Goal: Task Accomplishment & Management: Complete application form

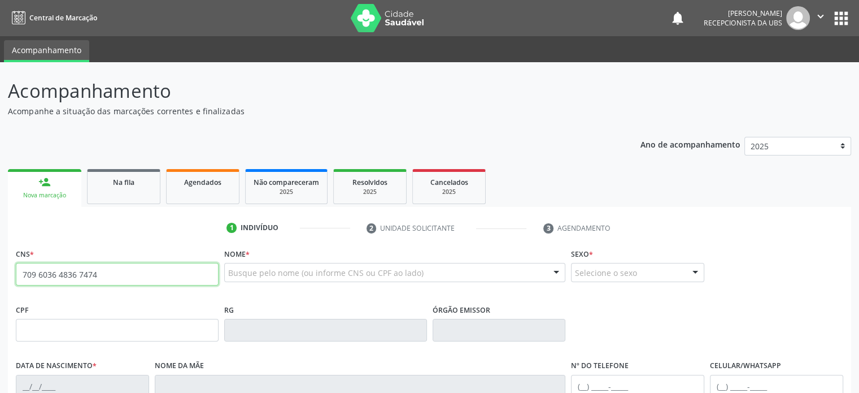
type input "709 6036 4836 7474"
type input "0[DATE]"
type input "[PERSON_NAME]"
type input "[PHONE_NUMBER]"
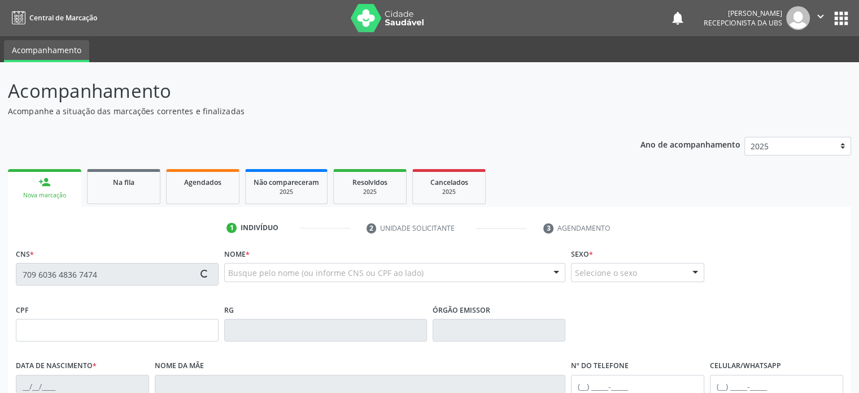
type input "61"
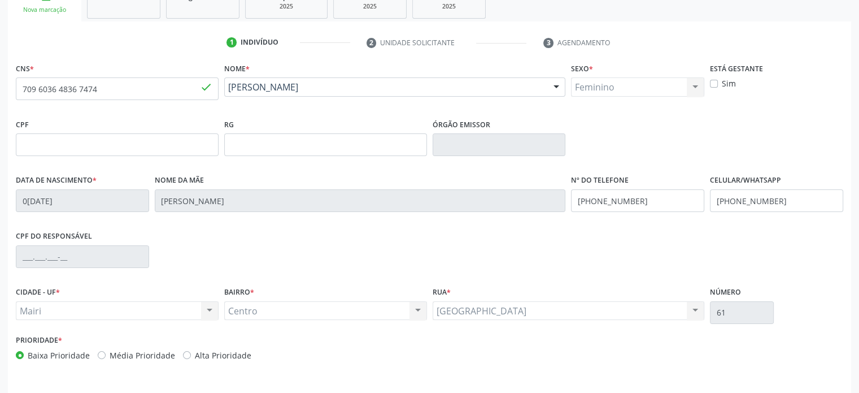
scroll to position [219, 0]
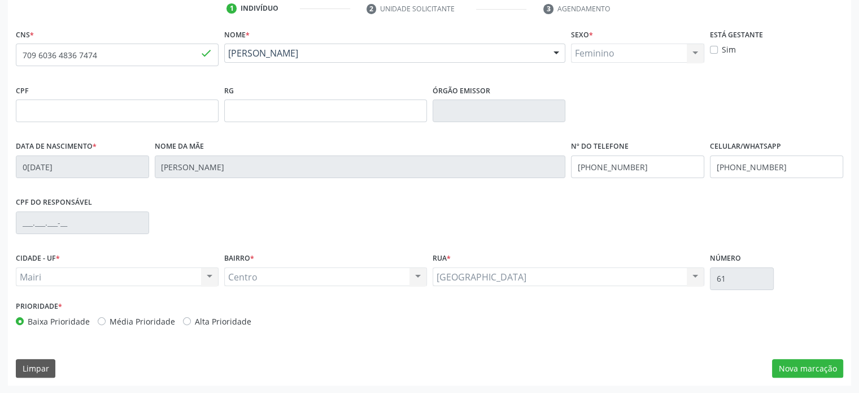
click at [119, 320] on label "Média Prioridade" at bounding box center [143, 321] width 66 height 12
click at [106, 320] on input "Média Prioridade" at bounding box center [102, 320] width 8 height 10
radio input "true"
click at [804, 366] on button "Nova marcação" at bounding box center [807, 368] width 71 height 19
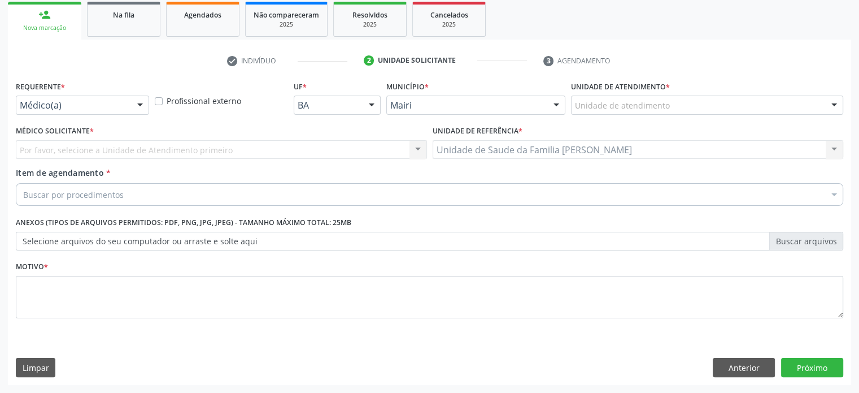
scroll to position [167, 0]
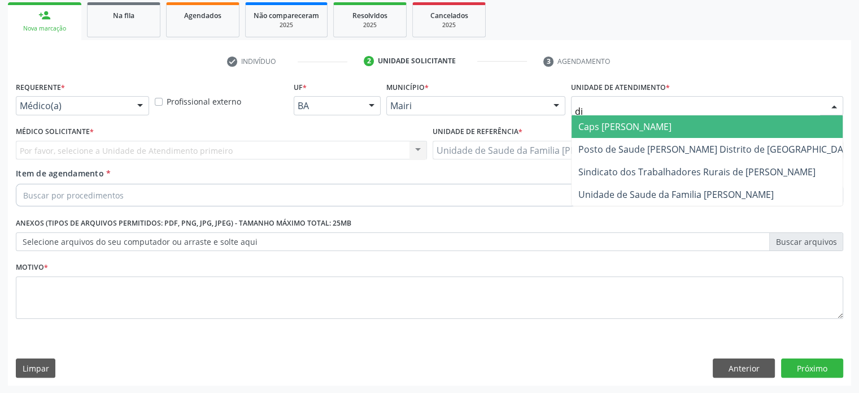
type input "dil"
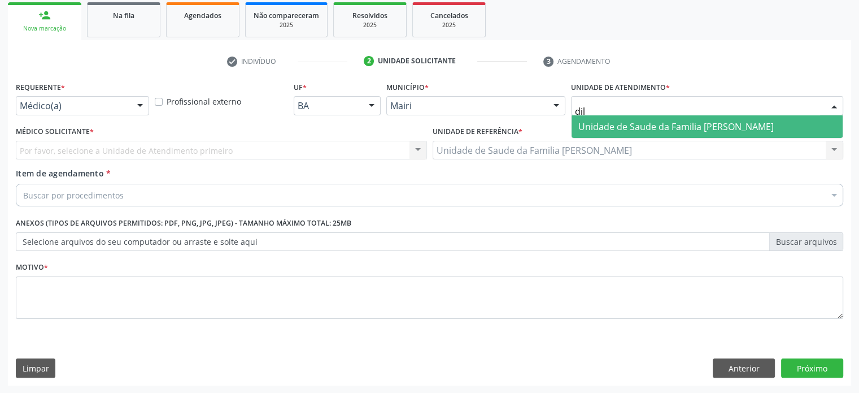
click at [634, 127] on span "Unidade de Saude da Familia [PERSON_NAME]" at bounding box center [676, 126] width 195 height 12
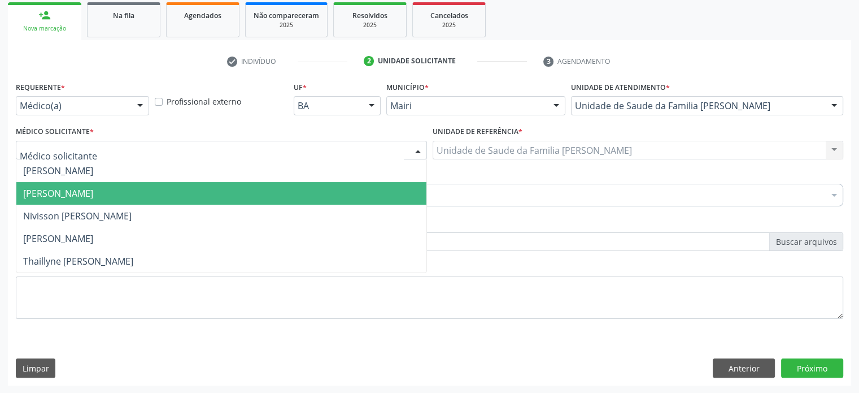
click at [63, 183] on span "[PERSON_NAME]" at bounding box center [221, 193] width 410 height 23
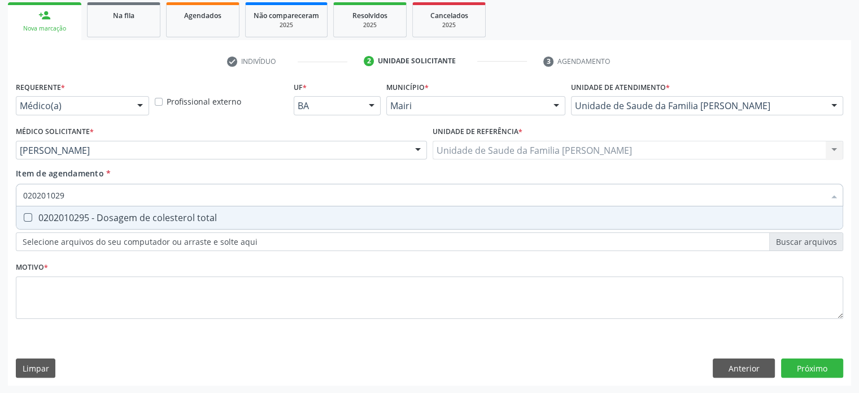
type input "0202010295"
click at [111, 216] on div "0202010295 - Dosagem de colesterol total" at bounding box center [429, 217] width 813 height 9
checkbox total "true"
type input "02020102"
checkbox total "false"
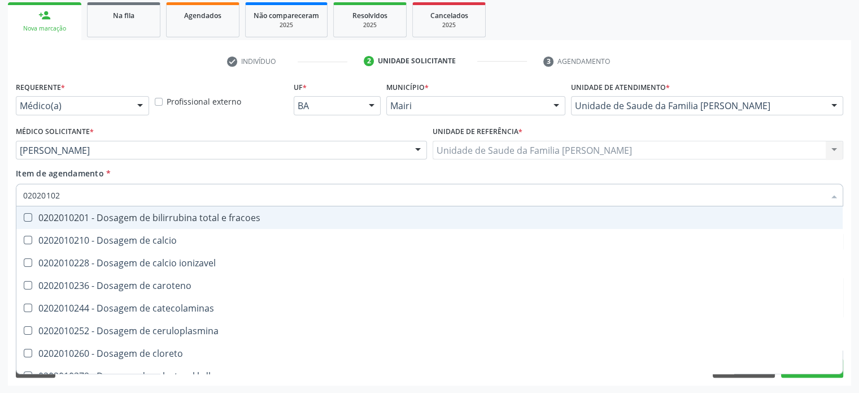
type input "0202010"
checkbox total "false"
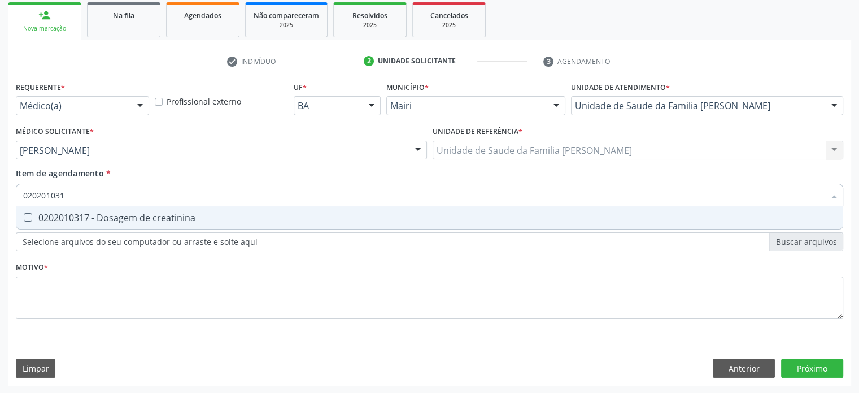
type input "0202010317"
click at [111, 216] on div "0202010317 - Dosagem de creatinina" at bounding box center [429, 217] width 813 height 9
checkbox creatinina "true"
type input "02020103"
checkbox creatinina "false"
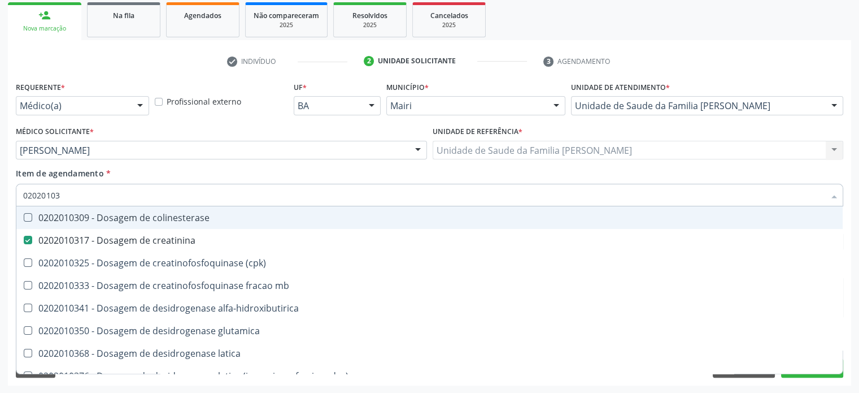
type input "0202010"
checkbox creatinina "false"
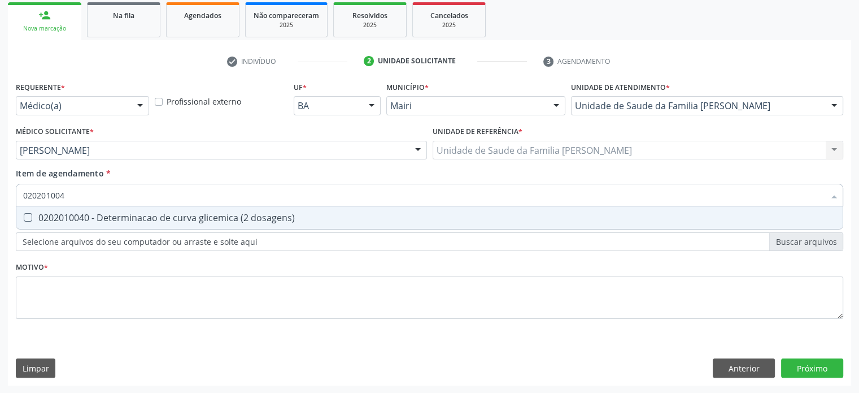
type input "0202010040"
click at [111, 216] on div "0202010040 - Determinacao de curva glicemica (2 dosagens)" at bounding box center [429, 217] width 813 height 9
checkbox dosagens\) "true"
type input "02020100"
checkbox dosagens\) "false"
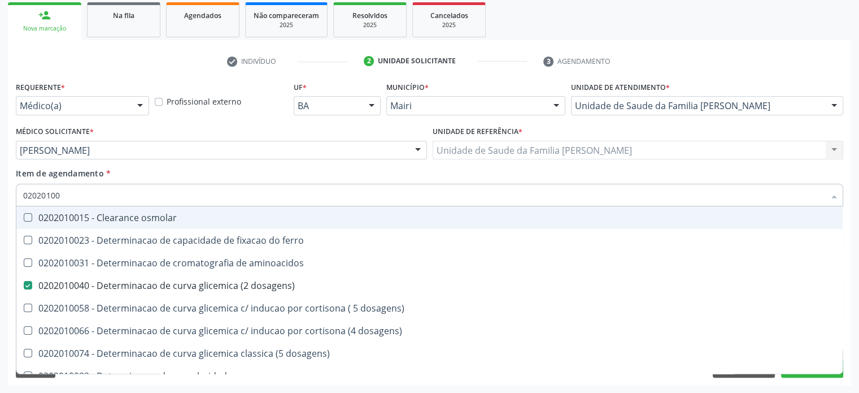
type input "0202010"
checkbox dosagens\) "false"
checkbox dosagens\) "true"
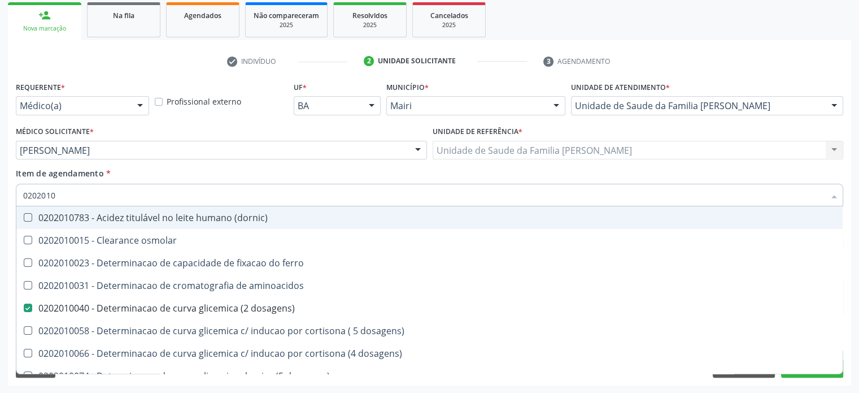
type input "02020106"
checkbox dosagens\) "false"
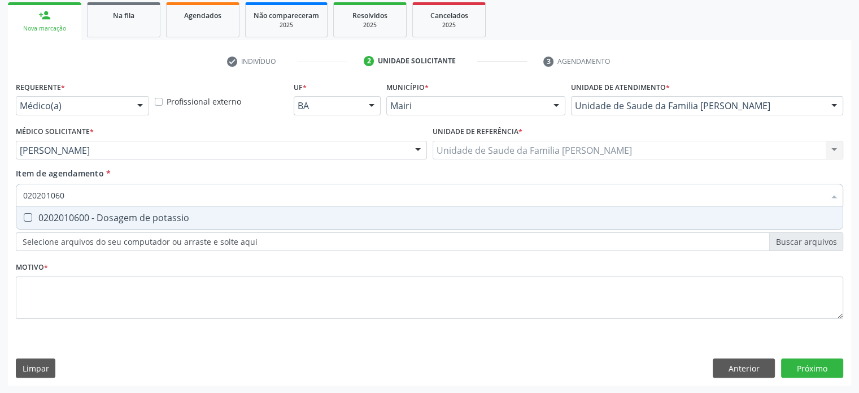
type input "0202010600"
click at [111, 216] on div "0202010600 - Dosagem de potassio" at bounding box center [429, 217] width 813 height 9
checkbox potassio "true"
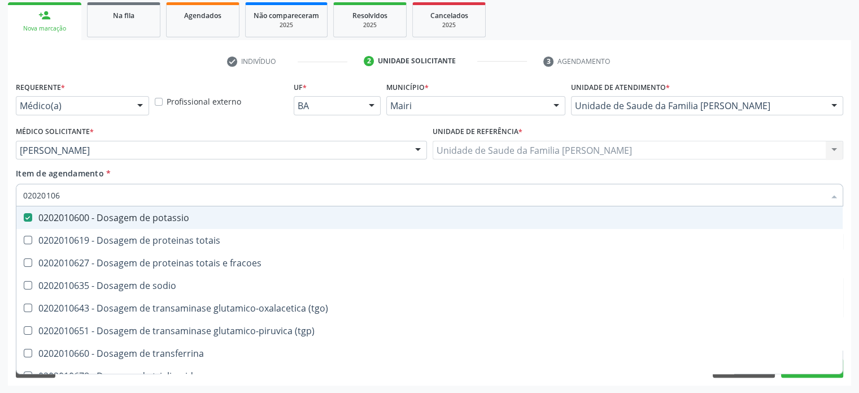
type input "020201067"
checkbox potassio "false"
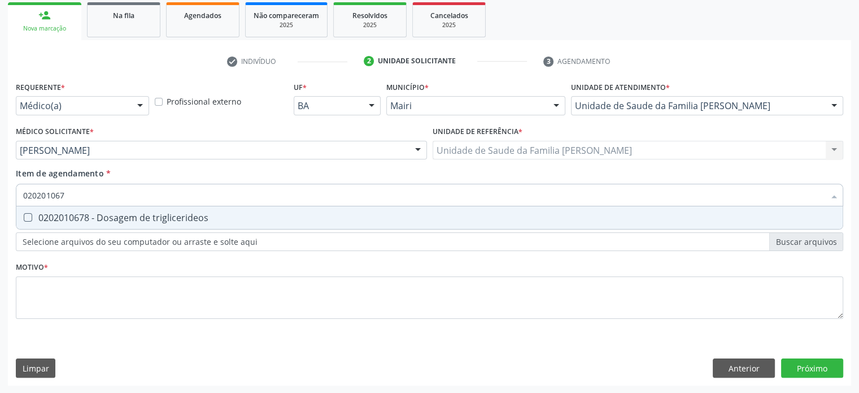
type input "0202010678"
click at [111, 216] on div "0202010678 - Dosagem de triglicerideos" at bounding box center [429, 217] width 813 height 9
checkbox triglicerideos "true"
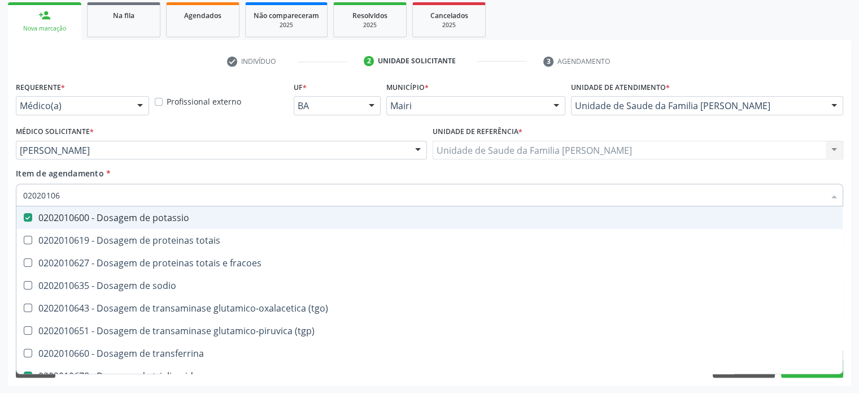
type input "0202010"
checkbox potassio "false"
checkbox \(tgo\) "true"
checkbox triglicerideos "false"
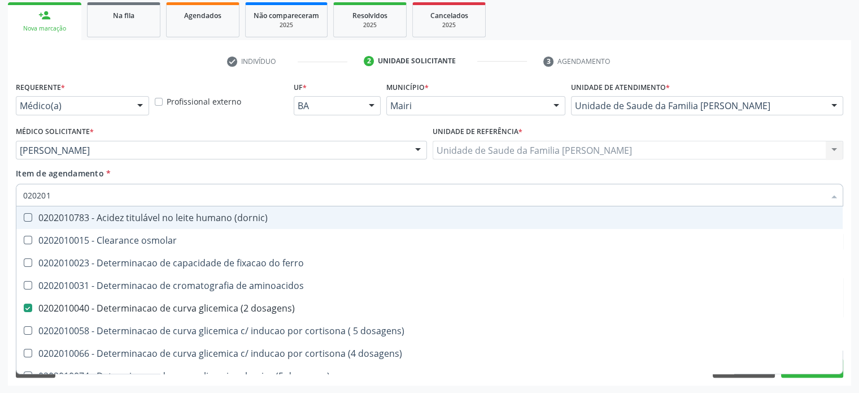
type input "02020"
checkbox dosagens\) "false"
checkbox total "false"
checkbox creatinina "false"
checkbox alfa-hidroxibutirica "true"
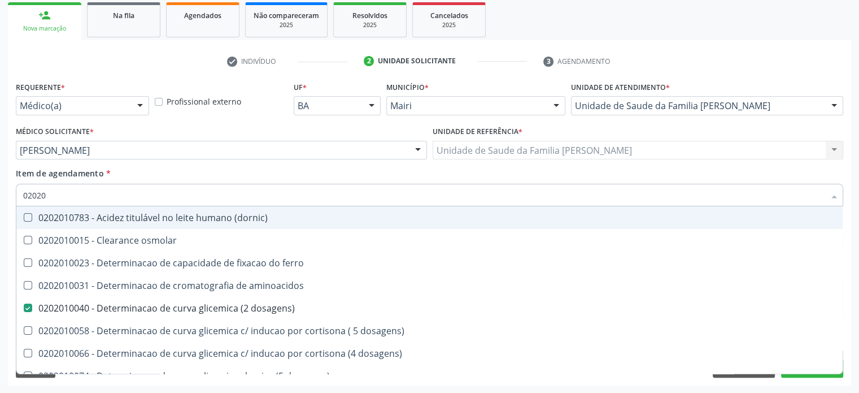
checkbox potassio "false"
checkbox triglicerideos "false"
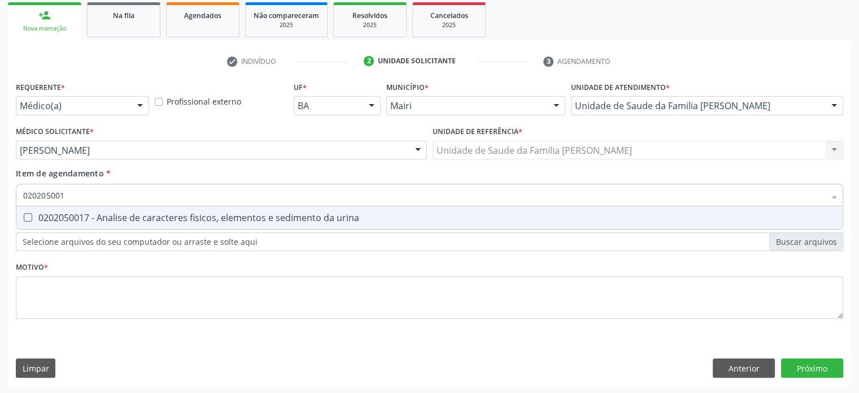
type input "0202050017"
click at [111, 216] on div "0202050017 - Analise de caracteres fisicos, elementos e sedimento da urina" at bounding box center [429, 217] width 813 height 9
checkbox urina "true"
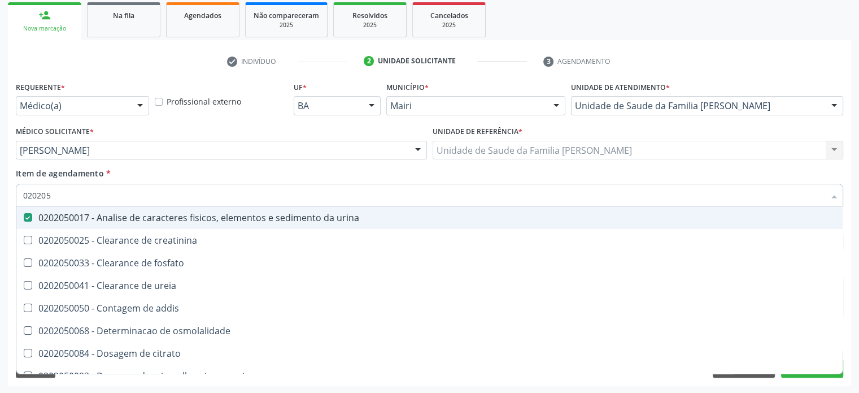
type input "02020"
checkbox urina "false"
checkbox ureia "true"
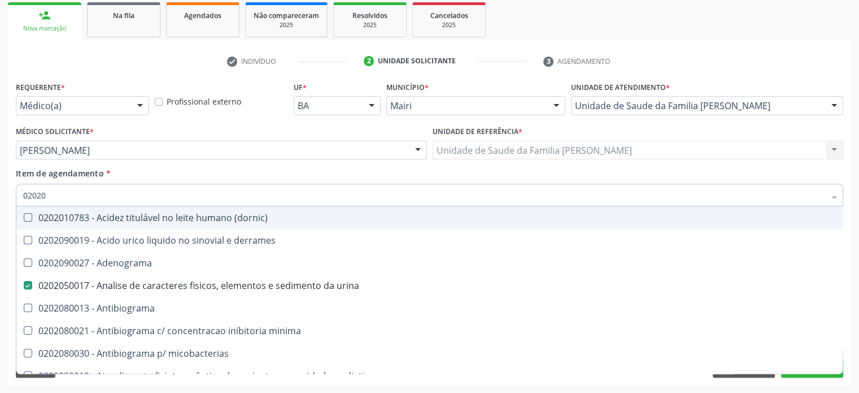
type input "020201"
checkbox urina "false"
checkbox Antibiograma "true"
checkbox htlv-1 "true"
checkbox \(ch50\) "true"
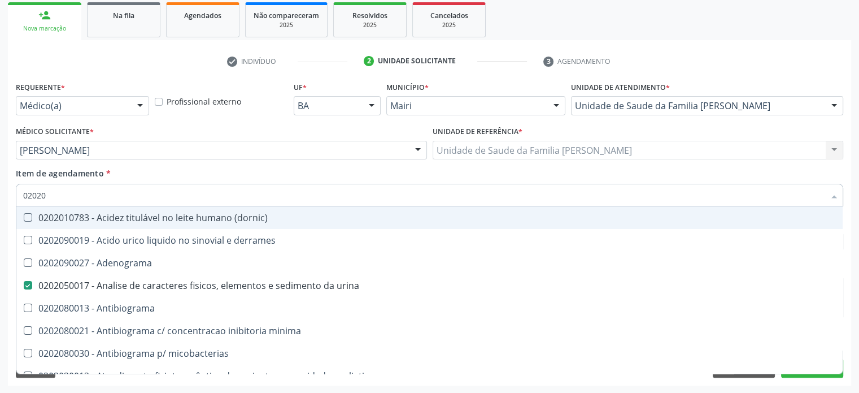
checkbox dosagens\) "false"
checkbox d "true"
checkbox mandelico "true"
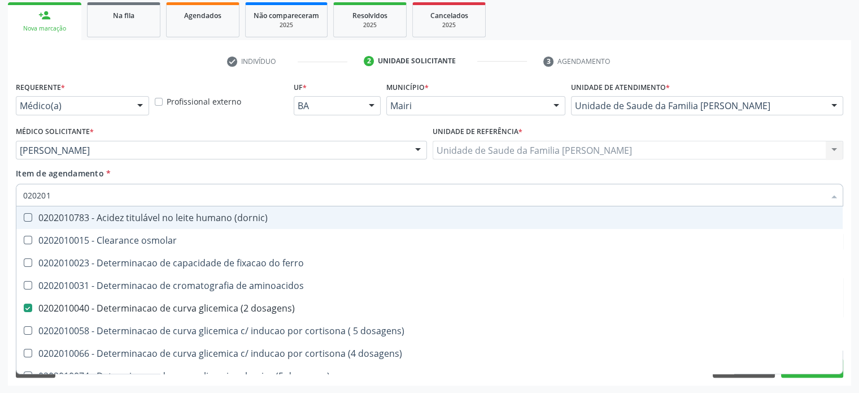
type input "0202010"
checkbox ionizavel "true"
checkbox catecolaminas "true"
checkbox total "false"
checkbox creatinina "false"
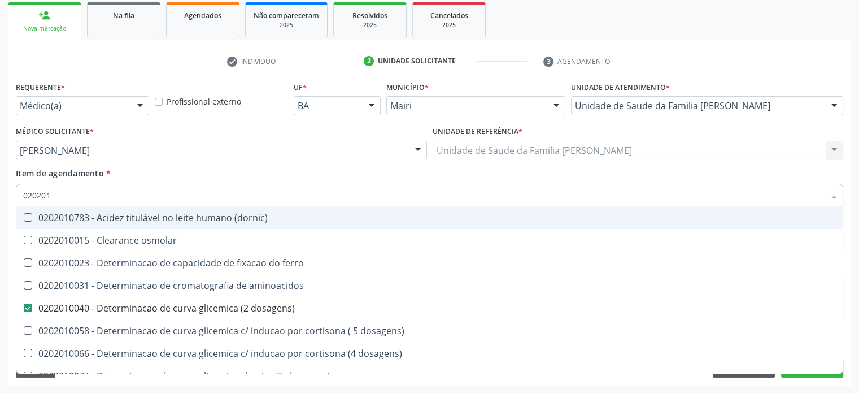
checkbox hidroxiprolina "true"
checkbox piruvato "true"
checkbox potassio "false"
type input "02020104"
checkbox dosagens\) "false"
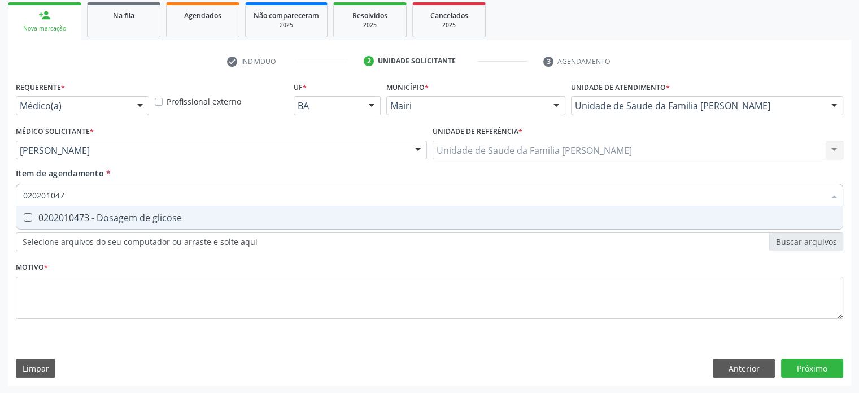
type input "0202010473"
click at [111, 216] on div "0202010473 - Dosagem de glicose" at bounding box center [429, 217] width 813 height 9
checkbox glicose "true"
type input "02020104"
checkbox glicose "false"
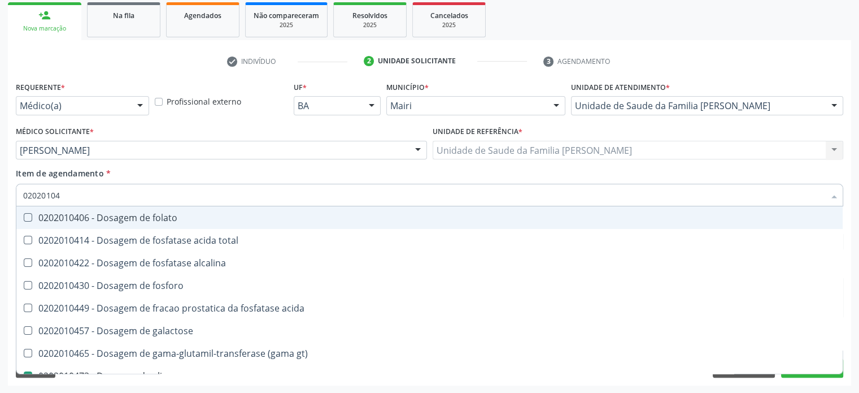
type input "0202010"
checkbox acida "true"
checkbox glicose "false"
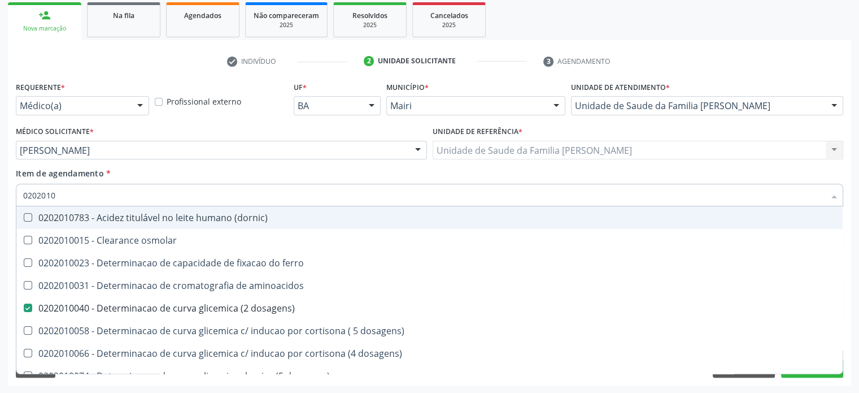
type input "02020102"
checkbox dosagens\) "false"
checkbox ivy "true"
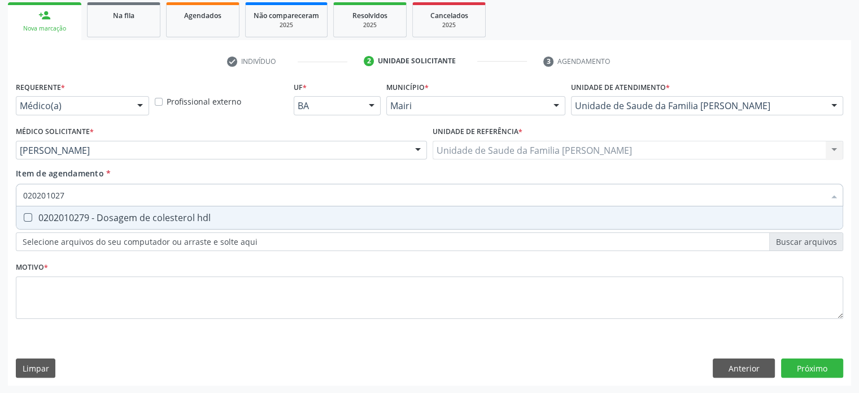
type input "0202010279"
click at [111, 216] on div "0202010279 - Dosagem de colesterol hdl" at bounding box center [429, 217] width 813 height 9
checkbox hdl "true"
type input "02020102"
checkbox hdl "false"
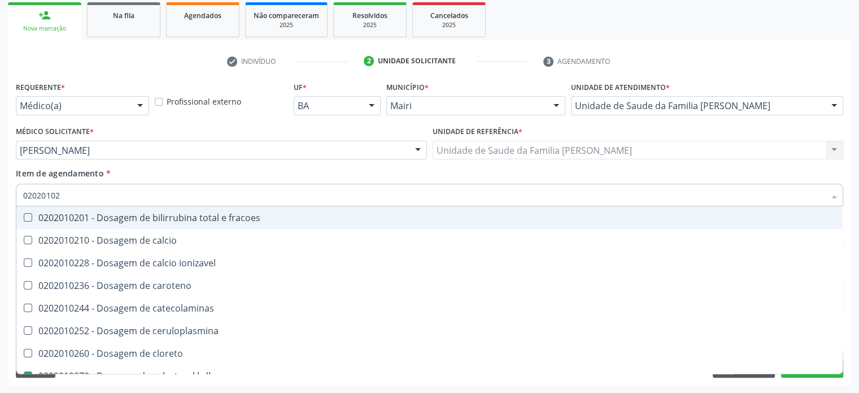
type input "0202010"
checkbox catecolaminas "true"
checkbox hdl "false"
checkbox total "false"
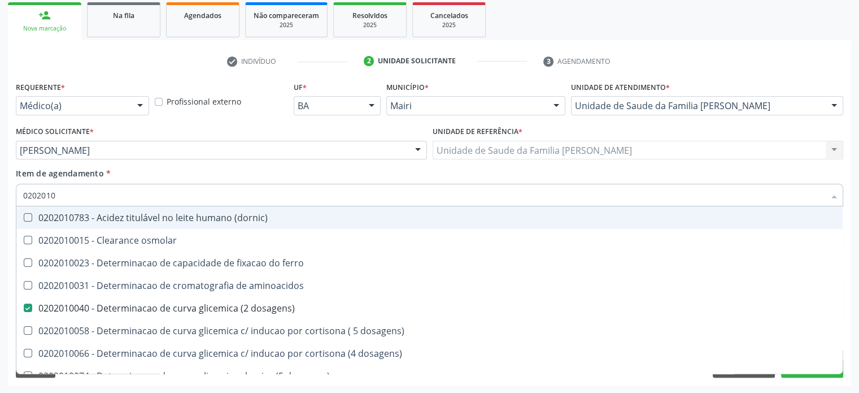
type input "02020105"
checkbox dosagens\) "false"
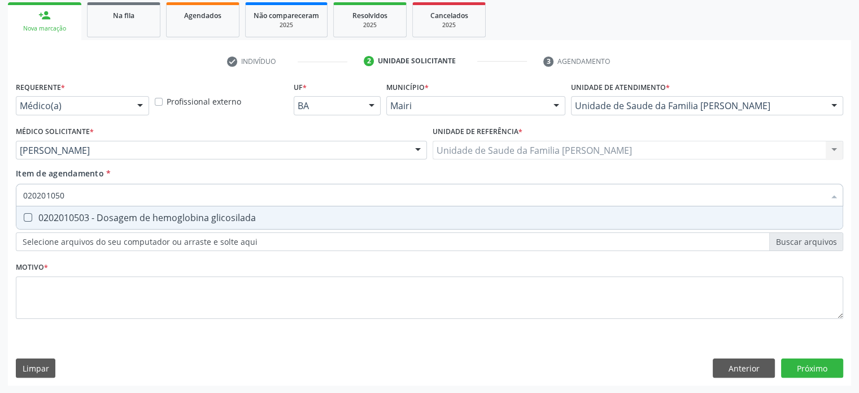
type input "0202010503"
click at [111, 216] on div "0202010503 - Dosagem de hemoglobina glicosilada" at bounding box center [429, 217] width 813 height 9
checkbox glicosilada "true"
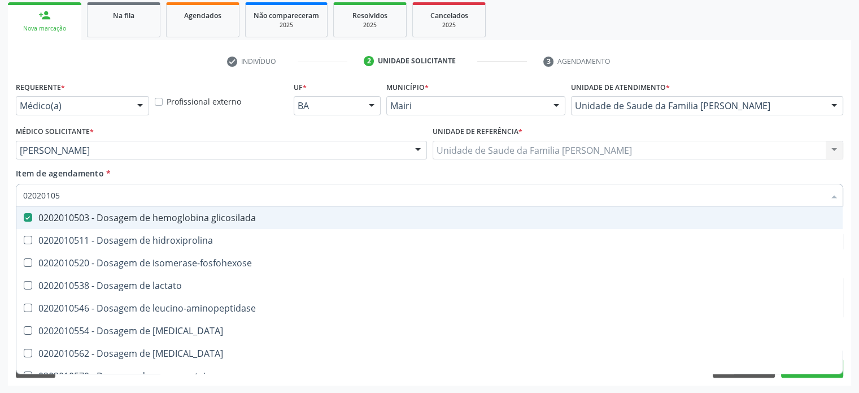
type input "0202010"
checkbox glicosilada "false"
checkbox leucino-aminopeptidase "true"
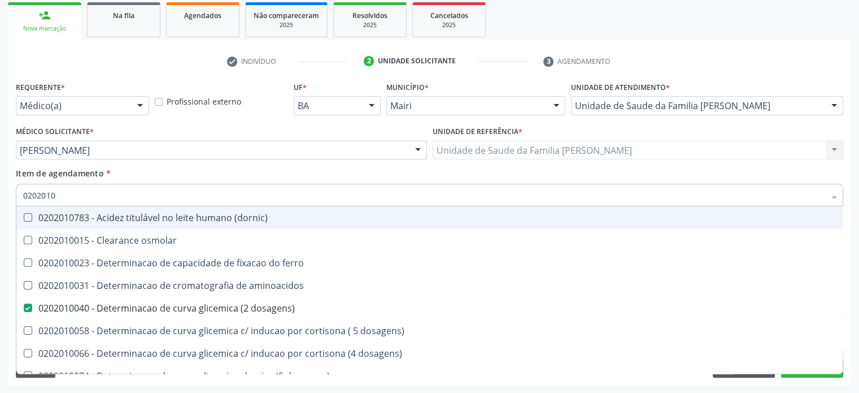
type input "02020102"
checkbox dosagens\) "false"
checkbox dosagens\) "true"
checkbox ivy "true"
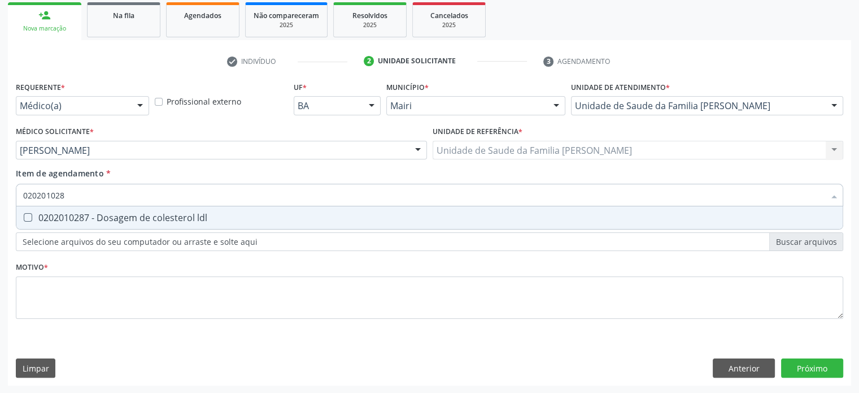
type input "0202010287"
click at [111, 216] on div "0202010287 - Dosagem de colesterol ldl" at bounding box center [429, 217] width 813 height 9
checkbox ldl "true"
type input "02020102"
checkbox ldl "false"
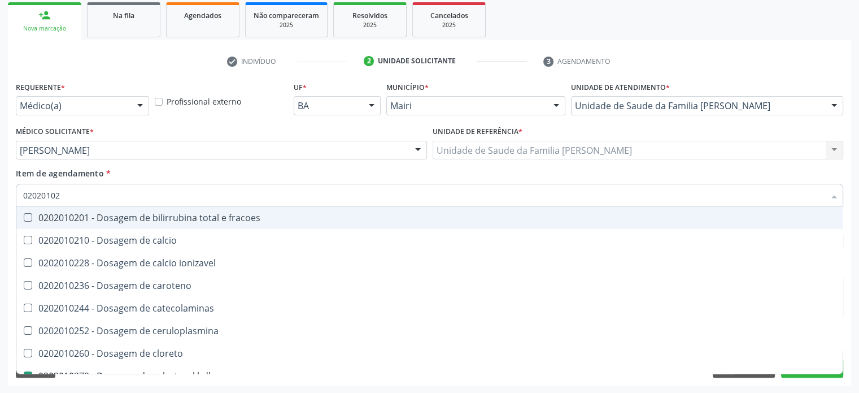
type input "0202010"
checkbox catecolaminas "true"
checkbox hdl "false"
checkbox ldl "false"
checkbox total "false"
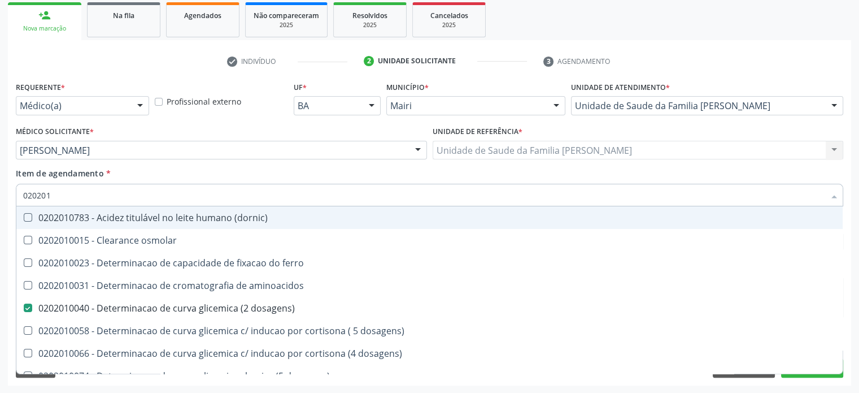
type input "02020"
checkbox aminoacidos "true"
checkbox dosagens\) "false"
checkbox hdl "false"
checkbox ldl "false"
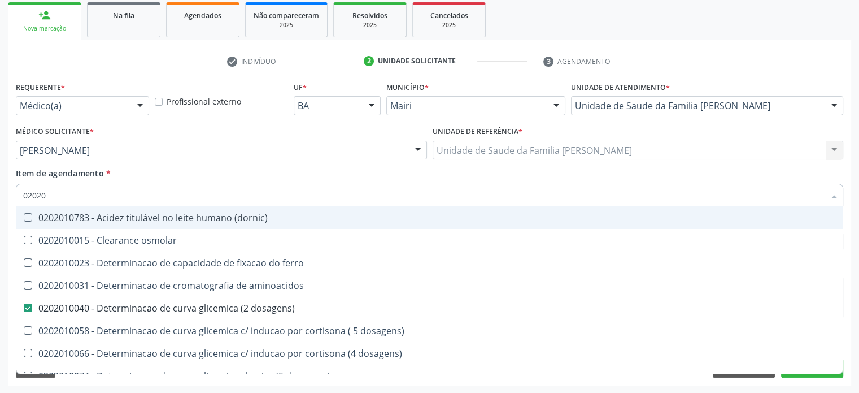
checkbox total "false"
checkbox creatinina "false"
checkbox alfa-hidroxibutirica "true"
checkbox glicose "false"
checkbox glicosilada "false"
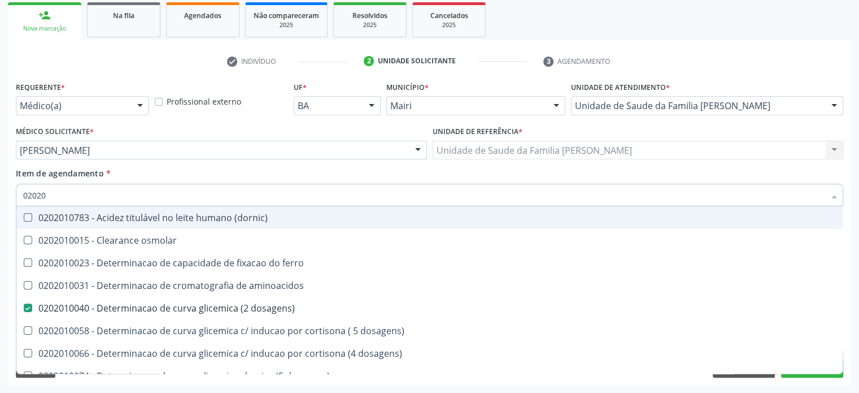
checkbox potassio "false"
checkbox triglicerideos "false"
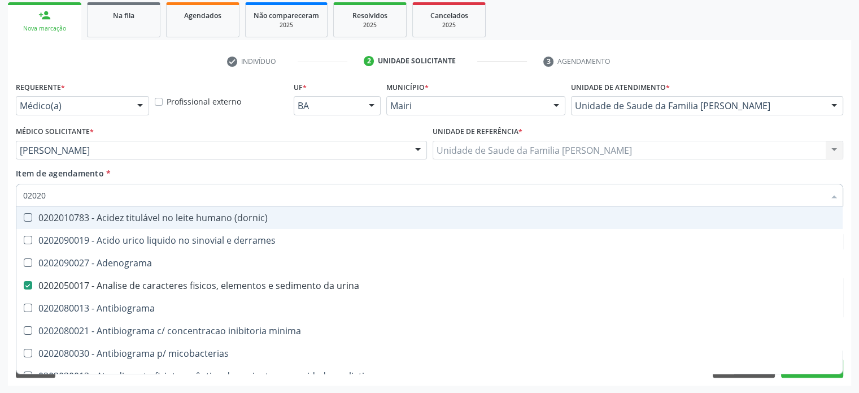
type input "020202"
checkbox urina "false"
checkbox dosagens\) "false"
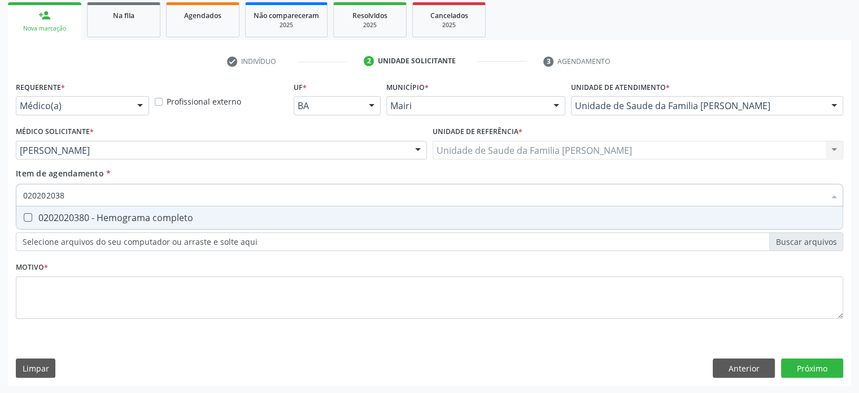
type input "0202020380"
click at [111, 216] on div "0202020380 - Hemograma completo" at bounding box center [429, 217] width 813 height 9
checkbox completo "true"
type input "02020203"
checkbox completo "false"
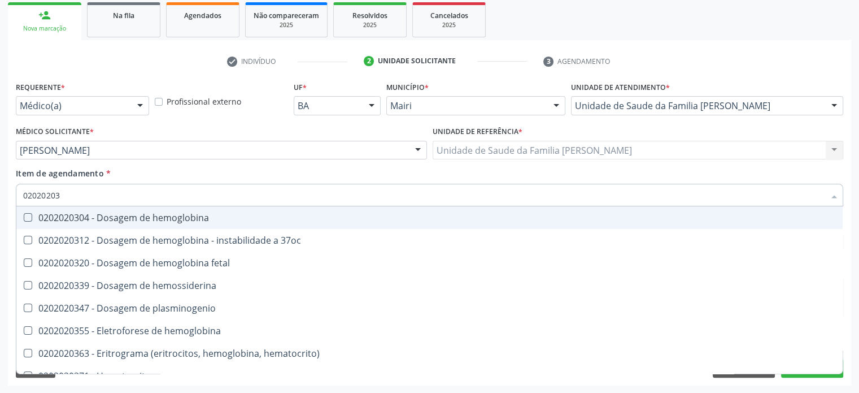
type input "0202020"
checkbox completo "false"
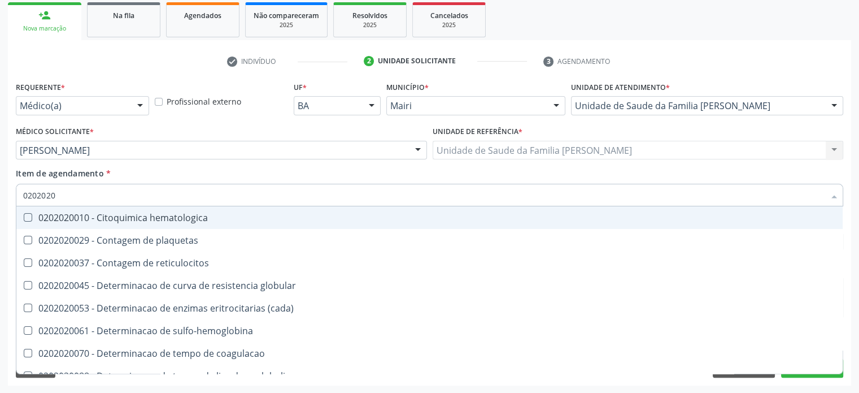
type input "020202"
checkbox completo "false"
checkbox Leucograma "true"
type input "02020"
checkbox globular "true"
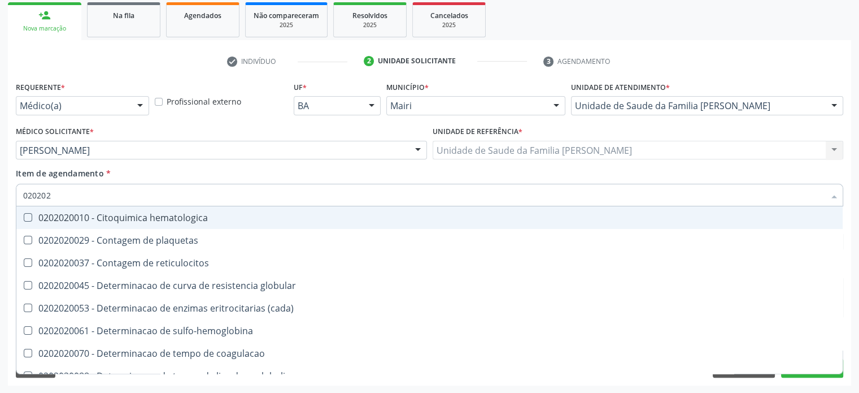
checkbox completo "false"
checkbox s "true"
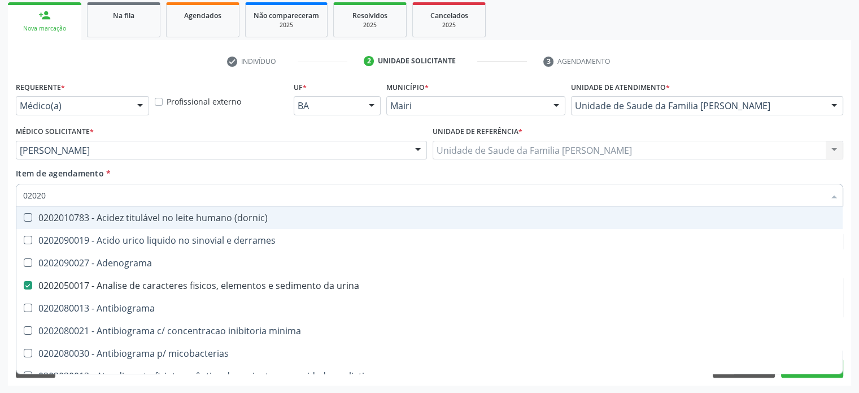
type input "020201"
checkbox urina "false"
checkbox Antibiograma "true"
checkbox \(qualitativo\) "true"
checkbox molecular "true"
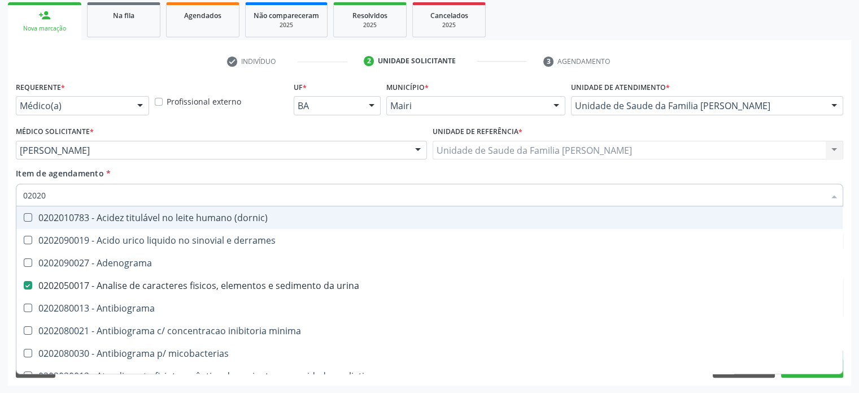
checkbox htlv-1 "true"
checkbox \(ch50\) "true"
checkbox dosagens\) "false"
checkbox -duke "true"
checkbox trombina "true"
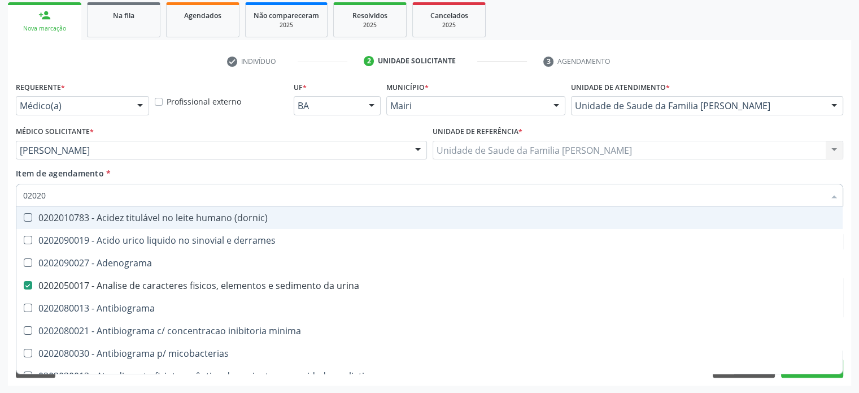
checkbox d "true"
checkbox mandelico "true"
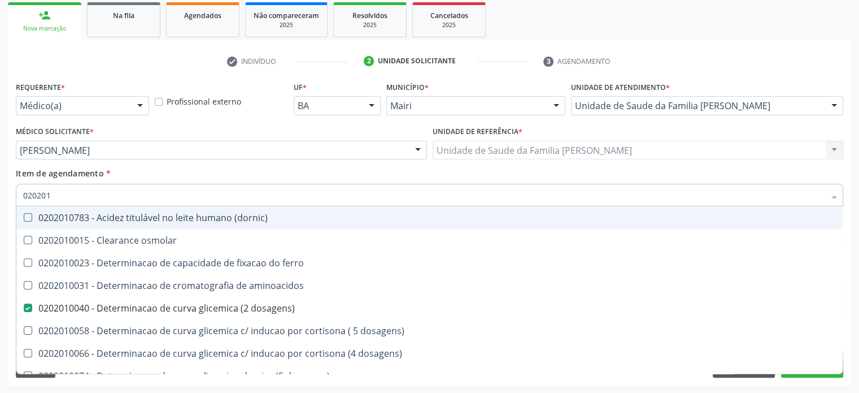
type input "0202010"
checkbox fracoes "true"
checkbox calcio "true"
checkbox ionizavel "true"
checkbox catecolaminas "true"
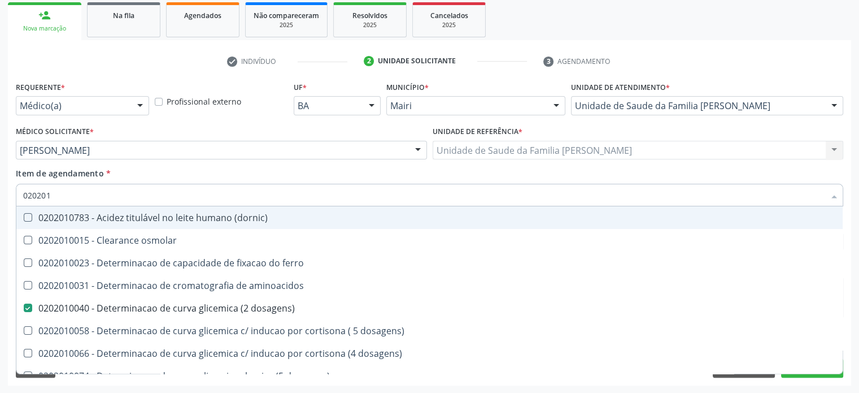
checkbox hdl "false"
checkbox ldl "false"
checkbox total "false"
checkbox creatinina "false"
checkbox ferritina "true"
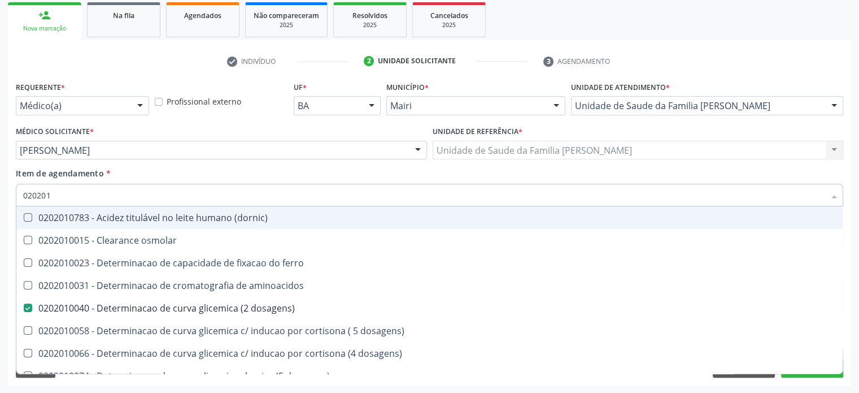
checkbox total "true"
checkbox glicose "false"
checkbox glicosilada "false"
checkbox hidroxiprolina "true"
checkbox piruvato "true"
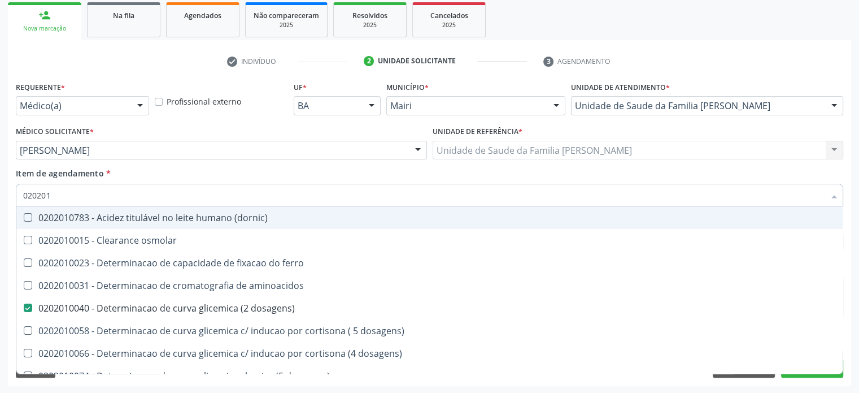
checkbox potassio "false"
type input "02020106"
checkbox \(dornic\) "true"
checkbox dosagens\) "false"
checkbox dosagens\) "true"
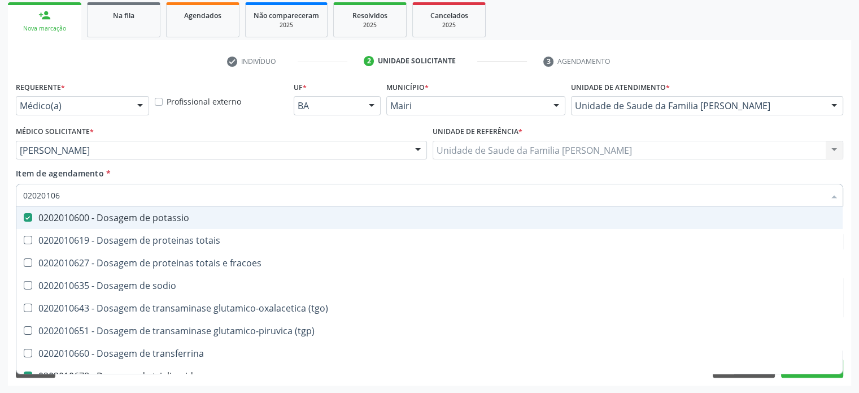
type input "020201065"
checkbox potassio "false"
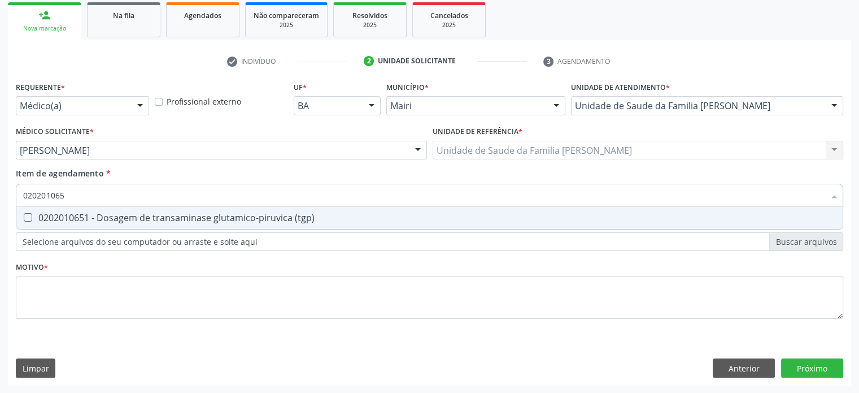
type input "0202010651"
click at [111, 216] on div "0202010651 - Dosagem de transaminase glutamico-piruvica (tgp)" at bounding box center [429, 217] width 813 height 9
checkbox \(tgp\) "true"
type input "020201064"
checkbox \(tgo\) "false"
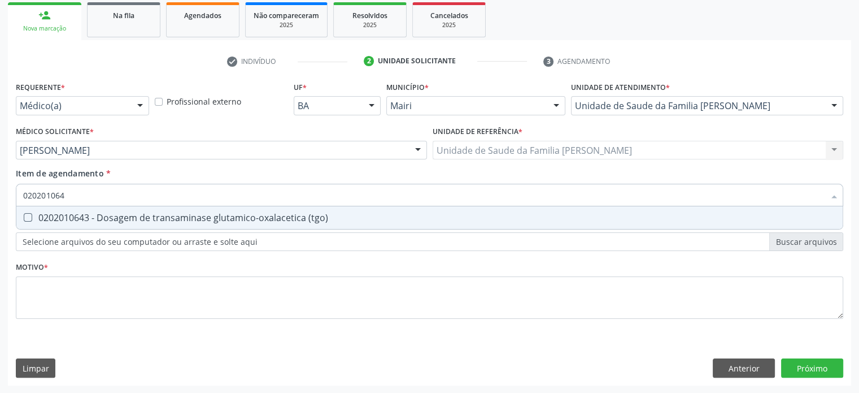
type input "0202010643"
click at [111, 216] on div "0202010643 - Dosagem de transaminase glutamico-oxalacetica (tgo)" at bounding box center [429, 217] width 813 height 9
checkbox \(tgo\) "true"
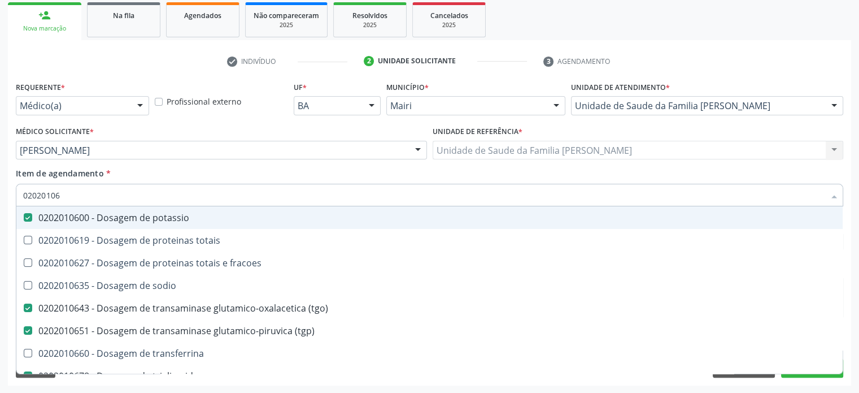
type input "0202010"
checkbox potassio "false"
checkbox \(tgp\) "false"
checkbox triglicerideos "false"
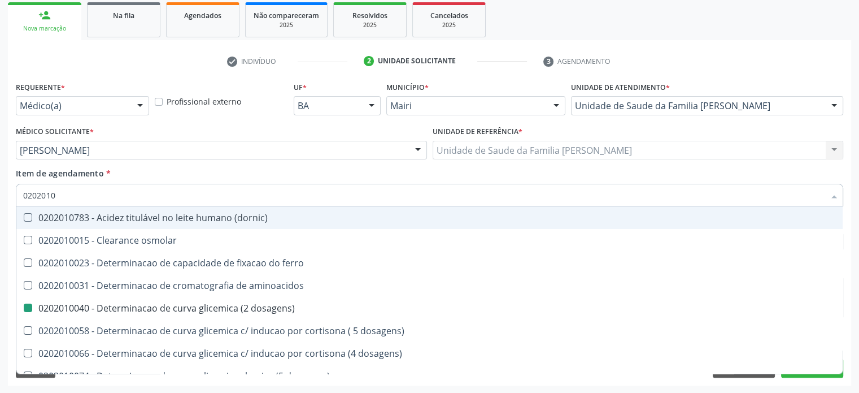
type input "02020107"
checkbox dosagens\) "false"
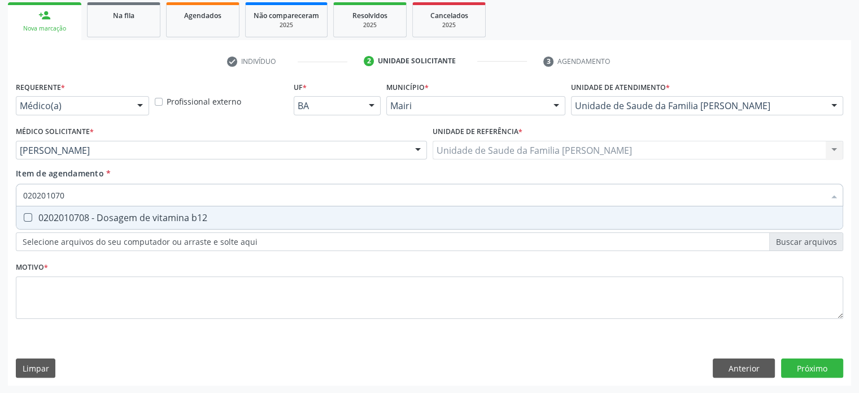
type input "0202010708"
click at [111, 216] on div "0202010708 - Dosagem de vitamina b12" at bounding box center [429, 217] width 813 height 9
checkbox b12 "true"
type input "02020107"
checkbox b12 "false"
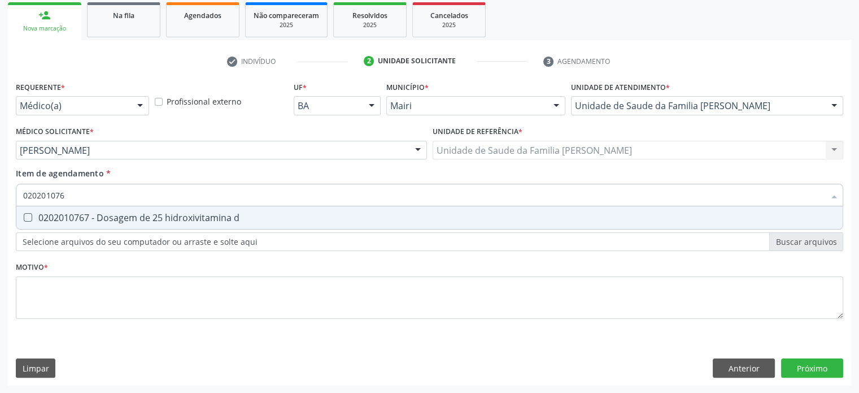
type input "0202010767"
click at [111, 216] on div "0202010767 - Dosagem de 25 hidroxivitamina d" at bounding box center [429, 217] width 813 height 9
checkbox d "true"
type input "02020107"
checkbox d "false"
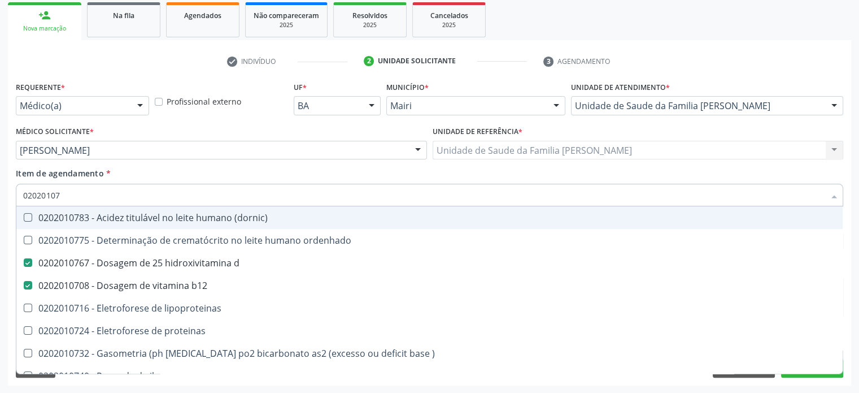
type input "0202010"
checkbox d "false"
checkbox b12 "false"
checkbox lipoproteinas "true"
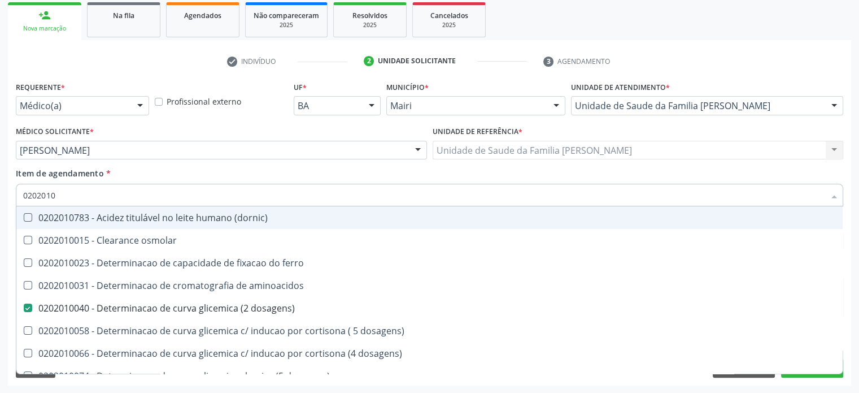
type input "02020103"
checkbox osmolar "true"
checkbox dosagens\) "false"
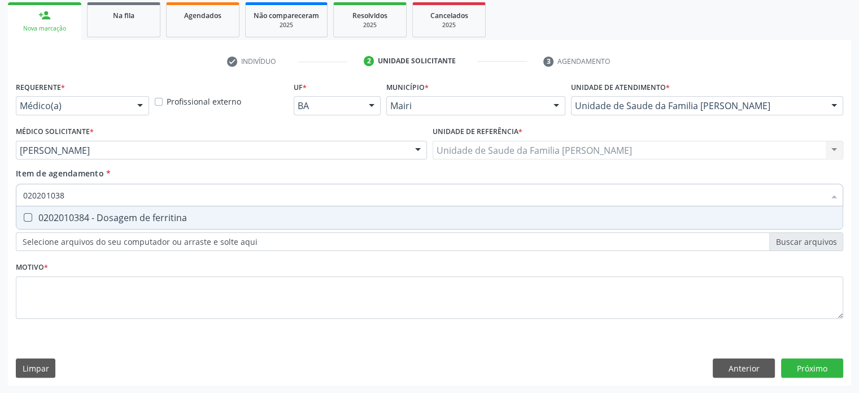
type input "0202010384"
click at [111, 216] on div "0202010384 - Dosagem de ferritina" at bounding box center [429, 217] width 813 height 9
checkbox ferritina "true"
type input "02020103"
checkbox ferritina "false"
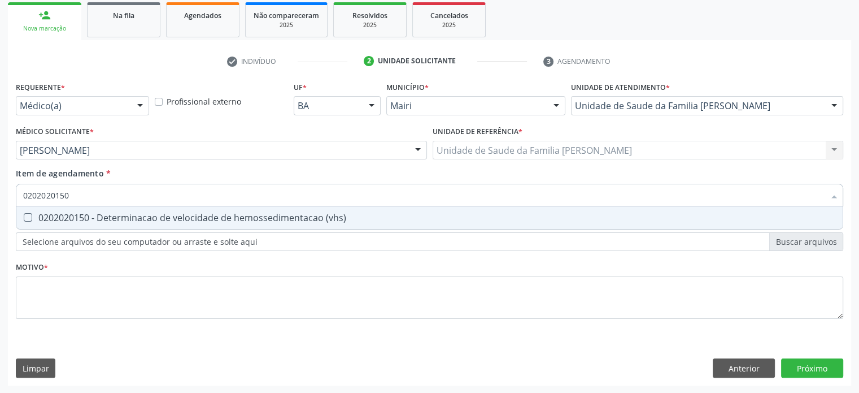
click at [111, 216] on div "0202020150 - Determinacao de velocidade de hemossedimentacao (vhs)" at bounding box center [429, 217] width 813 height 9
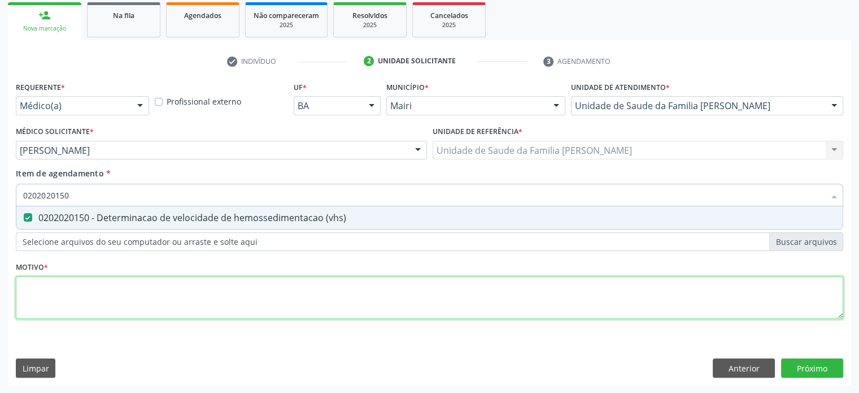
click at [54, 287] on div "Requerente * Médico(a) Médico(a) Enfermeiro(a) Paciente Nenhum resultado encont…" at bounding box center [430, 207] width 828 height 256
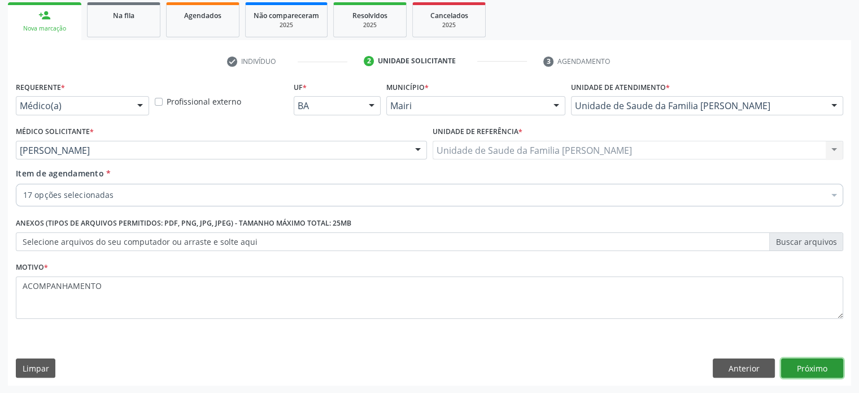
click at [820, 367] on button "Próximo" at bounding box center [812, 367] width 62 height 19
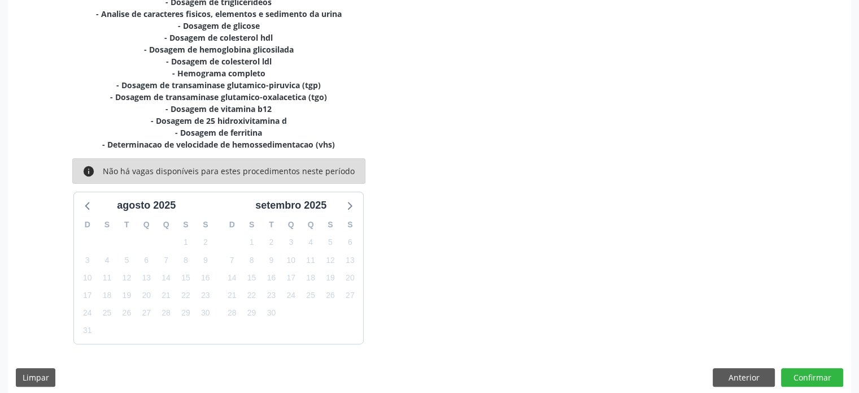
scroll to position [321, 0]
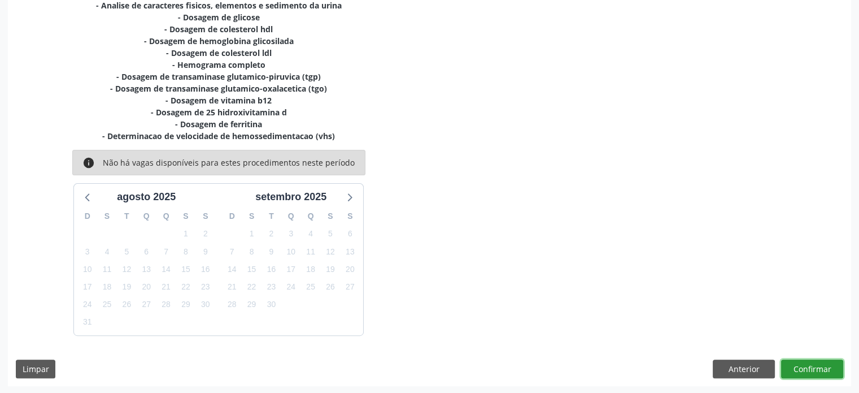
click at [816, 374] on button "Confirmar" at bounding box center [812, 368] width 62 height 19
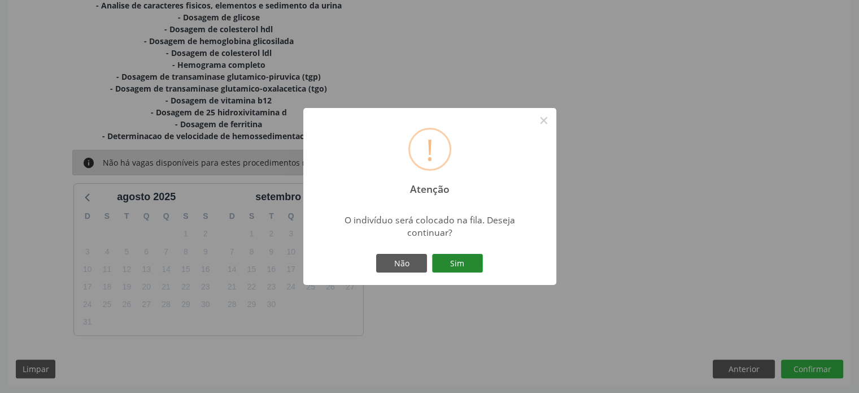
click at [472, 263] on button "Sim" at bounding box center [457, 263] width 51 height 19
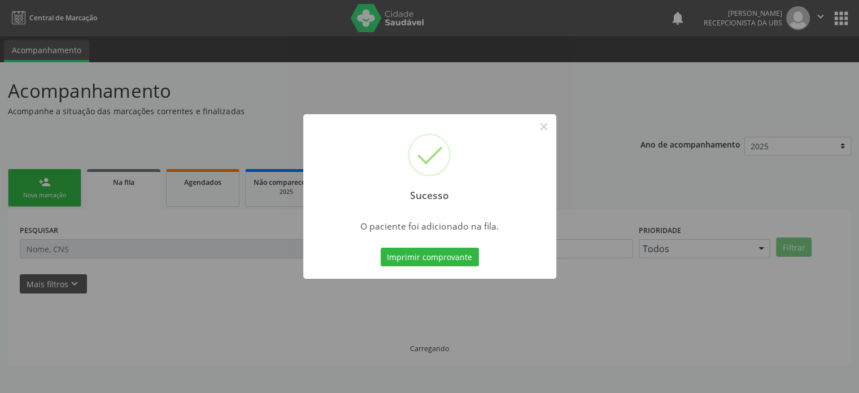
scroll to position [0, 0]
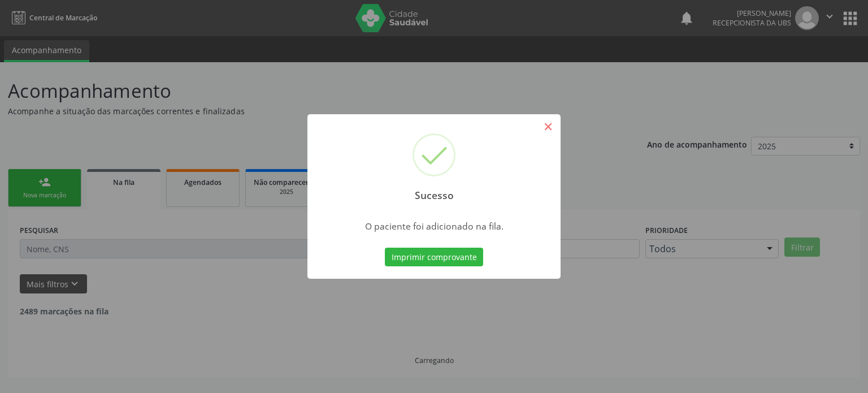
click at [546, 126] on button "×" at bounding box center [547, 126] width 19 height 19
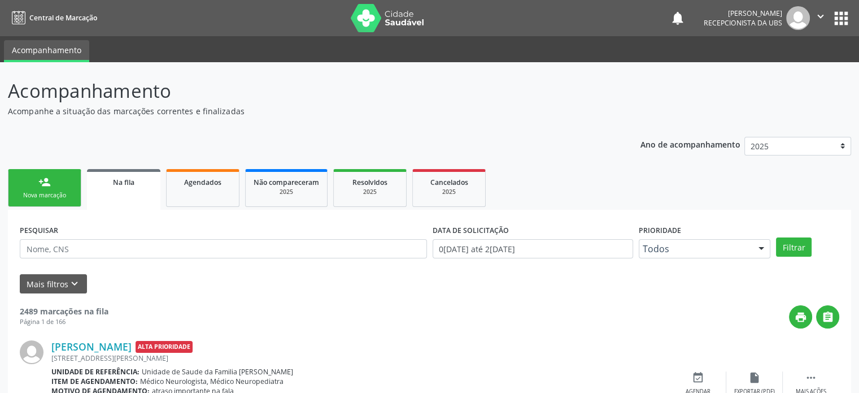
click at [56, 193] on div "Nova marcação" at bounding box center [44, 195] width 57 height 8
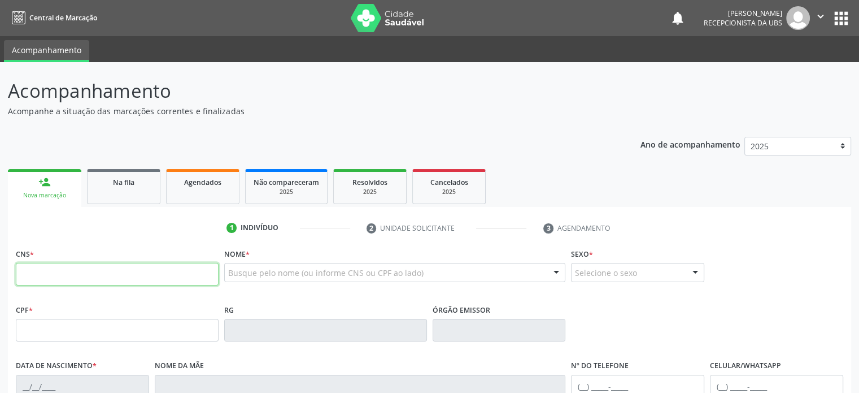
click at [43, 275] on input "text" at bounding box center [117, 274] width 203 height 23
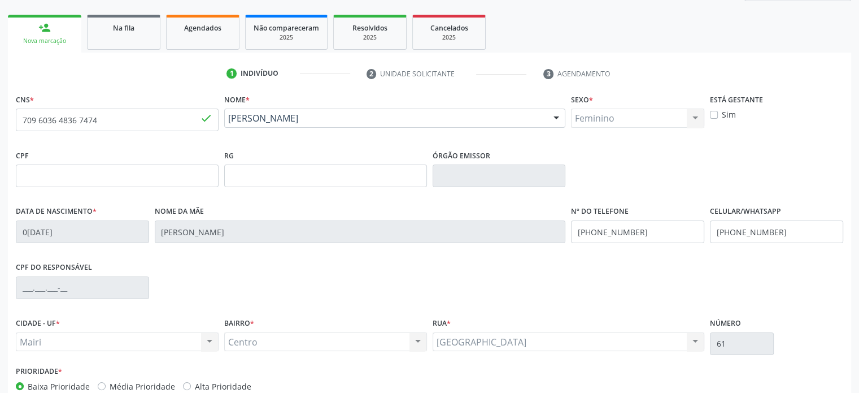
scroll to position [219, 0]
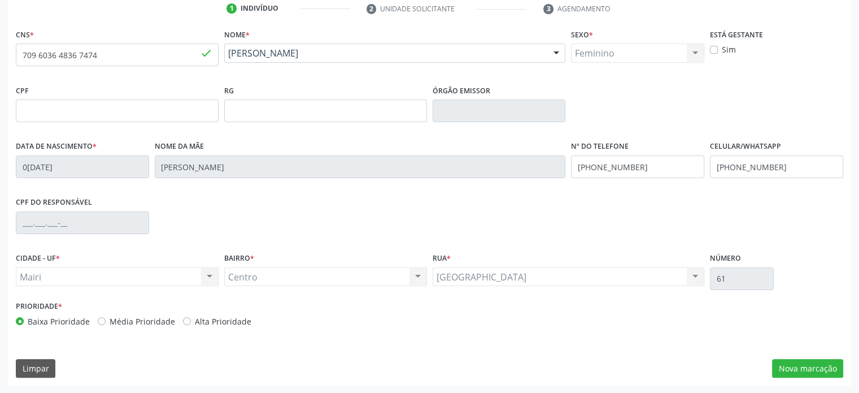
click at [134, 322] on label "Média Prioridade" at bounding box center [143, 321] width 66 height 12
click at [106, 322] on input "Média Prioridade" at bounding box center [102, 320] width 8 height 10
click at [805, 370] on button "Nova marcação" at bounding box center [807, 368] width 71 height 19
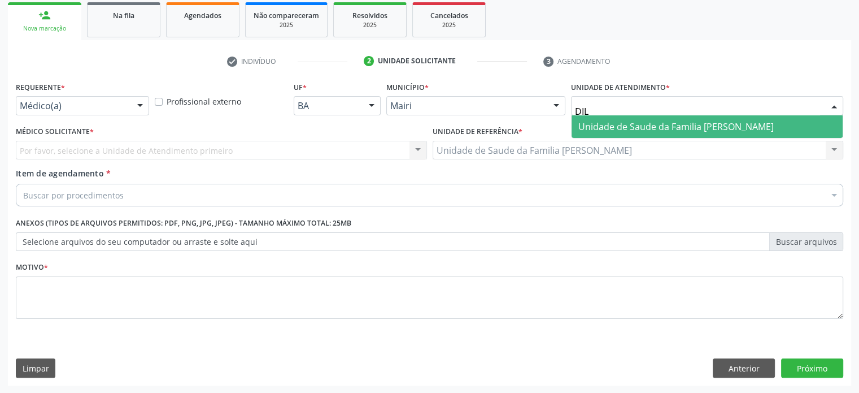
click at [634, 129] on span "Unidade de Saude da Familia [PERSON_NAME]" at bounding box center [676, 126] width 195 height 12
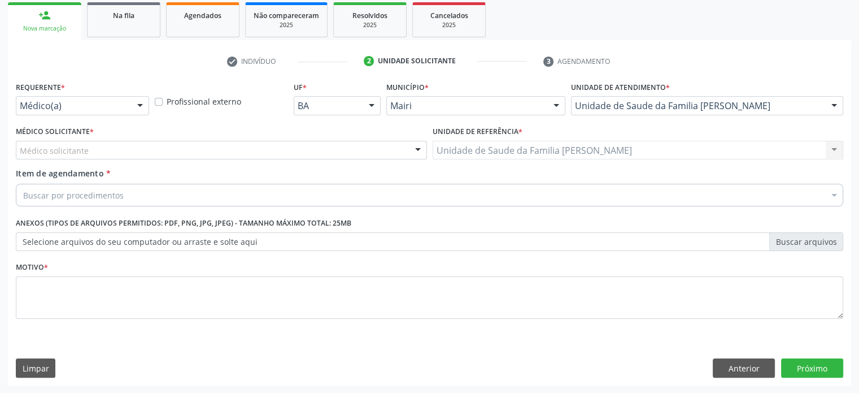
click at [108, 151] on div "Médico solicitante" at bounding box center [221, 150] width 411 height 19
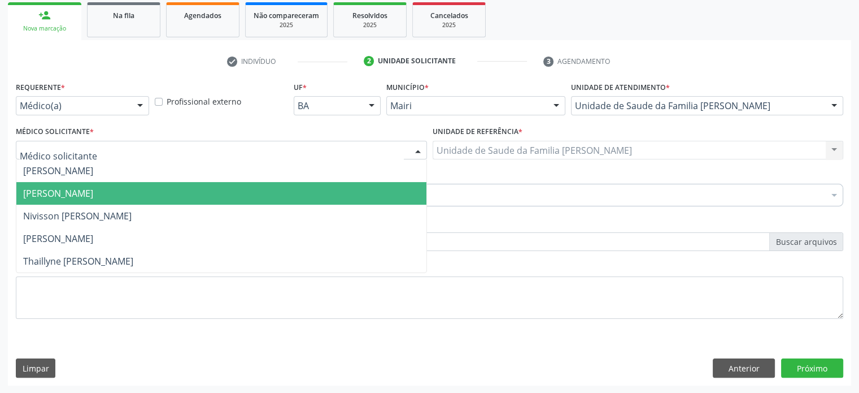
click at [93, 188] on span "[PERSON_NAME]" at bounding box center [58, 193] width 70 height 12
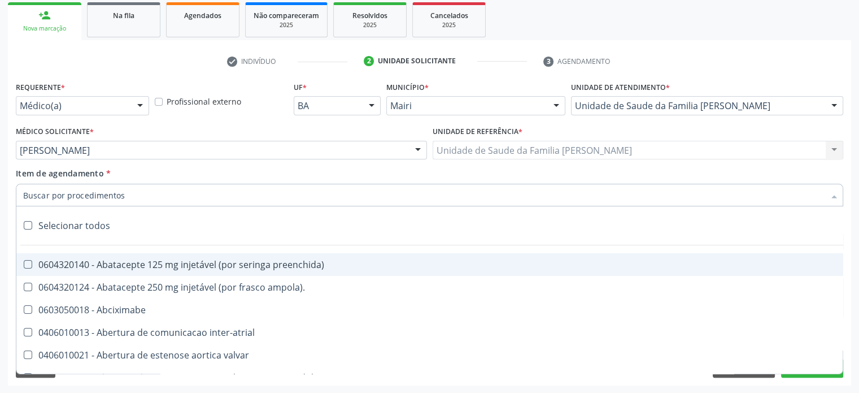
paste input "0205020097"
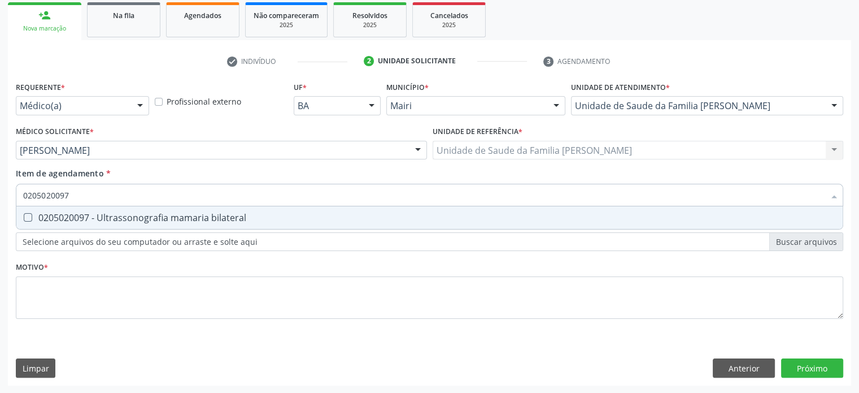
click at [112, 213] on div "0205020097 - Ultrassonografia mamaria bilateral" at bounding box center [429, 217] width 813 height 9
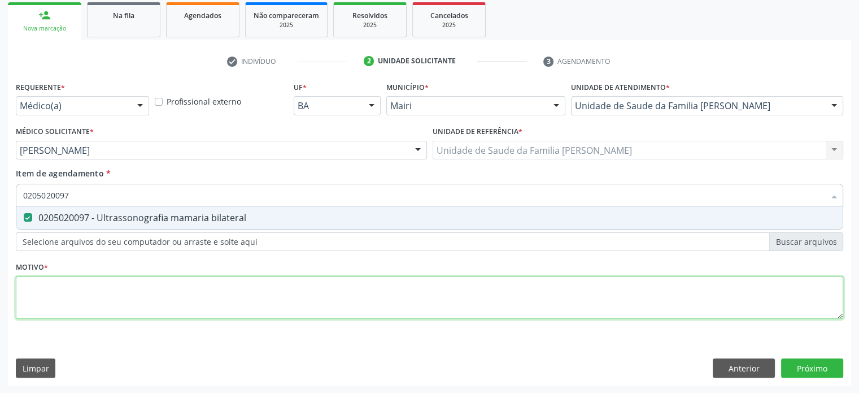
click at [65, 296] on div "Requerente * Médico(a) Médico(a) Enfermeiro(a) Paciente Nenhum resultado encont…" at bounding box center [430, 207] width 828 height 256
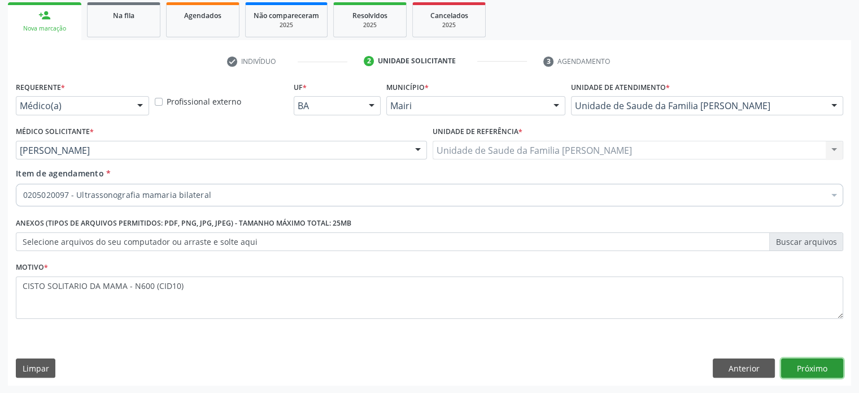
click at [805, 371] on button "Próximo" at bounding box center [812, 367] width 62 height 19
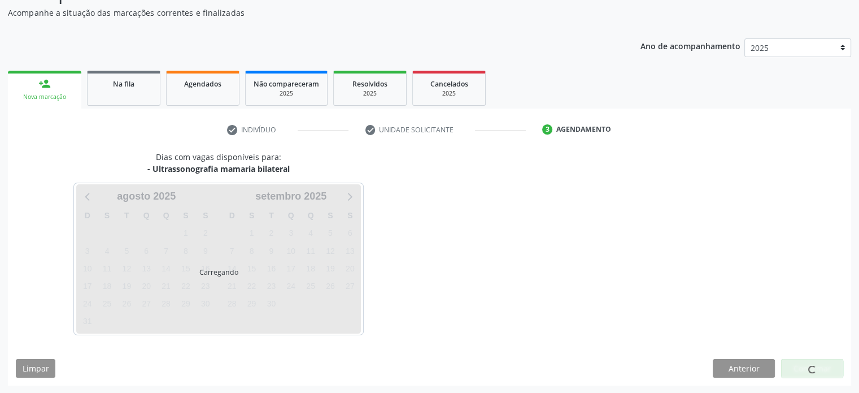
scroll to position [131, 0]
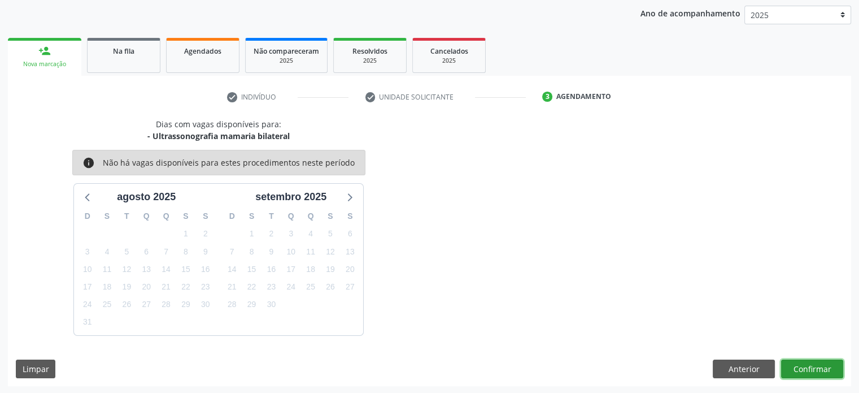
click at [816, 370] on button "Confirmar" at bounding box center [812, 368] width 62 height 19
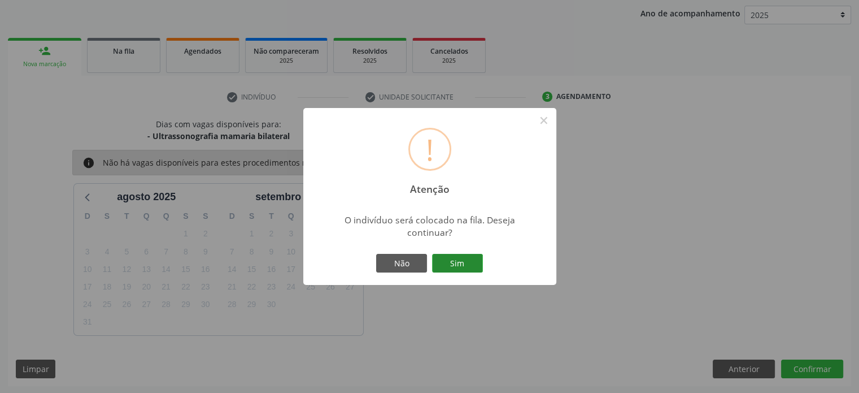
click at [449, 266] on button "Sim" at bounding box center [457, 263] width 51 height 19
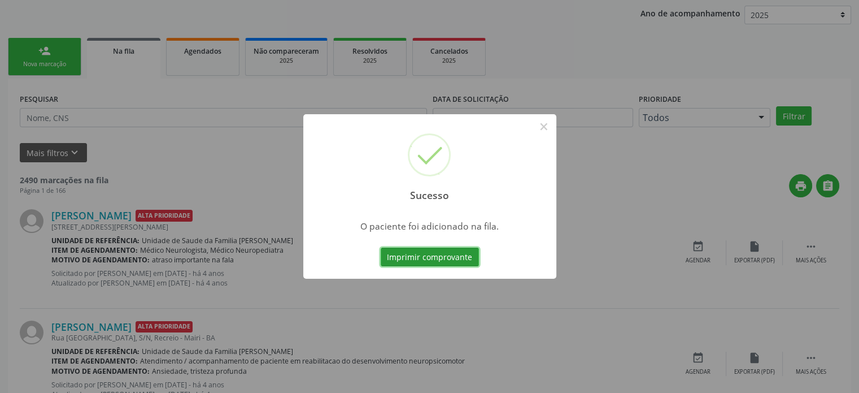
scroll to position [0, 0]
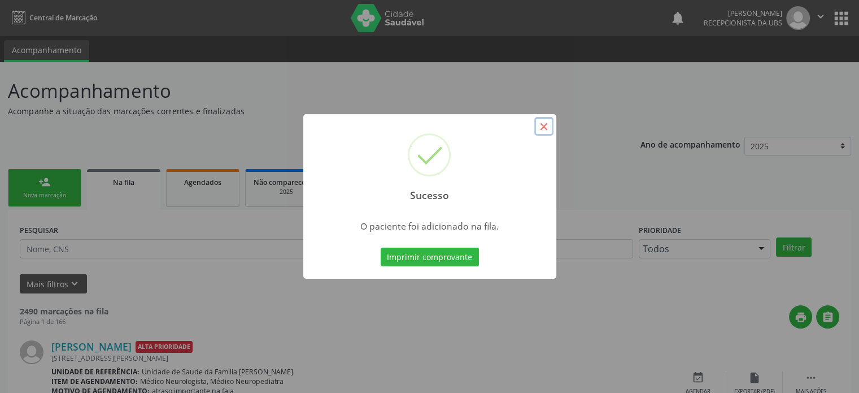
click at [544, 128] on button "×" at bounding box center [544, 126] width 19 height 19
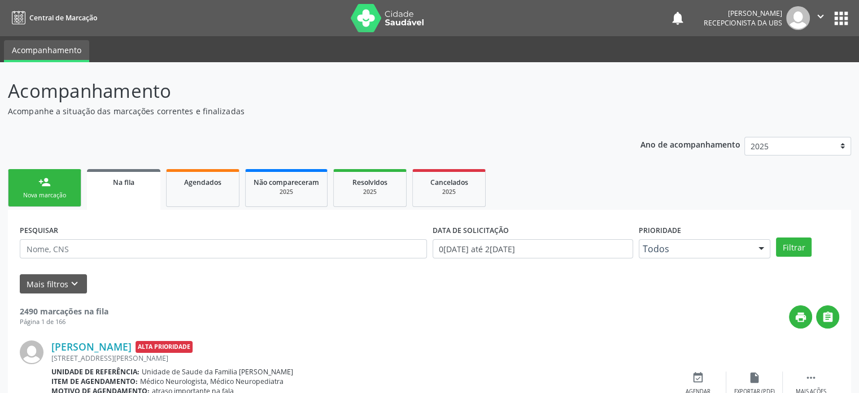
click at [54, 184] on link "person_add Nova marcação" at bounding box center [44, 188] width 73 height 38
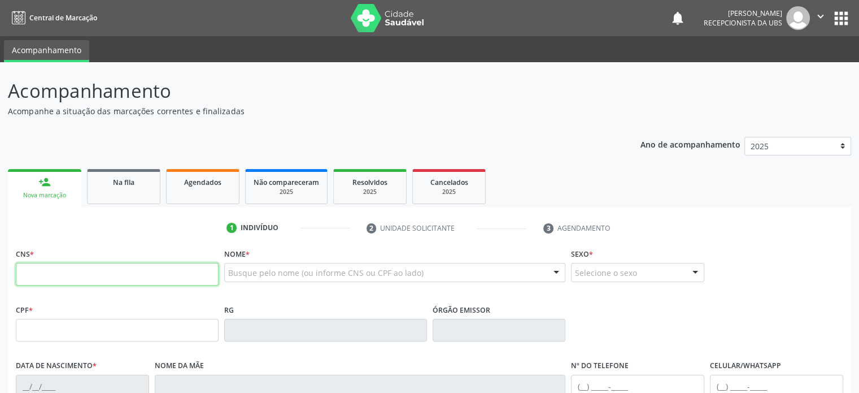
click at [38, 275] on input "text" at bounding box center [117, 274] width 203 height 23
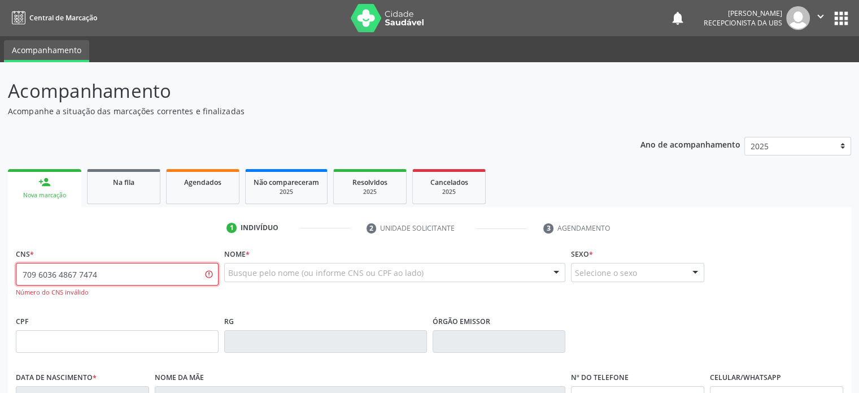
click at [67, 273] on input "709 6036 4867 7474" at bounding box center [117, 274] width 203 height 23
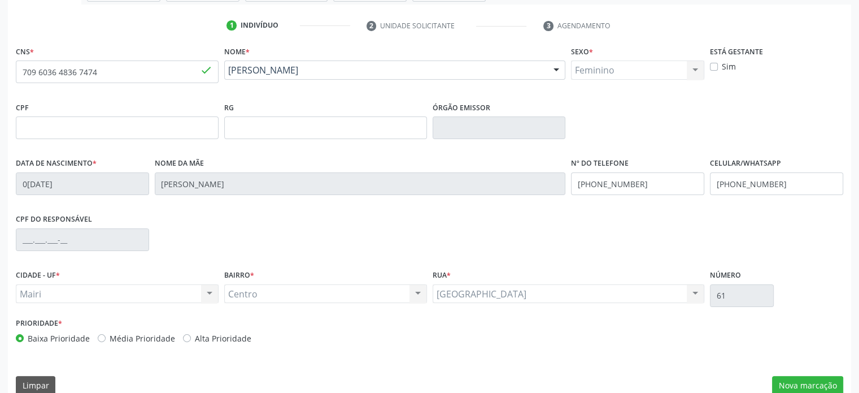
scroll to position [219, 0]
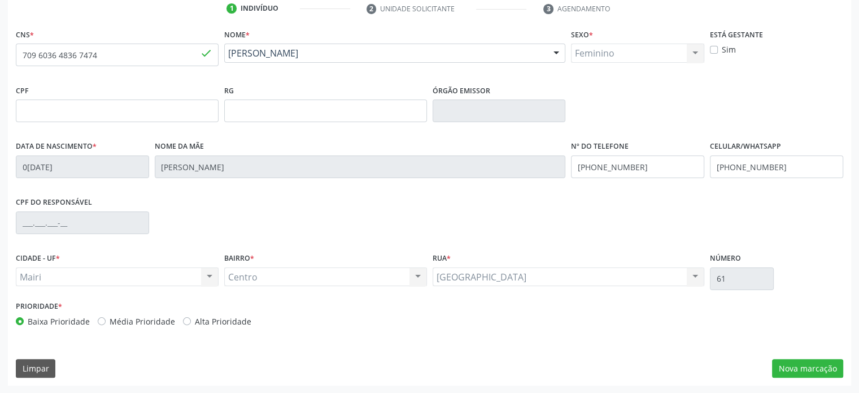
click at [136, 324] on label "Média Prioridade" at bounding box center [143, 321] width 66 height 12
click at [106, 324] on input "Média Prioridade" at bounding box center [102, 320] width 8 height 10
click at [799, 370] on button "Nova marcação" at bounding box center [807, 368] width 71 height 19
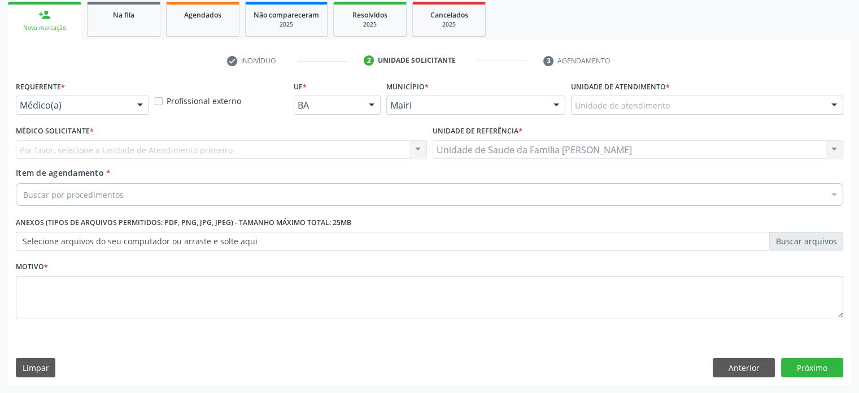
scroll to position [167, 0]
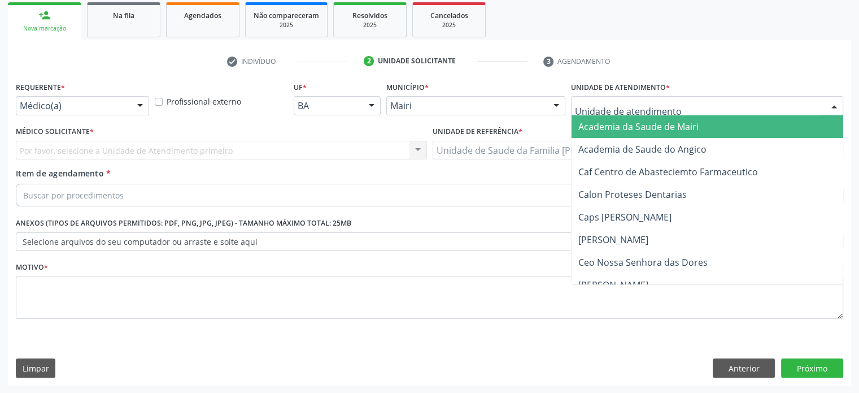
click at [679, 110] on div at bounding box center [707, 105] width 272 height 19
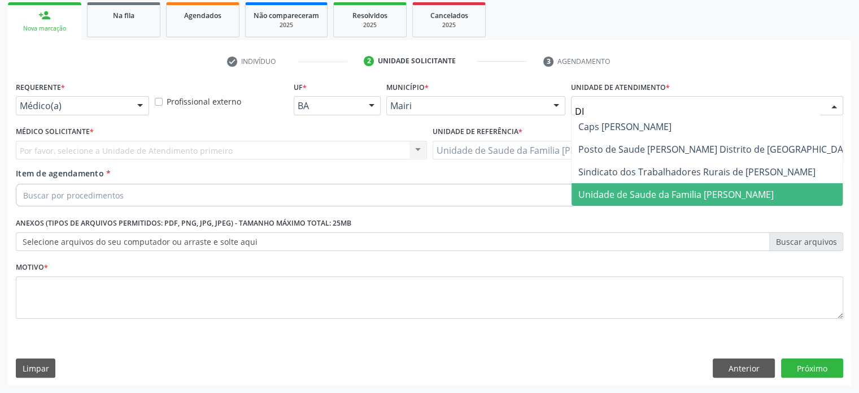
click at [666, 188] on span "Unidade de Saude da Familia [PERSON_NAME]" at bounding box center [676, 194] width 195 height 12
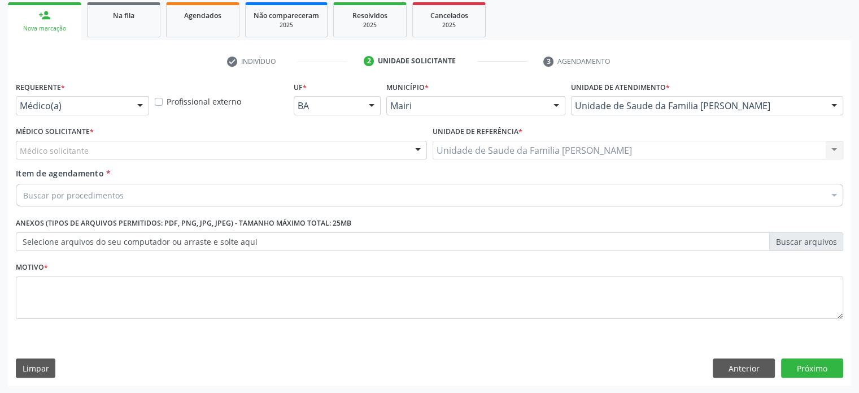
click at [105, 151] on div "Médico solicitante" at bounding box center [221, 150] width 411 height 19
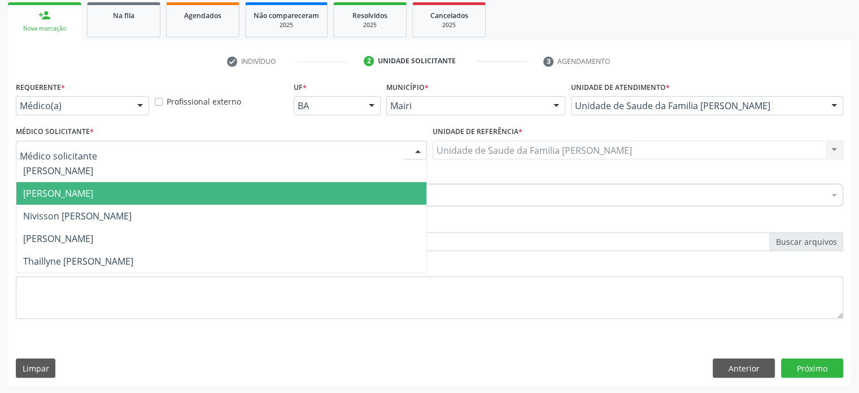
click at [93, 189] on span "[PERSON_NAME]" at bounding box center [58, 193] width 70 height 12
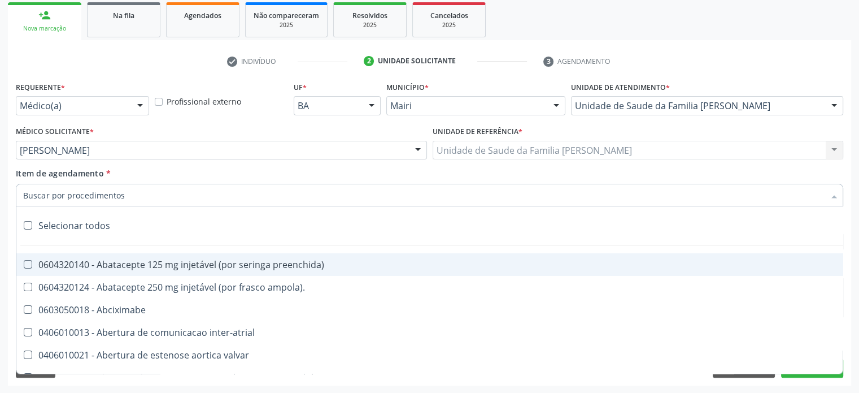
paste input "0205020186"
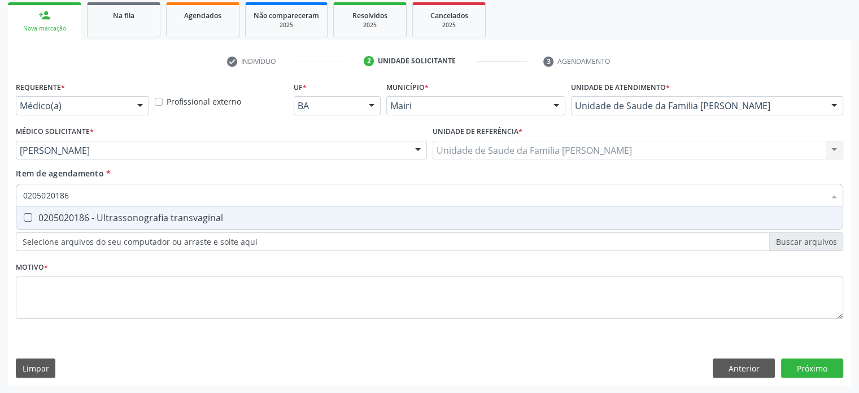
click at [132, 221] on div "0205020186 - Ultrassonografia transvaginal" at bounding box center [429, 217] width 813 height 9
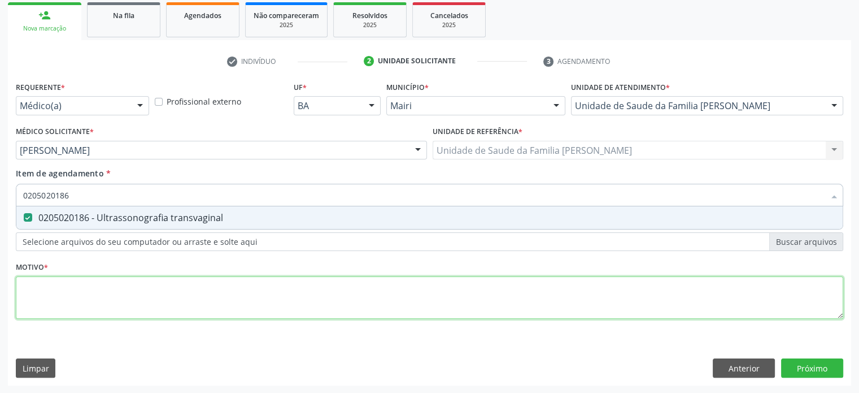
click at [47, 291] on div "Requerente * Médico(a) Médico(a) Enfermeiro(a) Paciente Nenhum resultado encont…" at bounding box center [430, 207] width 828 height 256
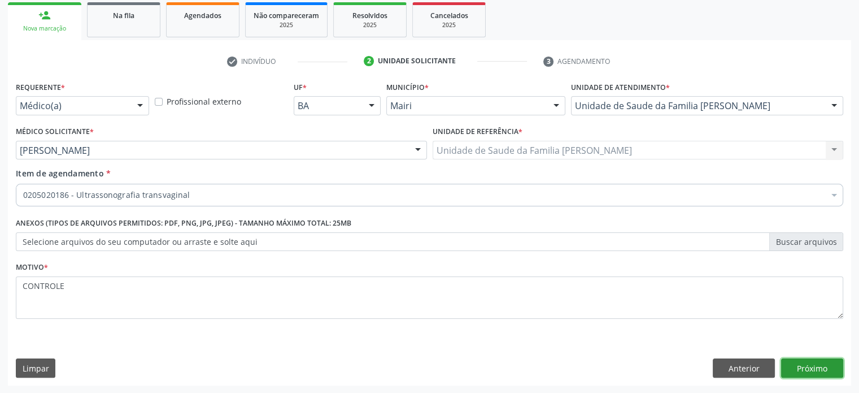
click at [806, 370] on button "Próximo" at bounding box center [812, 367] width 62 height 19
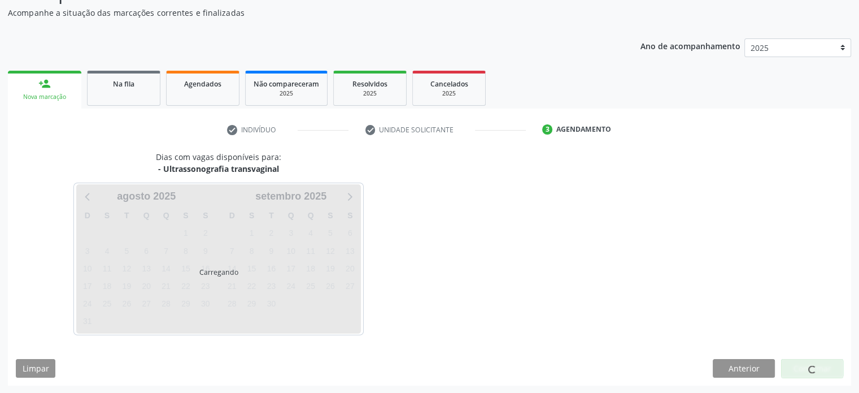
scroll to position [131, 0]
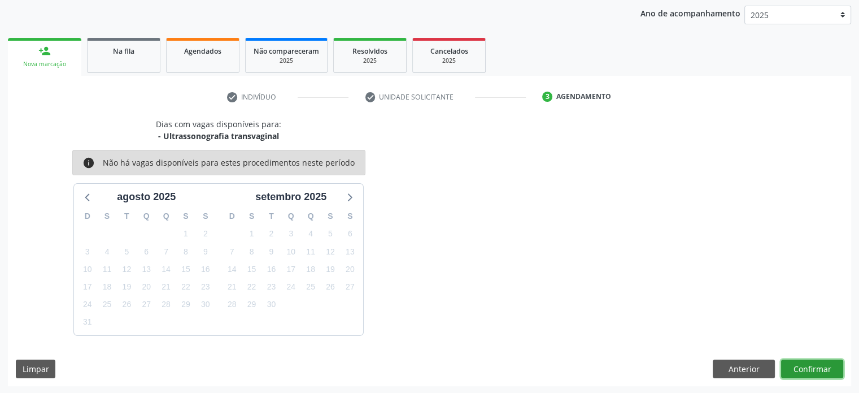
click at [810, 371] on button "Confirmar" at bounding box center [812, 368] width 62 height 19
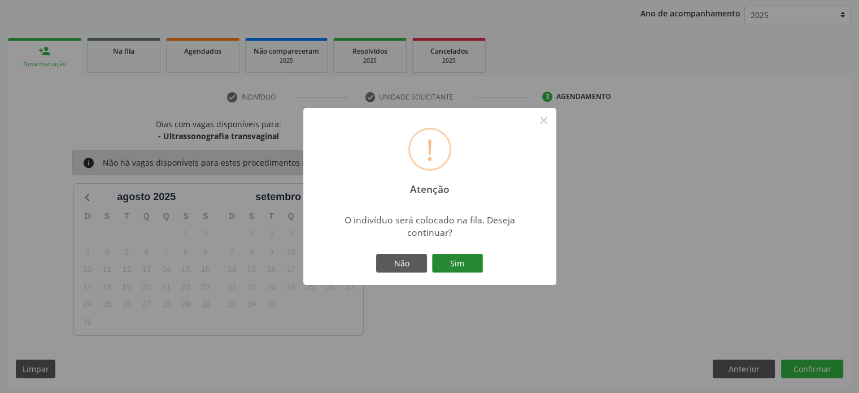
click at [473, 270] on button "Sim" at bounding box center [457, 263] width 51 height 19
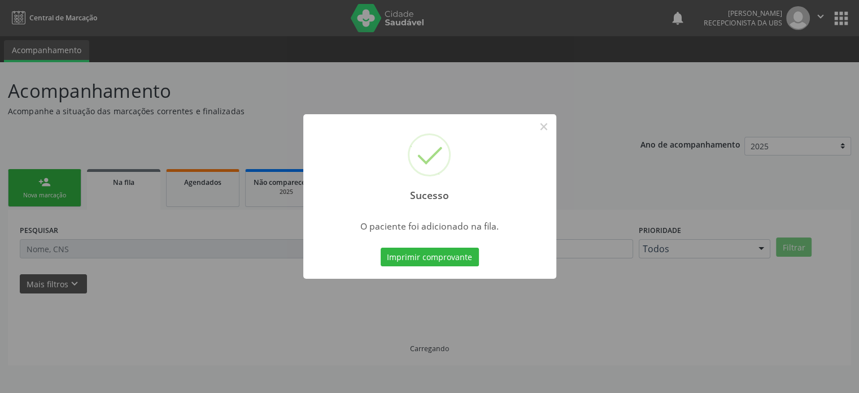
scroll to position [0, 0]
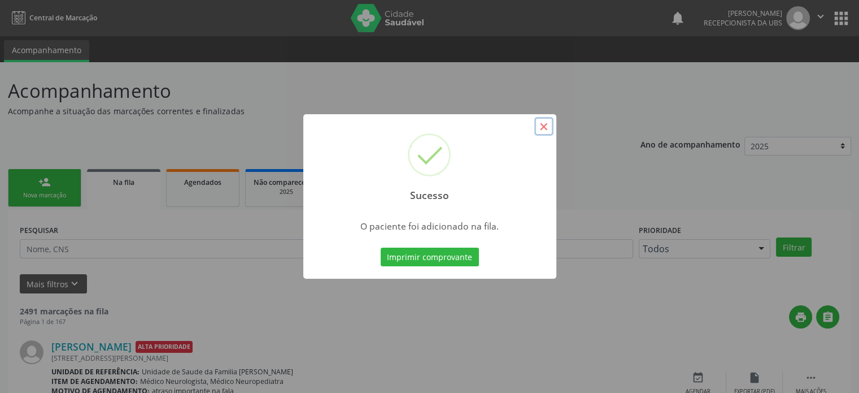
click at [547, 128] on button "×" at bounding box center [544, 126] width 19 height 19
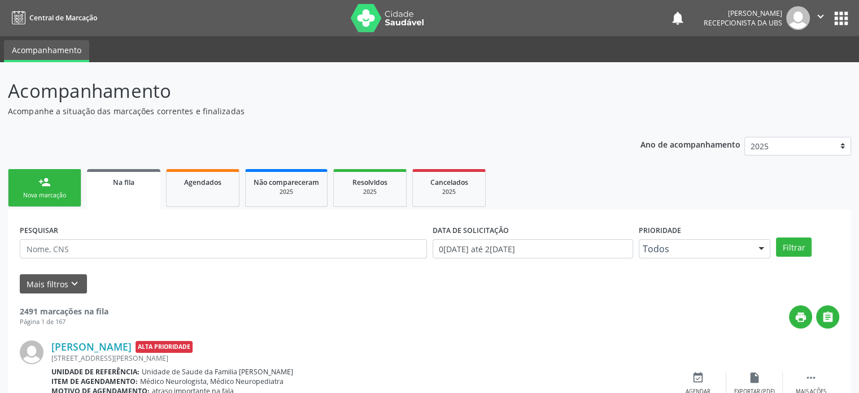
click at [49, 194] on div "Nova marcação" at bounding box center [44, 195] width 57 height 8
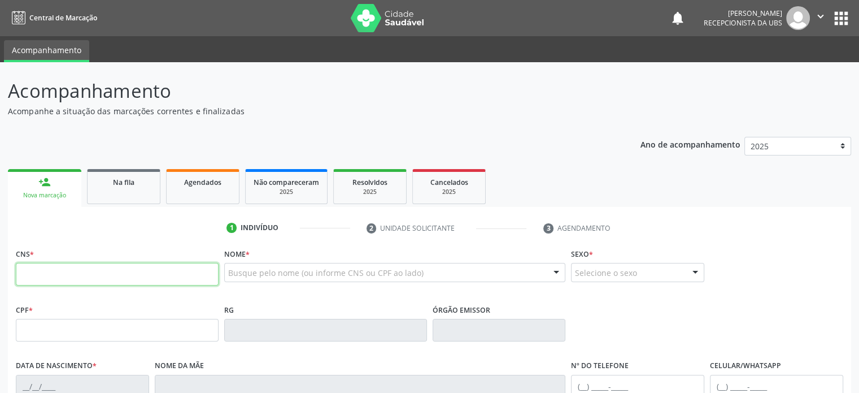
click at [50, 271] on input "text" at bounding box center [117, 274] width 203 height 23
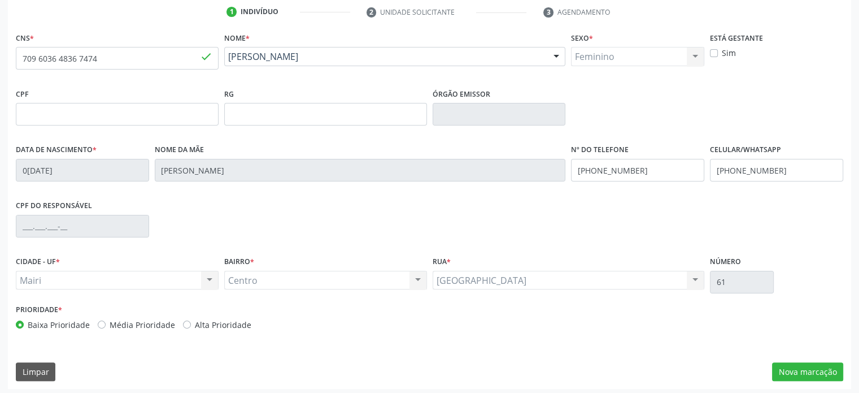
scroll to position [219, 0]
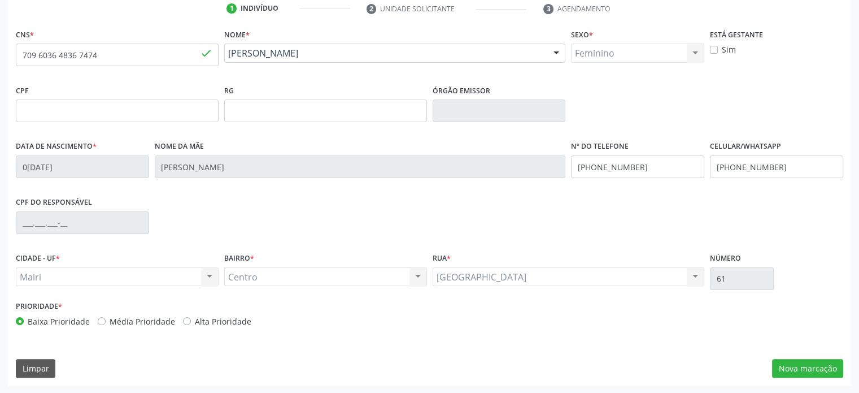
drag, startPoint x: 127, startPoint y: 316, endPoint x: 137, endPoint y: 319, distance: 10.7
click at [128, 316] on label "Média Prioridade" at bounding box center [143, 321] width 66 height 12
click at [106, 316] on input "Média Prioridade" at bounding box center [102, 320] width 8 height 10
click at [792, 367] on button "Nova marcação" at bounding box center [807, 368] width 71 height 19
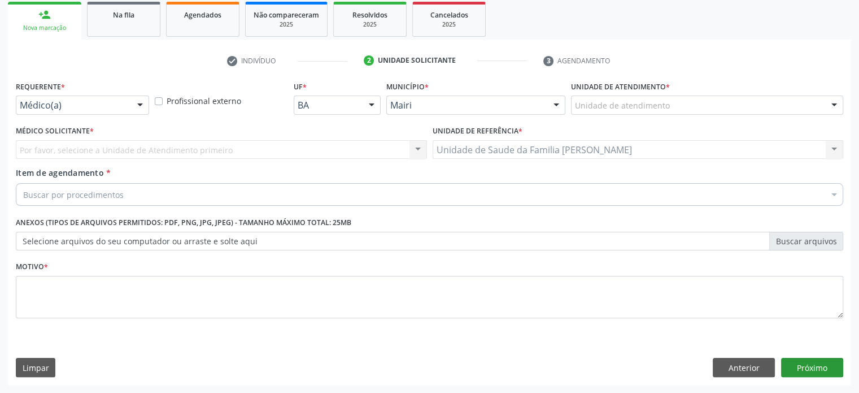
scroll to position [167, 0]
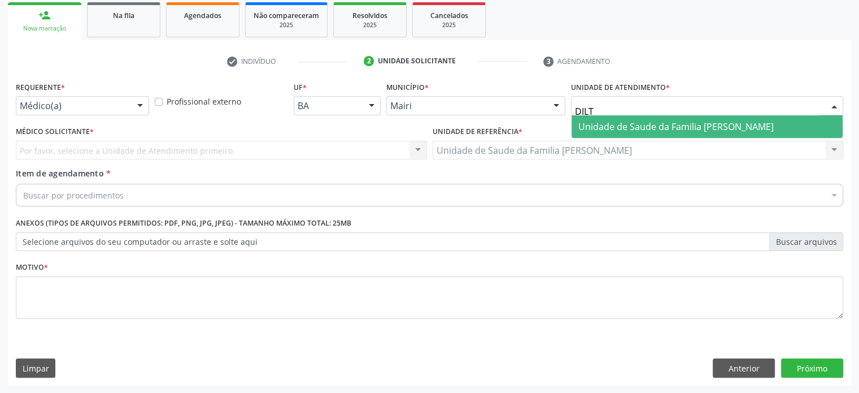
click at [614, 131] on span "Unidade de Saude da Familia [PERSON_NAME]" at bounding box center [676, 126] width 195 height 12
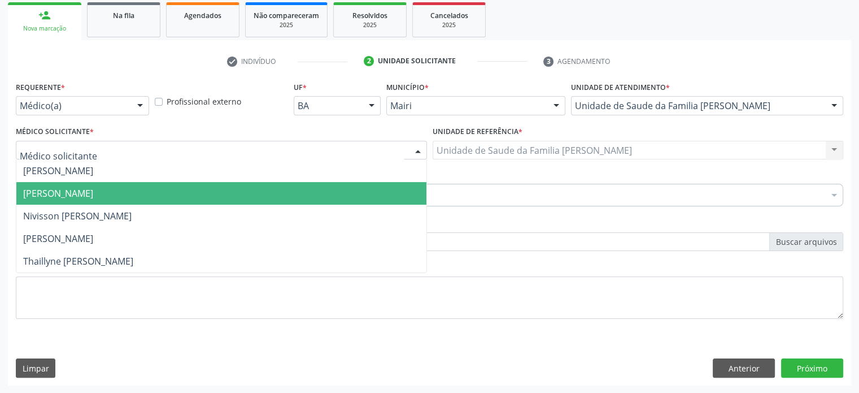
click at [52, 193] on span "[PERSON_NAME]" at bounding box center [58, 193] width 70 height 12
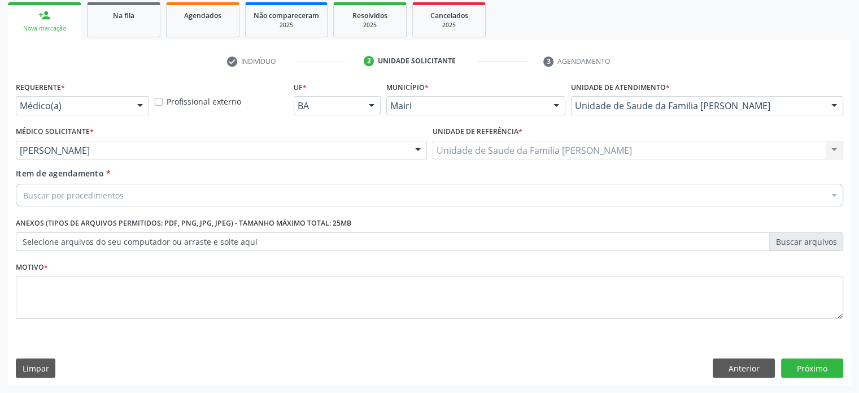
click at [167, 194] on div "Buscar por procedimentos" at bounding box center [430, 195] width 828 height 23
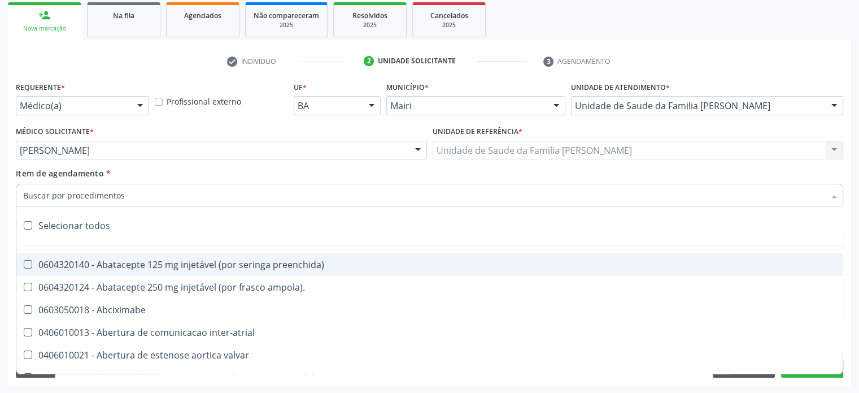
paste input "0205020127"
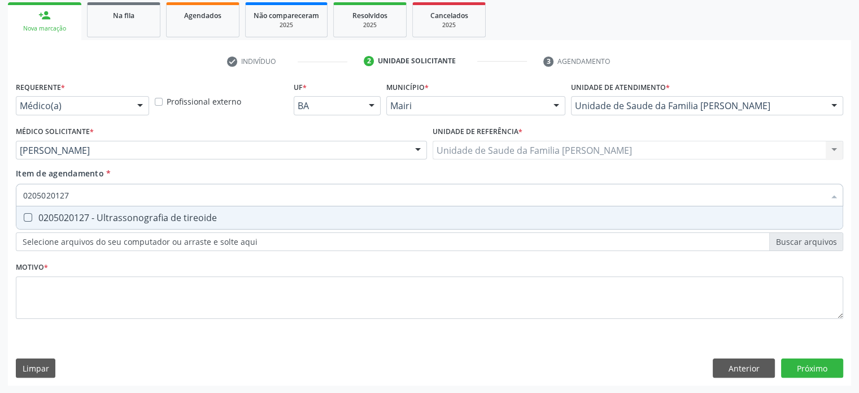
click at [162, 215] on div "0205020127 - Ultrassonografia de tireoide" at bounding box center [429, 217] width 813 height 9
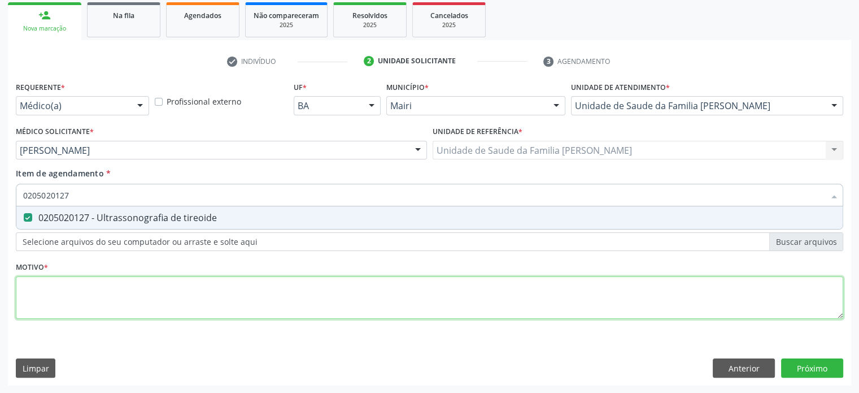
click at [24, 297] on div "Requerente * Médico(a) Médico(a) Enfermeiro(a) Paciente Nenhum resultado encont…" at bounding box center [430, 207] width 828 height 256
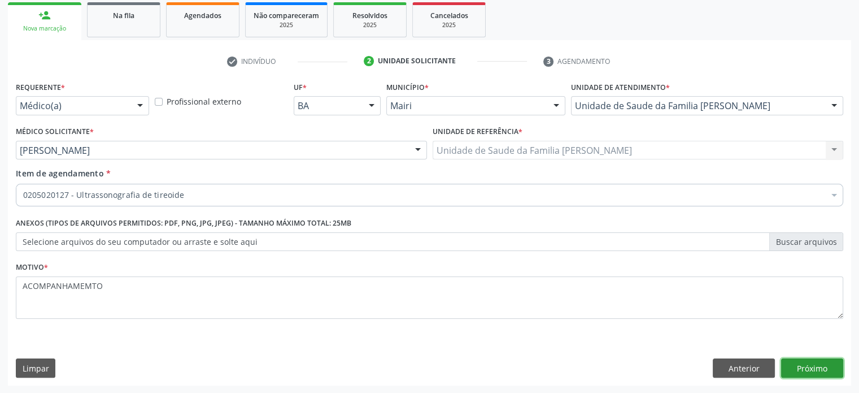
click at [808, 368] on button "Próximo" at bounding box center [812, 367] width 62 height 19
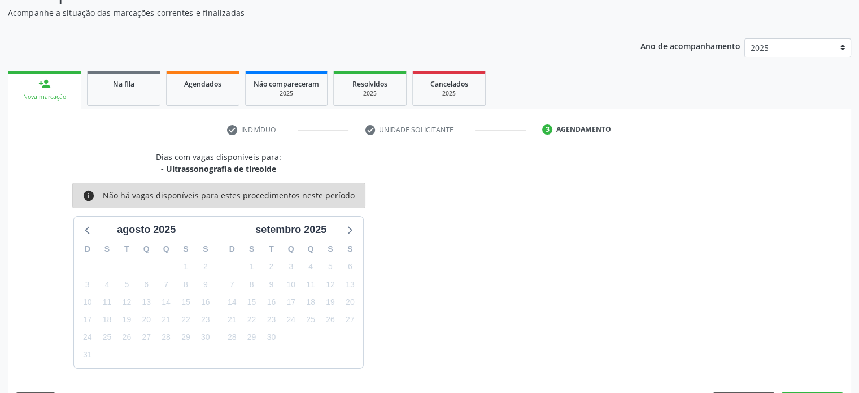
scroll to position [131, 0]
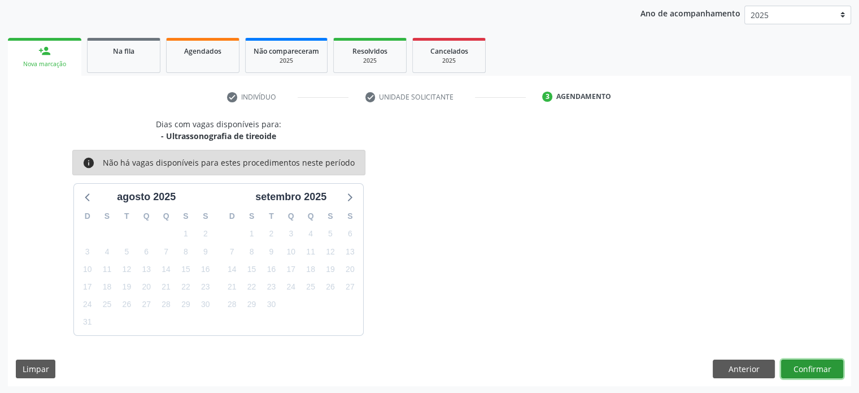
click at [819, 365] on button "Confirmar" at bounding box center [812, 368] width 62 height 19
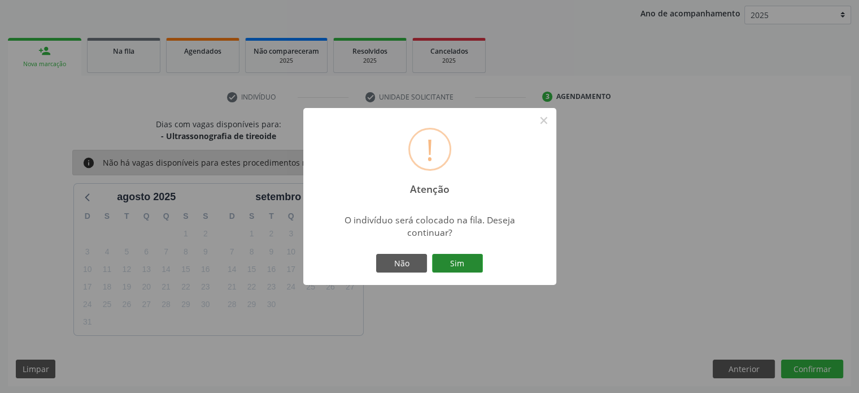
click at [459, 264] on button "Sim" at bounding box center [457, 263] width 51 height 19
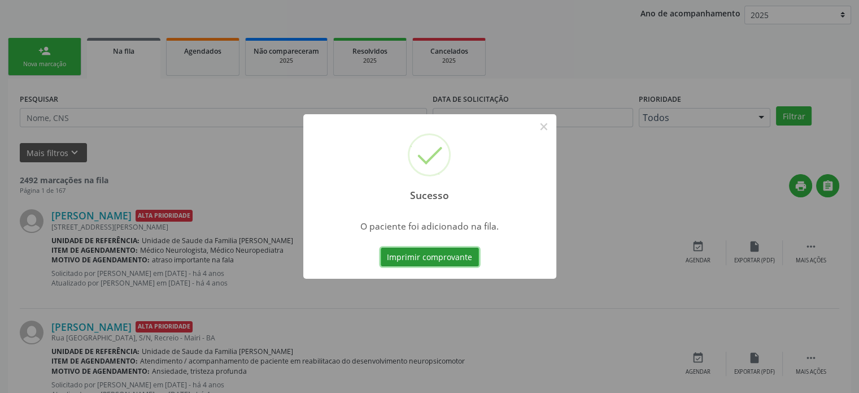
scroll to position [0, 0]
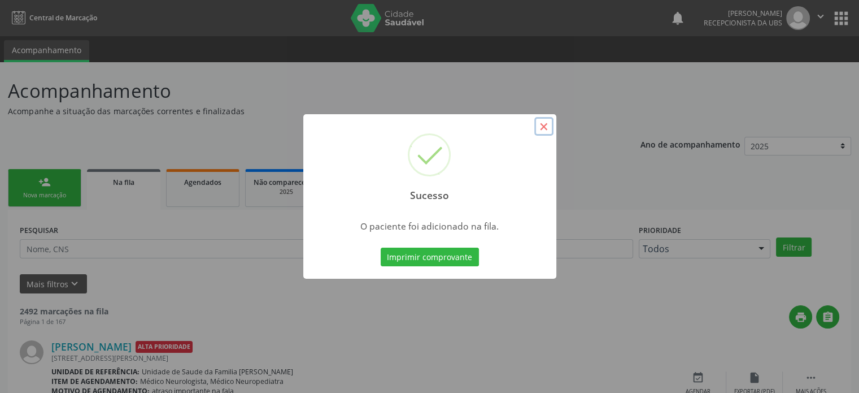
click at [542, 125] on button "×" at bounding box center [544, 126] width 19 height 19
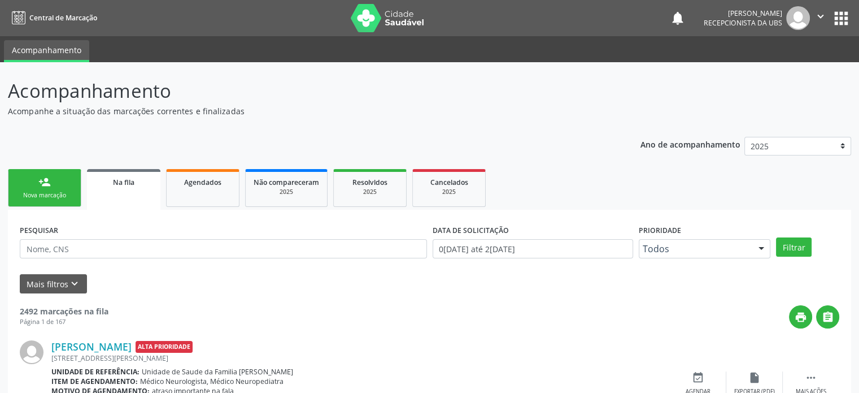
click at [41, 179] on div "person_add" at bounding box center [44, 182] width 12 height 12
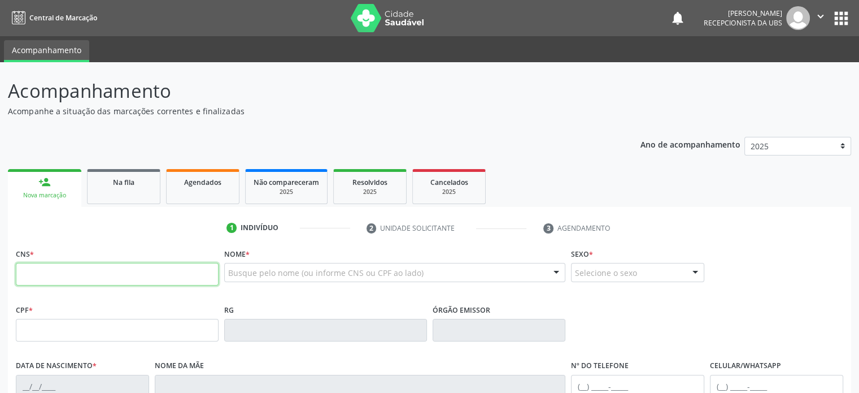
click at [35, 277] on input "text" at bounding box center [117, 274] width 203 height 23
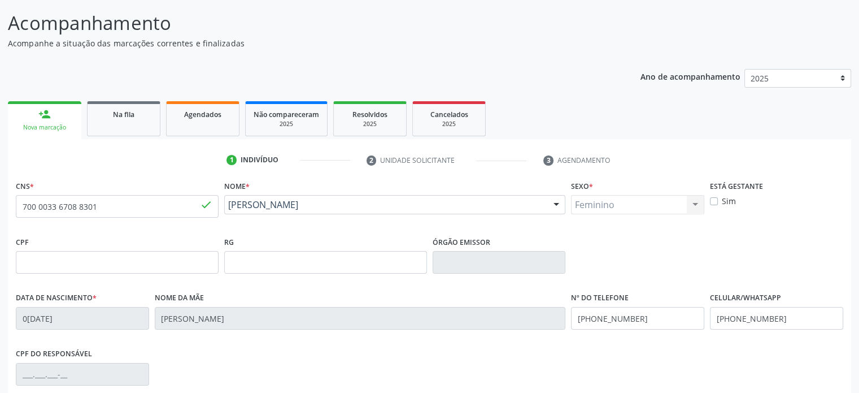
scroll to position [113, 0]
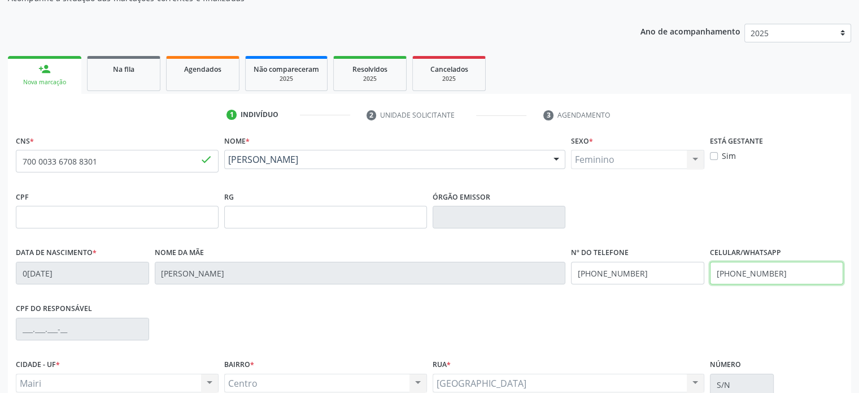
drag, startPoint x: 779, startPoint y: 272, endPoint x: 712, endPoint y: 271, distance: 66.7
click at [712, 271] on input "[PHONE_NUMBER]" at bounding box center [776, 273] width 133 height 23
click at [791, 276] on input "[PHONE_NUMBER]" at bounding box center [776, 273] width 133 height 23
drag, startPoint x: 782, startPoint y: 273, endPoint x: 745, endPoint y: 269, distance: 37.5
click at [745, 269] on input "[PHONE_NUMBER]" at bounding box center [776, 273] width 133 height 23
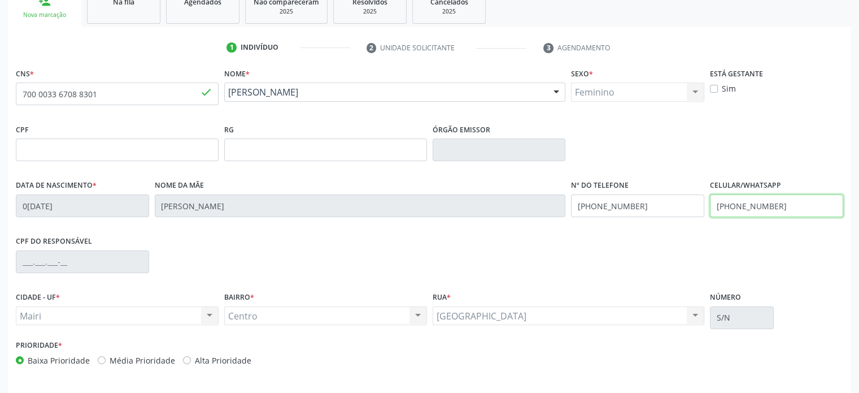
scroll to position [219, 0]
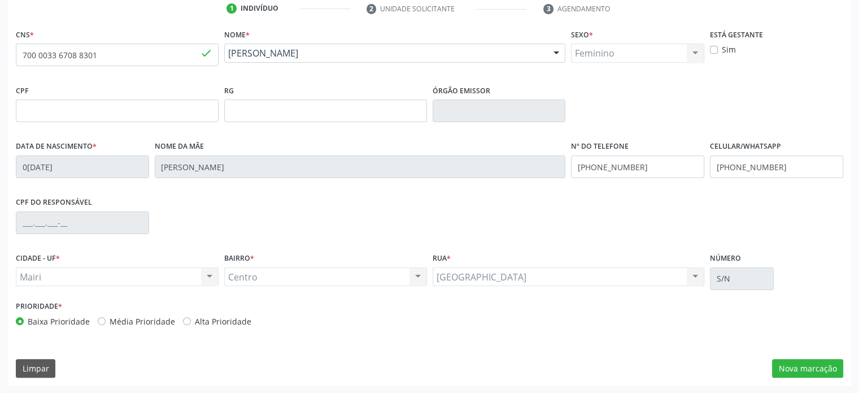
click at [195, 322] on label "Alta Prioridade" at bounding box center [223, 321] width 57 height 12
click at [185, 322] on input "Alta Prioridade" at bounding box center [187, 320] width 8 height 10
click at [792, 368] on button "Nova marcação" at bounding box center [807, 368] width 71 height 19
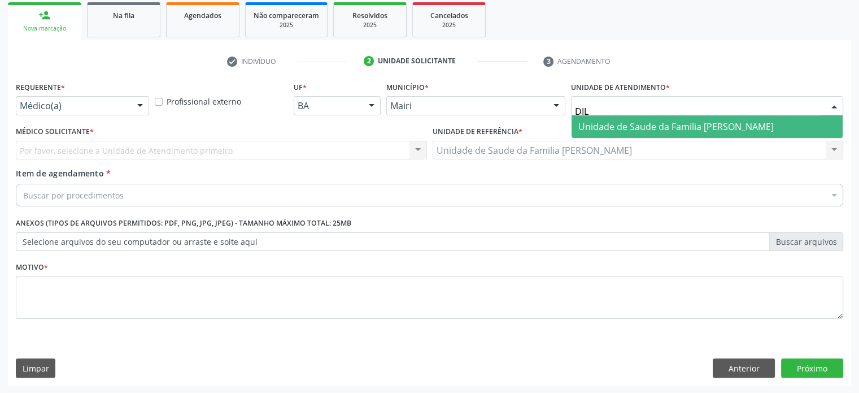
click at [620, 131] on span "Unidade de Saude da Familia [PERSON_NAME]" at bounding box center [676, 126] width 195 height 12
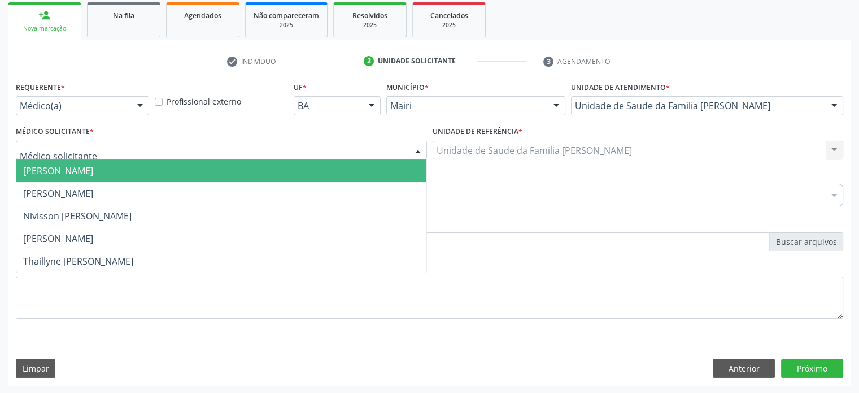
click at [95, 151] on div at bounding box center [221, 150] width 411 height 19
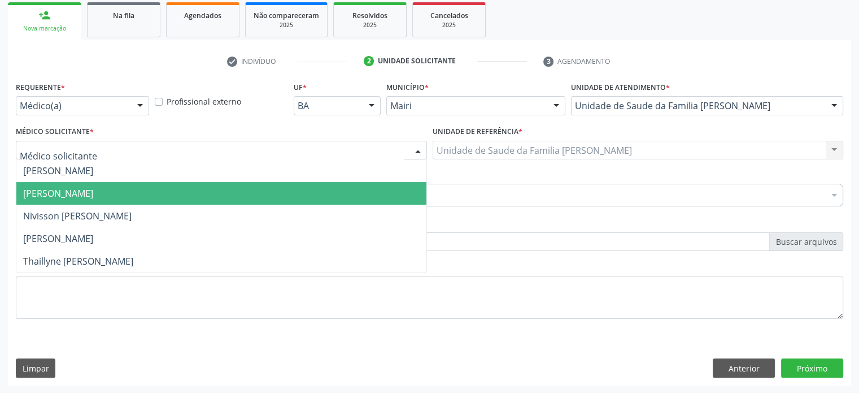
click at [81, 189] on span "[PERSON_NAME]" at bounding box center [58, 193] width 70 height 12
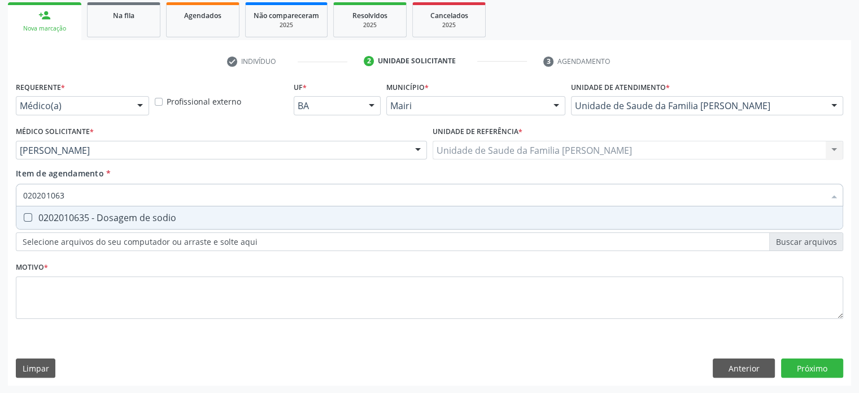
click at [80, 220] on div "0202010635 - Dosagem de sodio" at bounding box center [429, 217] width 813 height 9
click at [80, 220] on div "0202010295 - Dosagem de colesterol total" at bounding box center [429, 217] width 813 height 9
click at [80, 220] on div "0202010317 - Dosagem de creatinina" at bounding box center [429, 217] width 813 height 9
click at [80, 220] on div "0202010040 - Determinacao de curva glicemica (2 dosagens)" at bounding box center [429, 217] width 813 height 9
click at [80, 220] on div "0202010678 - Dosagem de triglicerideos" at bounding box center [429, 217] width 813 height 9
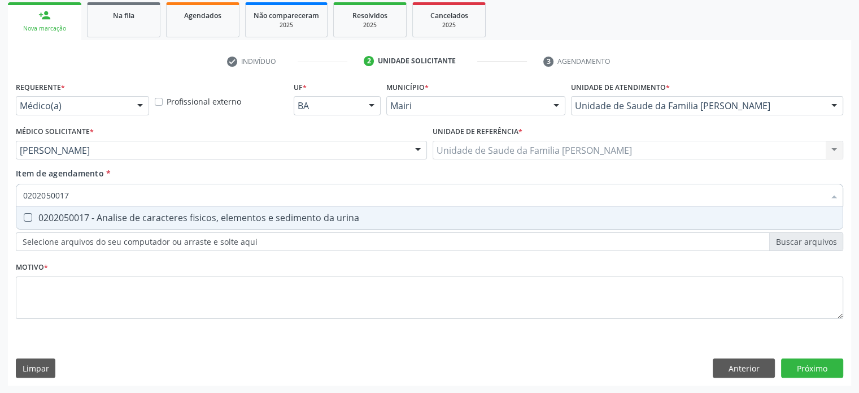
click at [80, 220] on div "0202050017 - Analise de caracteres fisicos, elementos e sedimento da urina" at bounding box center [429, 217] width 813 height 9
click at [80, 220] on div "0202010473 - Dosagem de glicose" at bounding box center [429, 217] width 813 height 9
click at [80, 220] on div "0202010279 - Dosagem de colesterol hdl" at bounding box center [429, 217] width 813 height 9
click at [80, 220] on div "0202010503 - Dosagem de hemoglobina glicosilada" at bounding box center [429, 217] width 813 height 9
click at [80, 220] on div "0202010287 - Dosagem de colesterol ldl" at bounding box center [429, 217] width 813 height 9
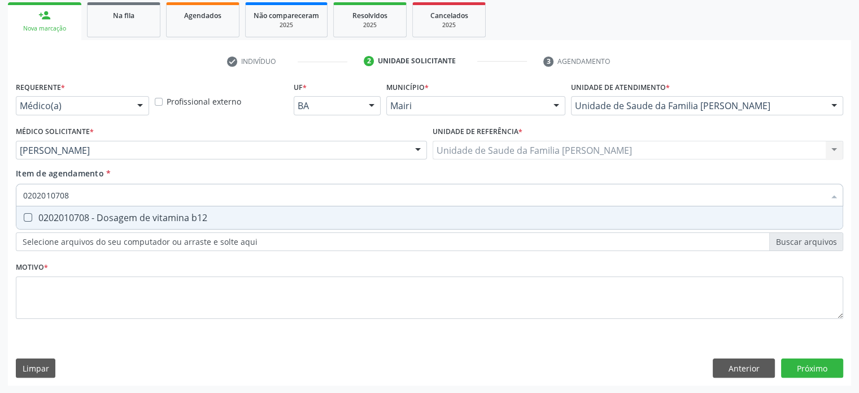
click at [80, 220] on div "0202010708 - Dosagem de vitamina b12" at bounding box center [429, 217] width 813 height 9
click at [80, 220] on div "0202010767 - Dosagem de 25 hidroxivitamina d" at bounding box center [429, 217] width 813 height 9
click at [80, 220] on div "0202020150 - Determinacao de velocidade de hemossedimentacao (vhs)" at bounding box center [429, 217] width 813 height 9
click at [80, 220] on div "0202010651 - Dosagem de transaminase glutamico-piruvica (tgp)" at bounding box center [429, 217] width 813 height 9
click at [80, 220] on div "0202010643 - Dosagem de transaminase glutamico-oxalacetica (tgo)" at bounding box center [429, 217] width 813 height 9
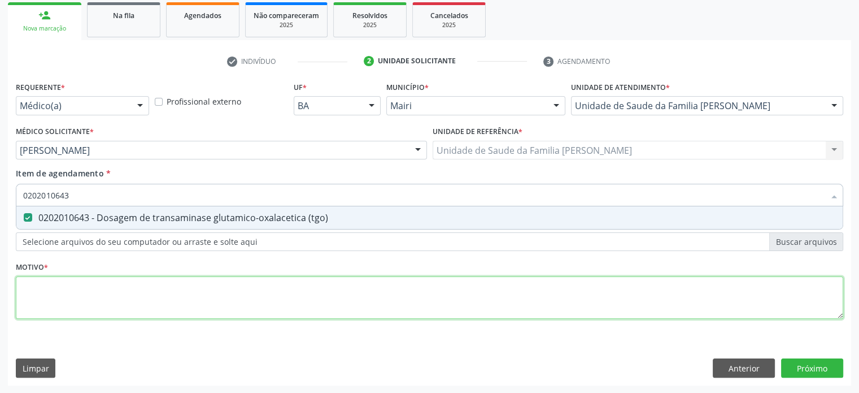
click at [54, 293] on div "Requerente * Médico(a) Médico(a) Enfermeiro(a) Paciente Nenhum resultado encont…" at bounding box center [430, 207] width 828 height 256
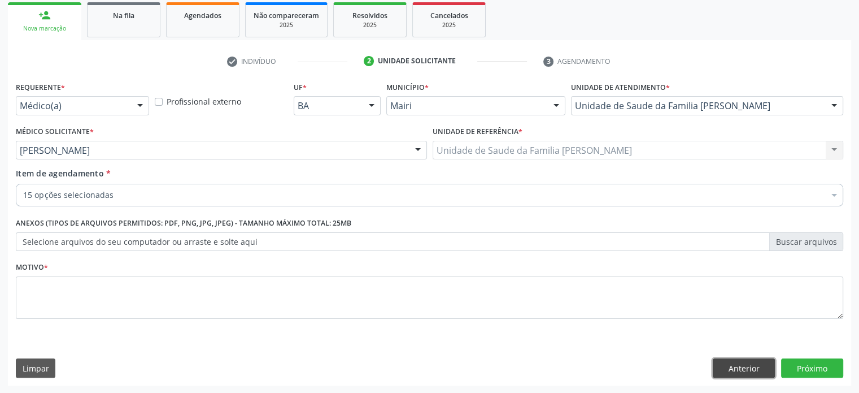
click at [740, 372] on button "Anterior" at bounding box center [744, 367] width 62 height 19
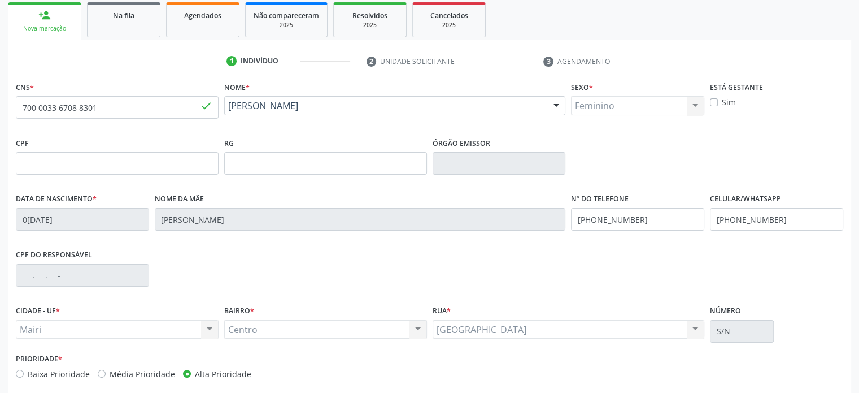
scroll to position [219, 0]
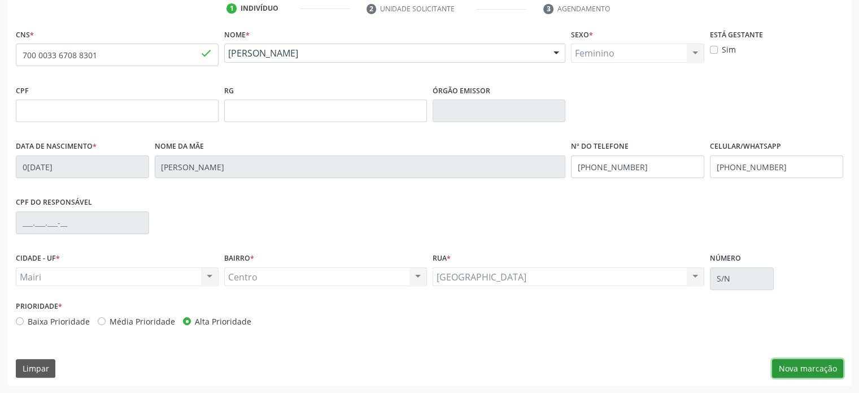
click at [816, 368] on button "Nova marcação" at bounding box center [807, 368] width 71 height 19
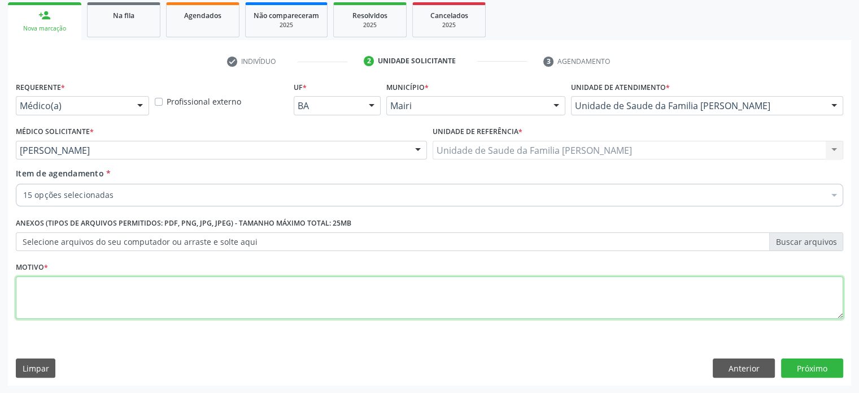
click at [41, 297] on textarea at bounding box center [430, 297] width 828 height 43
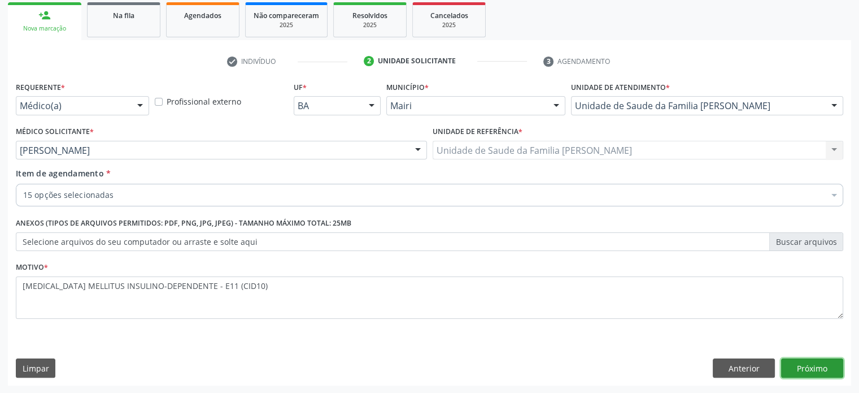
click at [829, 366] on button "Próximo" at bounding box center [812, 367] width 62 height 19
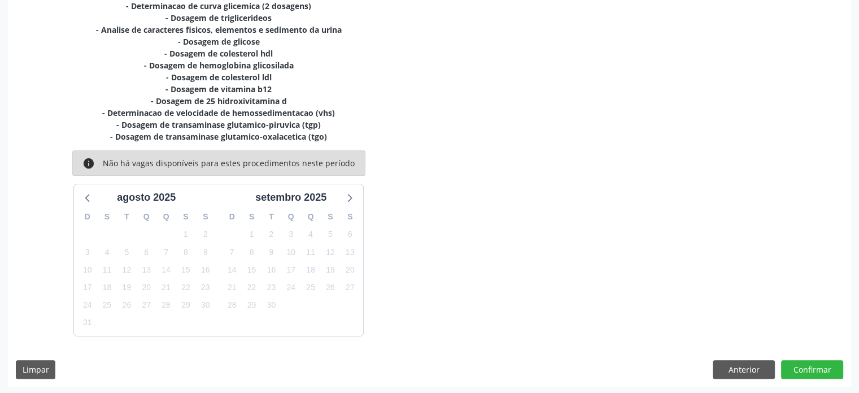
scroll to position [297, 0]
click at [824, 366] on button "Confirmar" at bounding box center [812, 368] width 62 height 19
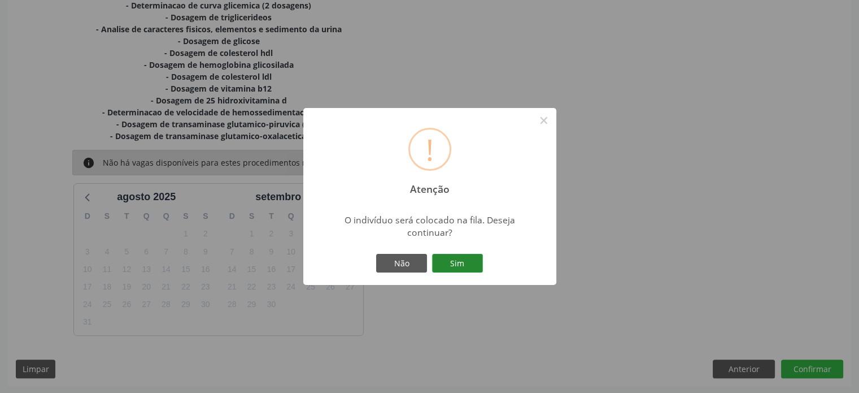
click at [466, 263] on button "Sim" at bounding box center [457, 263] width 51 height 19
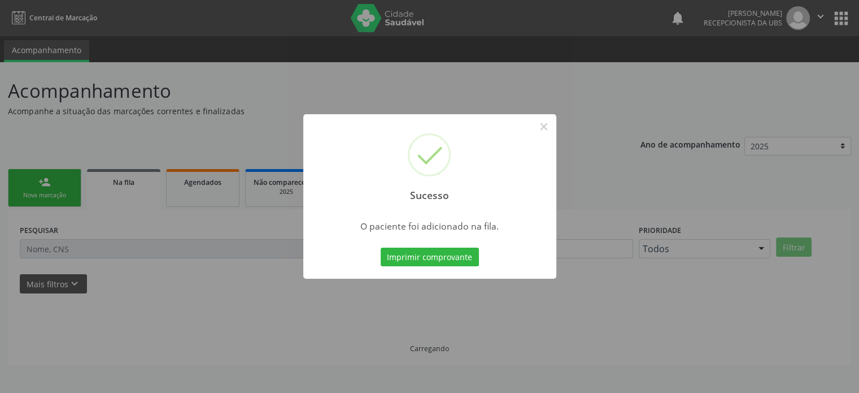
scroll to position [0, 0]
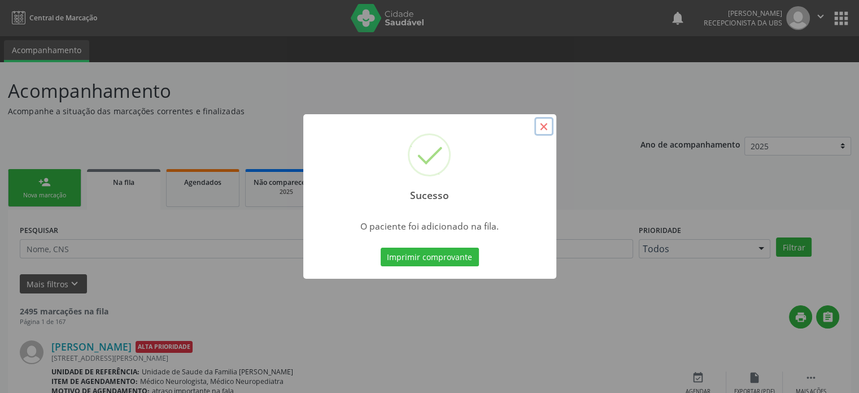
click at [544, 125] on button "×" at bounding box center [544, 126] width 19 height 19
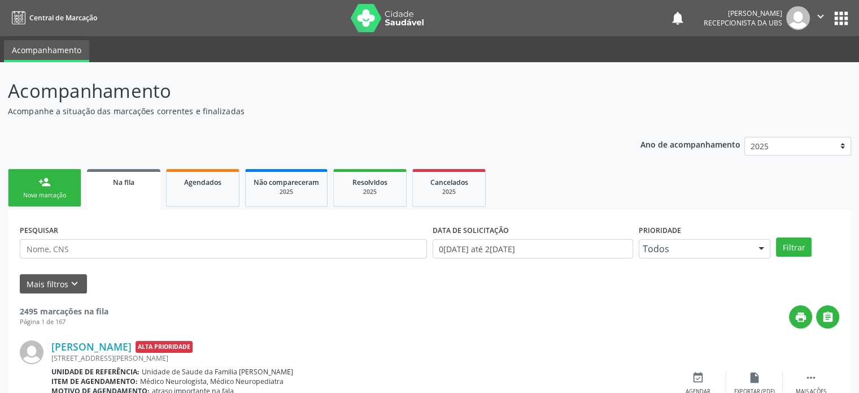
click at [44, 196] on div "Nova marcação" at bounding box center [44, 195] width 57 height 8
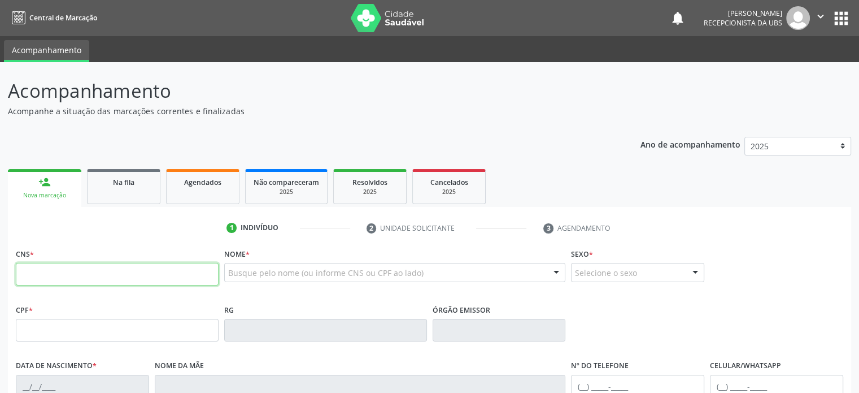
click at [55, 275] on input "text" at bounding box center [117, 274] width 203 height 23
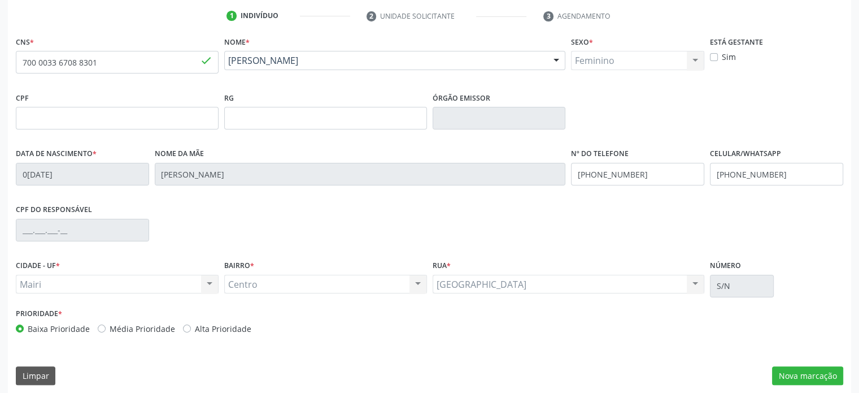
scroll to position [219, 0]
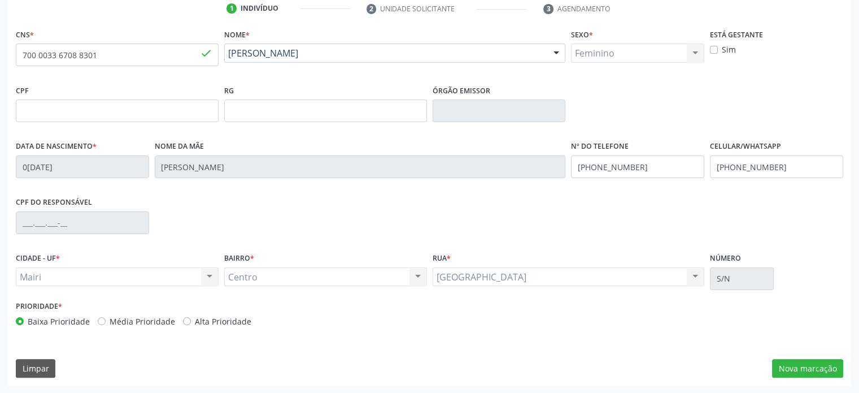
click at [205, 320] on label "Alta Prioridade" at bounding box center [223, 321] width 57 height 12
click at [191, 320] on input "Alta Prioridade" at bounding box center [187, 320] width 8 height 10
click at [811, 366] on button "Nova marcação" at bounding box center [807, 368] width 71 height 19
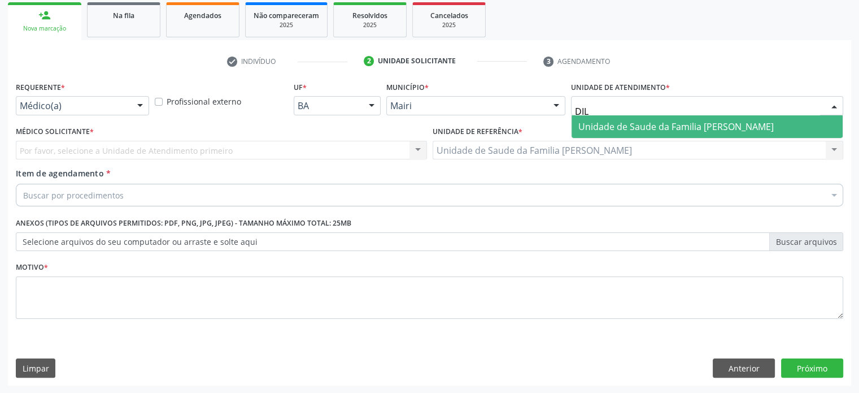
click at [616, 125] on span "Unidade de Saude da Familia [PERSON_NAME]" at bounding box center [676, 126] width 195 height 12
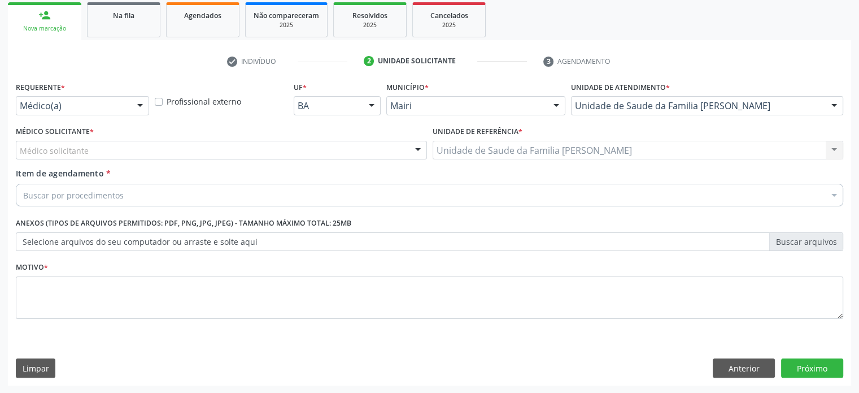
click at [92, 151] on div "Médico solicitante" at bounding box center [221, 150] width 411 height 19
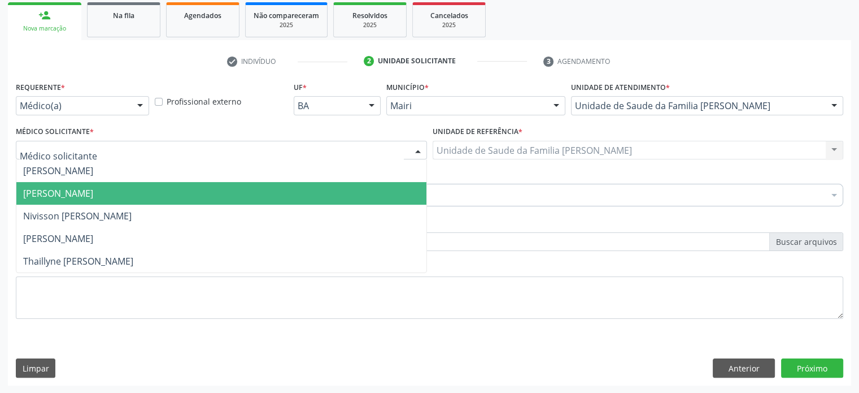
click at [82, 195] on span "[PERSON_NAME]" at bounding box center [58, 193] width 70 height 12
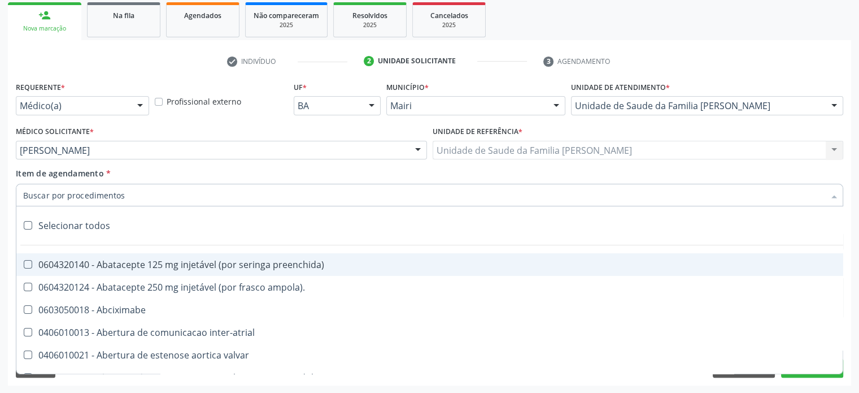
paste input "0205020046"
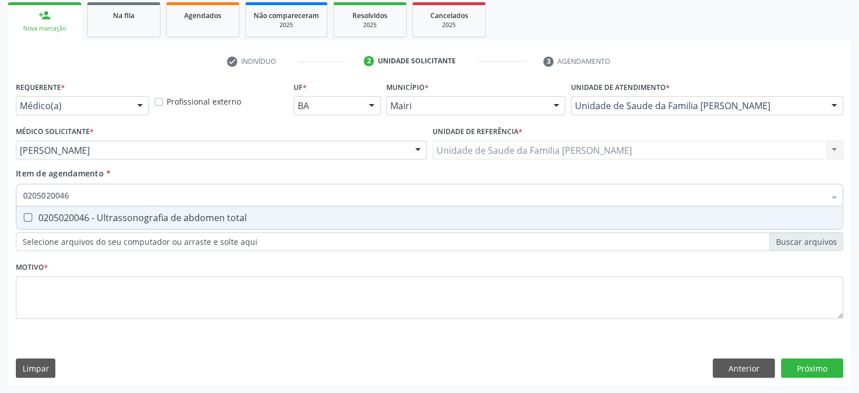
click at [76, 218] on div "0205020046 - Ultrassonografia de abdomen total" at bounding box center [429, 217] width 813 height 9
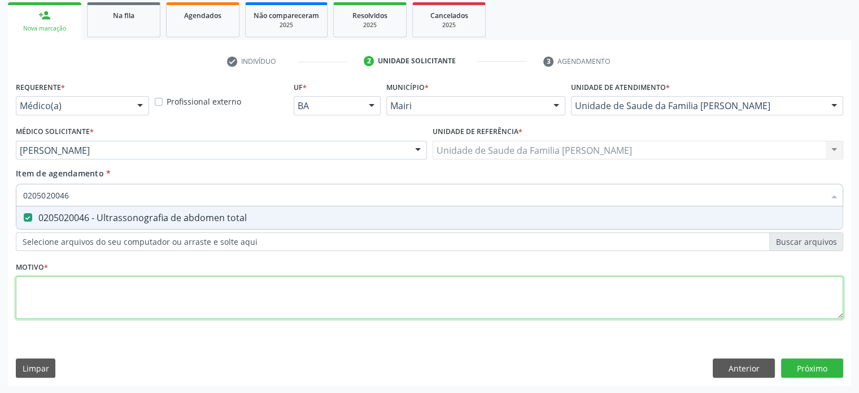
click at [61, 285] on div "Requerente * Médico(a) Médico(a) Enfermeiro(a) Paciente Nenhum resultado encont…" at bounding box center [430, 207] width 828 height 256
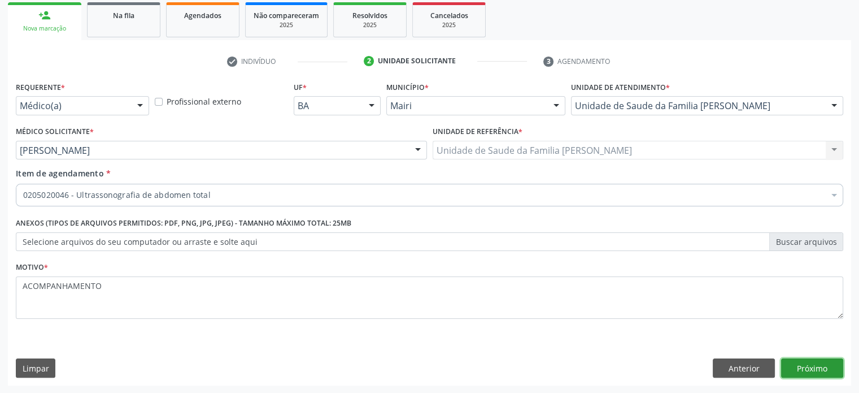
click at [813, 372] on button "Próximo" at bounding box center [812, 367] width 62 height 19
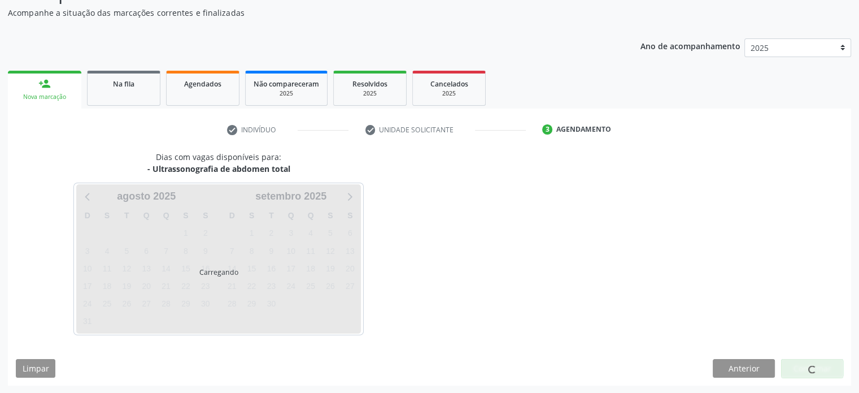
scroll to position [131, 0]
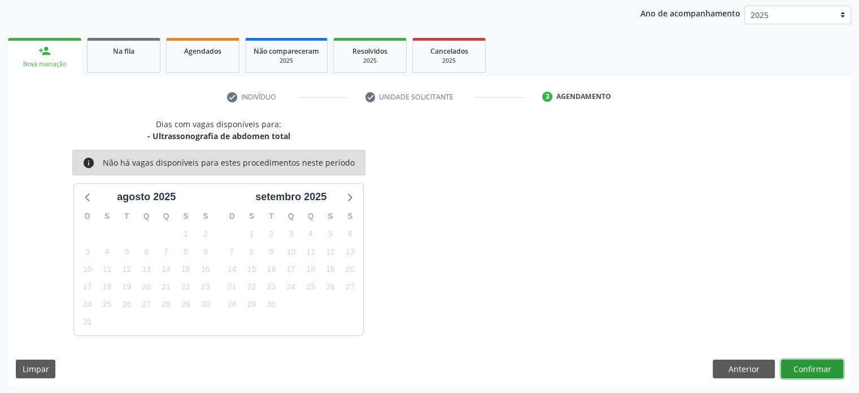
click at [818, 370] on button "Confirmar" at bounding box center [812, 368] width 62 height 19
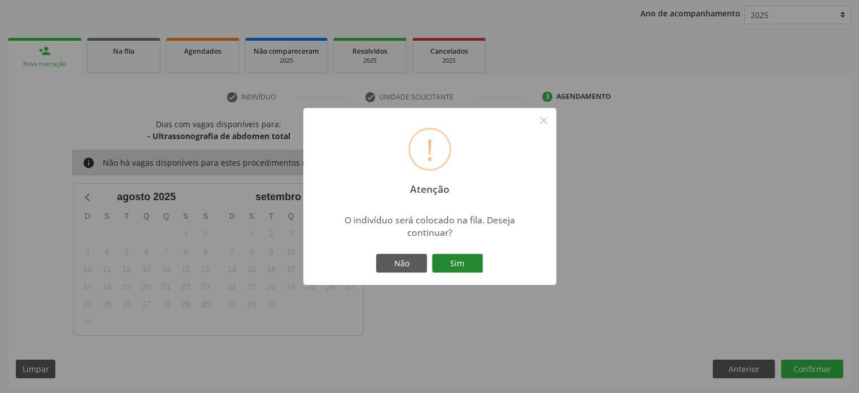
click at [450, 262] on button "Sim" at bounding box center [457, 263] width 51 height 19
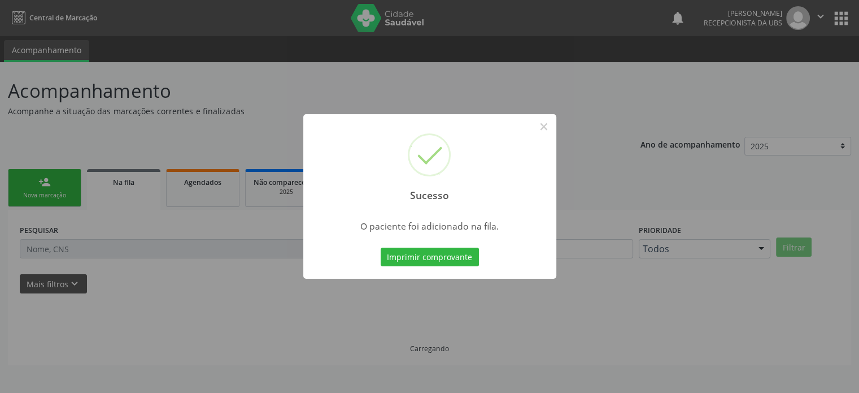
scroll to position [0, 0]
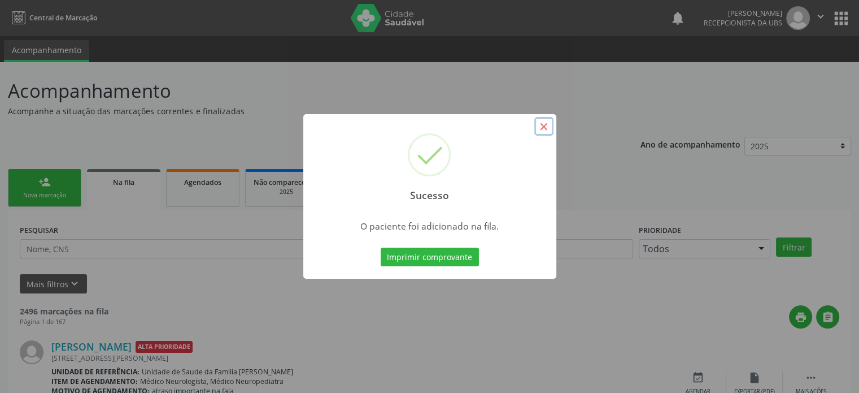
click at [546, 128] on button "×" at bounding box center [544, 126] width 19 height 19
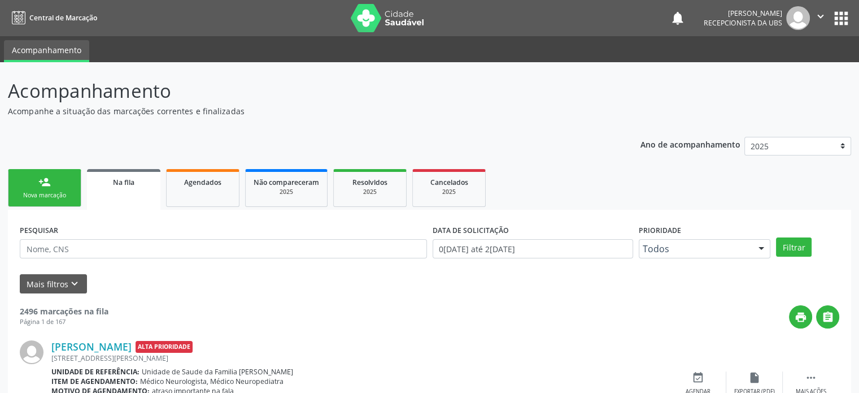
click at [45, 194] on div "Nova marcação" at bounding box center [44, 195] width 57 height 8
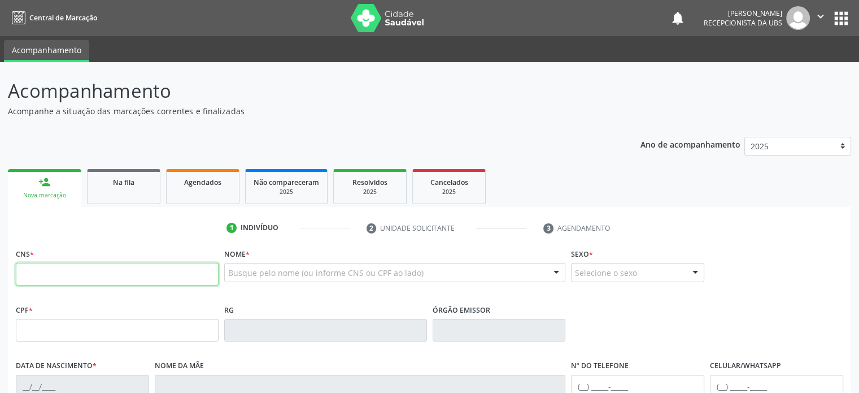
click at [38, 273] on input "text" at bounding box center [117, 274] width 203 height 23
type input "700 0060 8211 1103"
type input "12/05/2010"
type input "Neizirene de Almeida Catureba"
type input "(74) 99802-6779"
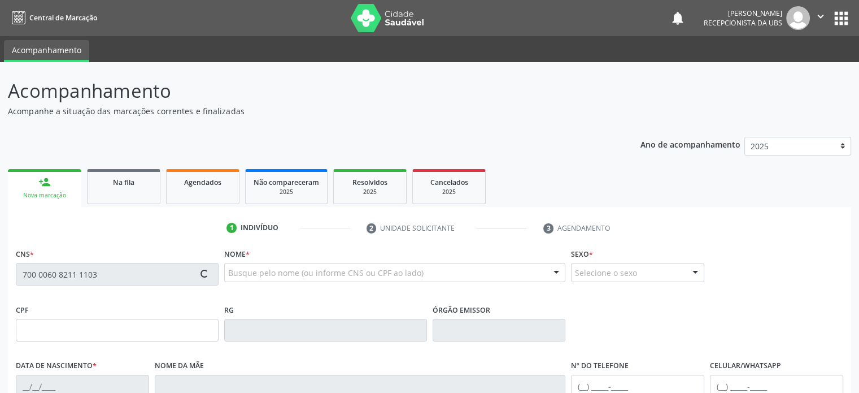
type input "[PHONE_NUMBER]"
type input "S/N"
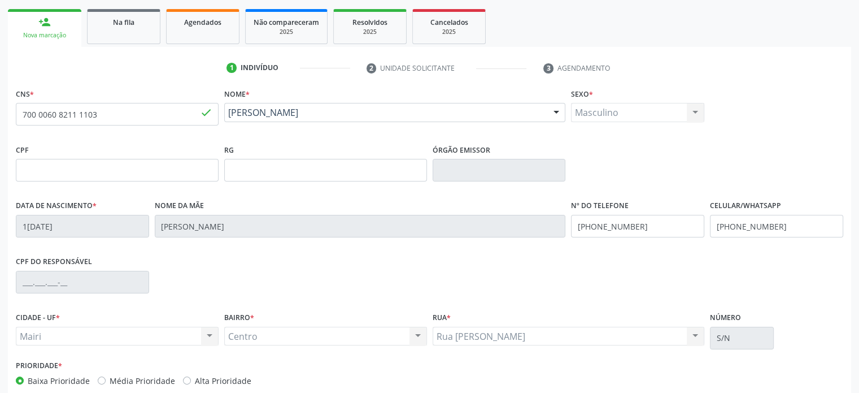
scroll to position [219, 0]
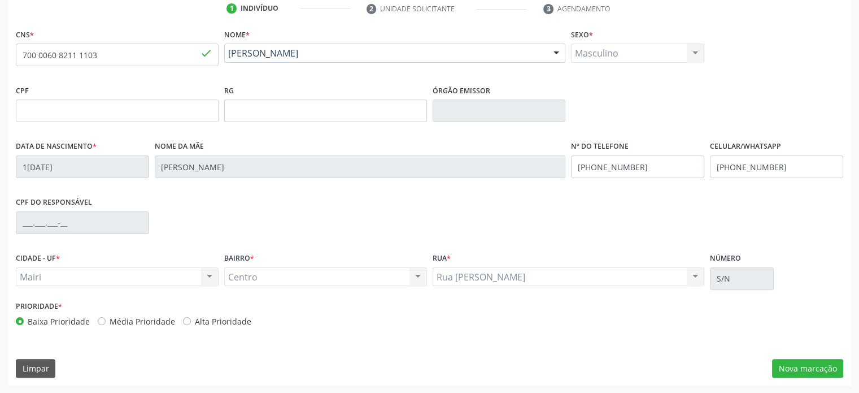
click at [117, 323] on label "Média Prioridade" at bounding box center [143, 321] width 66 height 12
click at [106, 323] on input "Média Prioridade" at bounding box center [102, 320] width 8 height 10
radio input "true"
drag, startPoint x: 795, startPoint y: 164, endPoint x: 706, endPoint y: 171, distance: 88.9
click at [706, 171] on div "Data de nascimento * 12/05/2010 Nome da mãe Neizirene de Almeida Catureba Nº do…" at bounding box center [429, 166] width 833 height 56
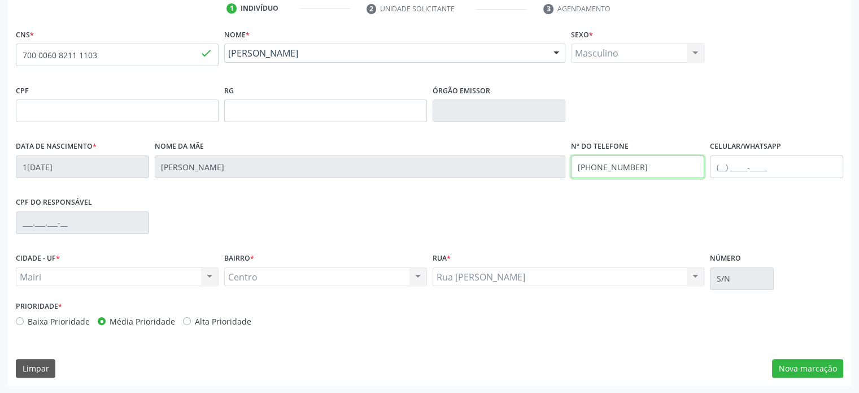
drag, startPoint x: 645, startPoint y: 164, endPoint x: 566, endPoint y: 164, distance: 79.1
click at [566, 164] on div "Data de nascimento * 12/05/2010 Nome da mãe Neizirene de Almeida Catureba Nº do…" at bounding box center [429, 166] width 833 height 56
click at [723, 167] on input "text" at bounding box center [776, 166] width 133 height 23
paste input "(74) 99802-6779"
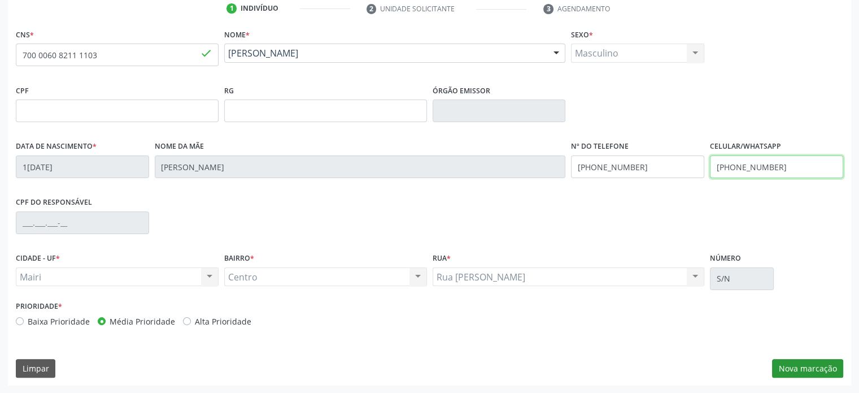
type input "(74) 99802-6779"
click at [814, 364] on button "Nova marcação" at bounding box center [807, 368] width 71 height 19
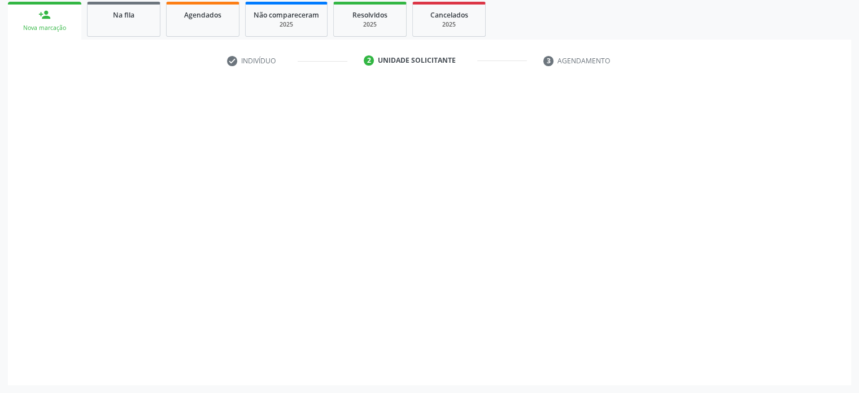
scroll to position [167, 0]
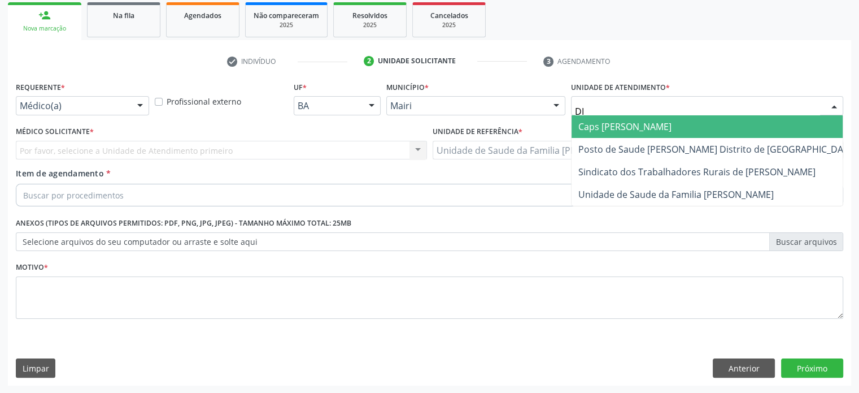
type input "DIL"
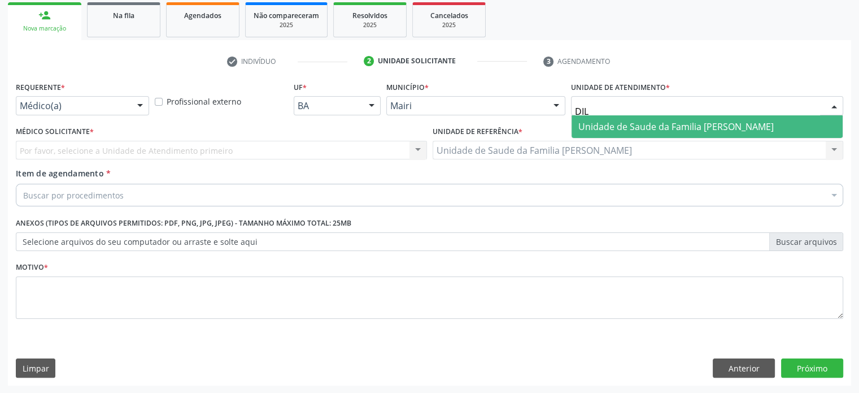
click at [636, 125] on span "Unidade de Saude da Familia [PERSON_NAME]" at bounding box center [676, 126] width 195 height 12
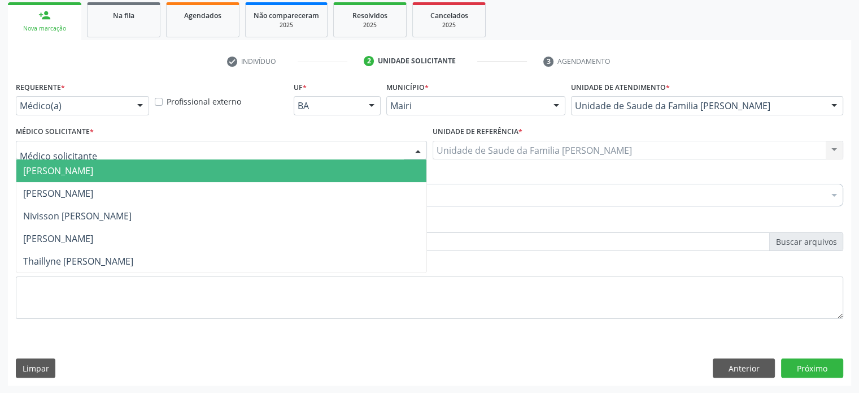
click at [95, 149] on div at bounding box center [221, 150] width 411 height 19
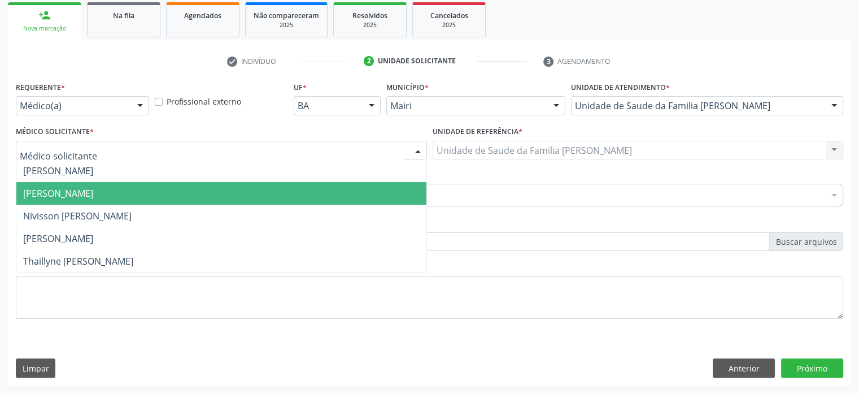
click at [74, 193] on span "[PERSON_NAME]" at bounding box center [58, 193] width 70 height 12
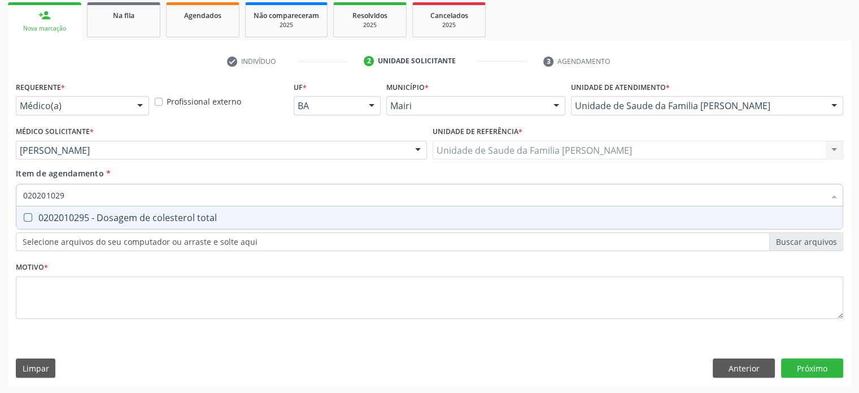
type input "0202010295"
click at [67, 215] on div "0202010295 - Dosagem de colesterol total" at bounding box center [429, 217] width 813 height 9
checkbox total "true"
type input "02020102"
checkbox total "false"
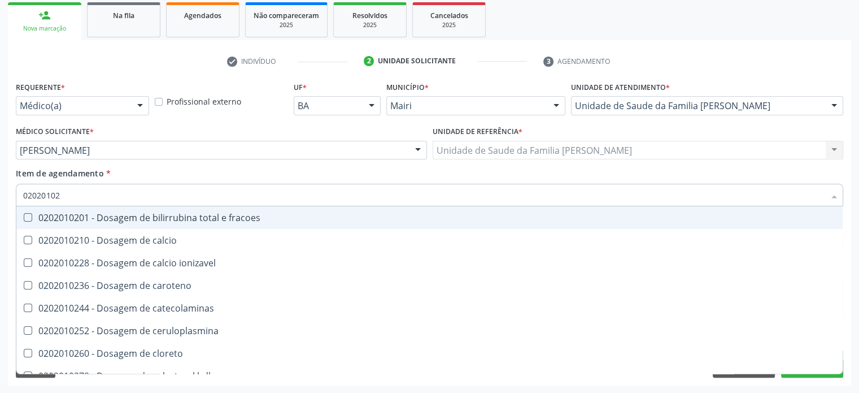
type input "0202010"
checkbox total "false"
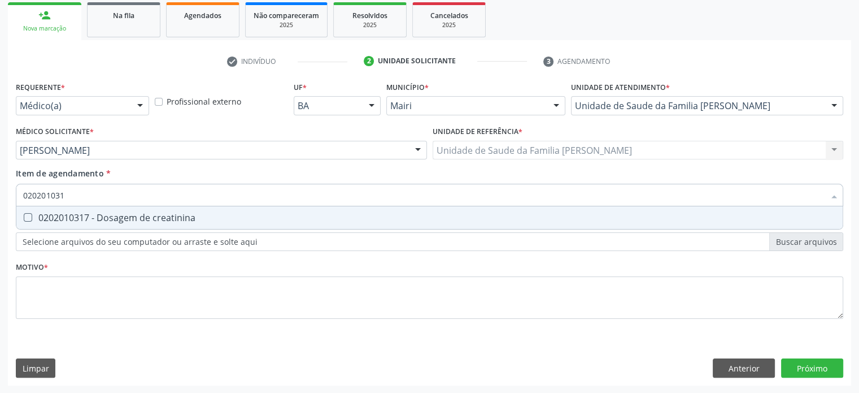
type input "0202010317"
click at [29, 217] on creatinina at bounding box center [28, 217] width 8 height 8
click at [24, 217] on creatinina "checkbox" at bounding box center [19, 217] width 7 height 7
checkbox creatinina "true"
type input "02020103"
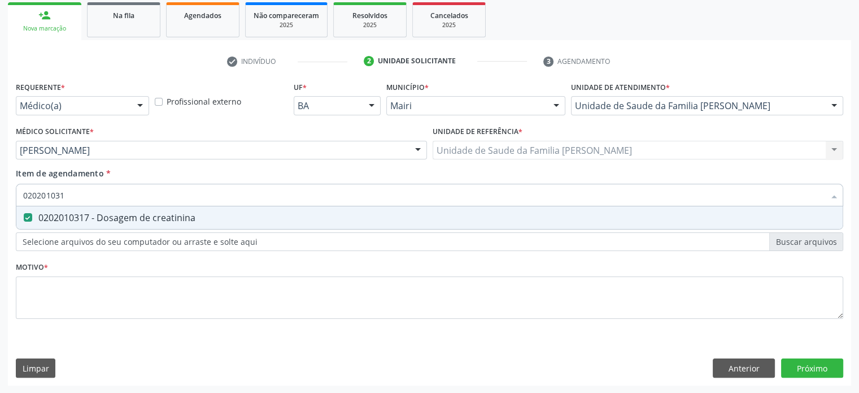
checkbox creatinina "false"
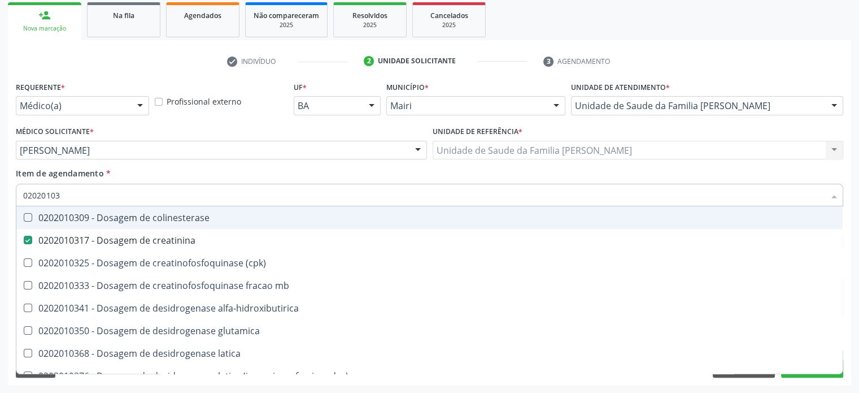
type input "0202010"
checkbox creatinina "false"
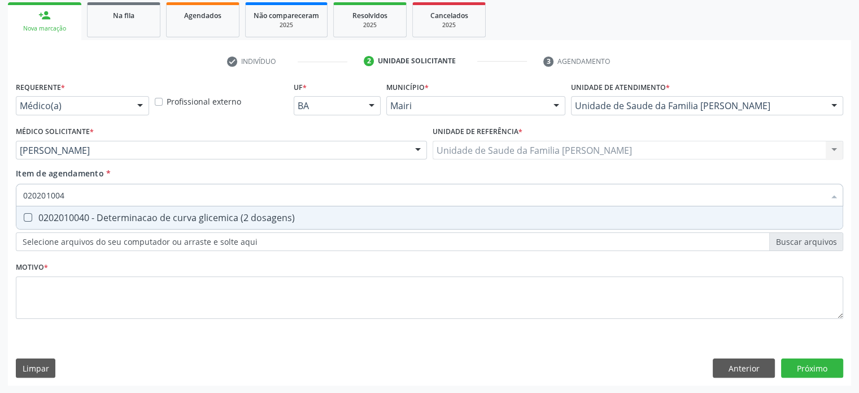
type input "0202010040"
click at [29, 217] on dosagens\) at bounding box center [28, 217] width 8 height 8
click at [24, 217] on dosagens\) "checkbox" at bounding box center [19, 217] width 7 height 7
checkbox dosagens\) "true"
type input "02020100"
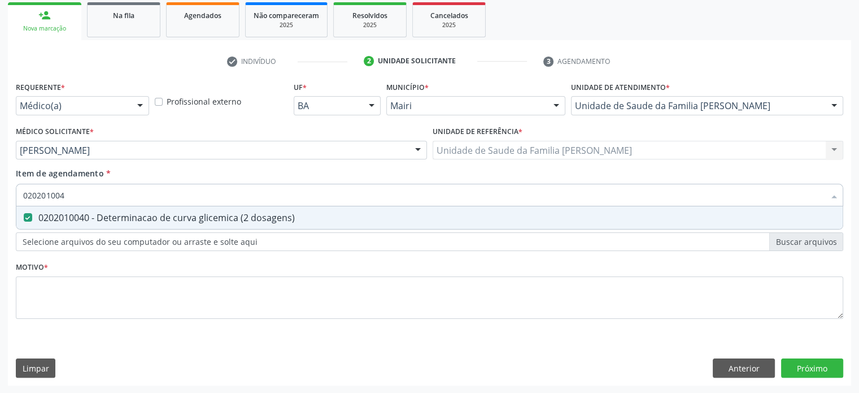
checkbox dosagens\) "false"
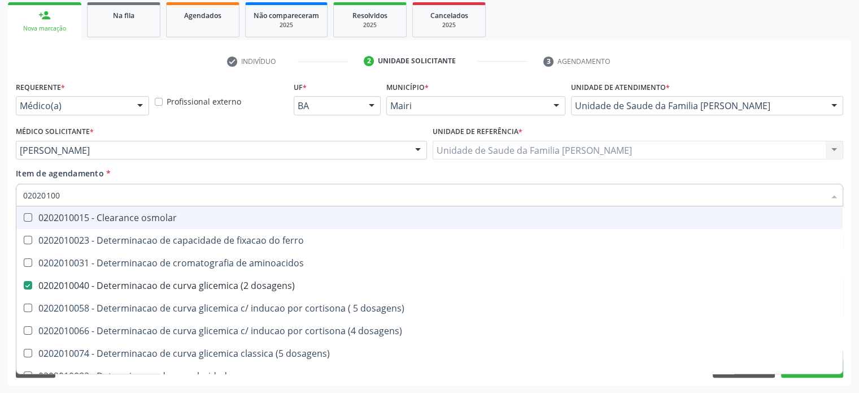
type input "0202010"
checkbox dosagens\) "false"
checkbox dosagens\) "true"
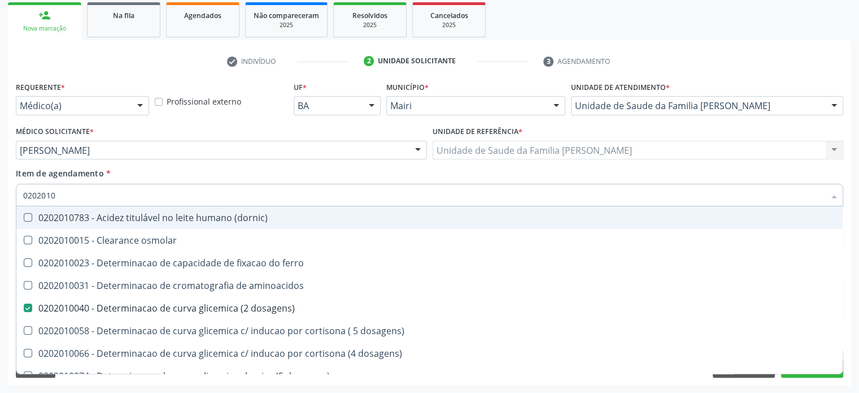
type input "02020106"
checkbox dosagens\) "false"
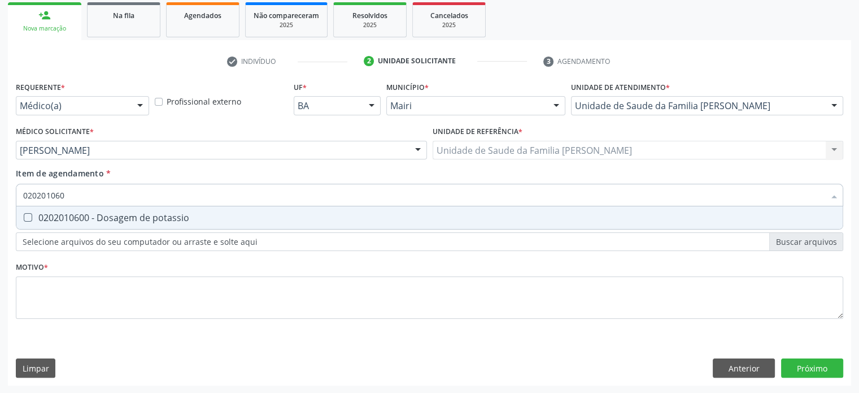
type input "0202010600"
click at [29, 217] on potassio at bounding box center [28, 217] width 8 height 8
click at [24, 217] on potassio "checkbox" at bounding box center [19, 217] width 7 height 7
checkbox potassio "true"
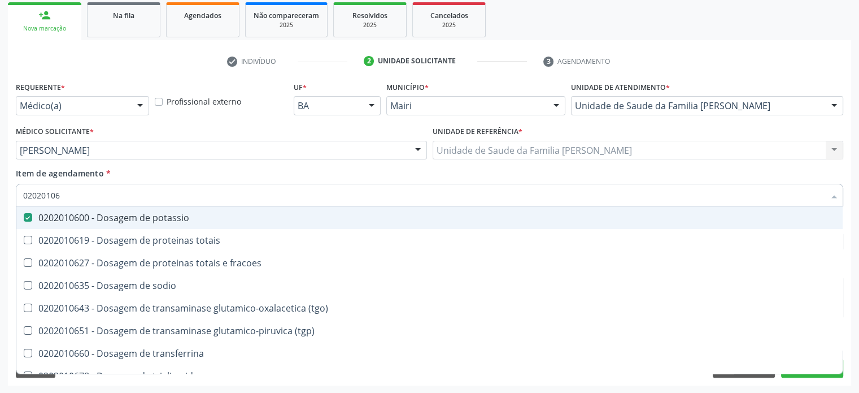
type input "020201067"
checkbox potassio "false"
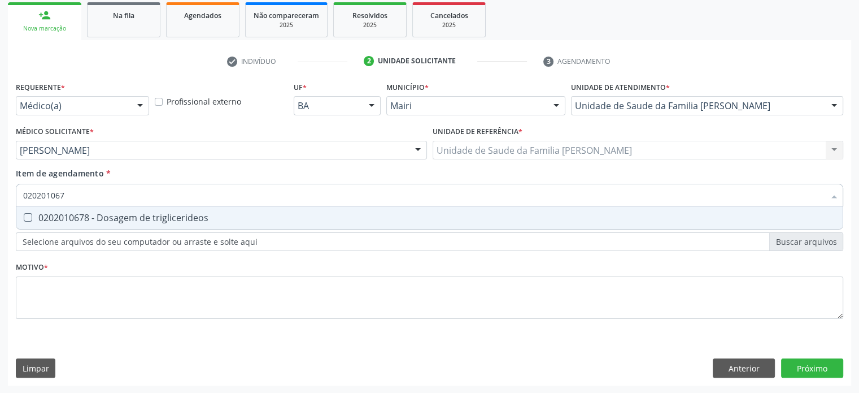
type input "0202010678"
click at [29, 217] on triglicerideos at bounding box center [28, 217] width 8 height 8
click at [24, 217] on triglicerideos "checkbox" at bounding box center [19, 217] width 7 height 7
checkbox triglicerideos "true"
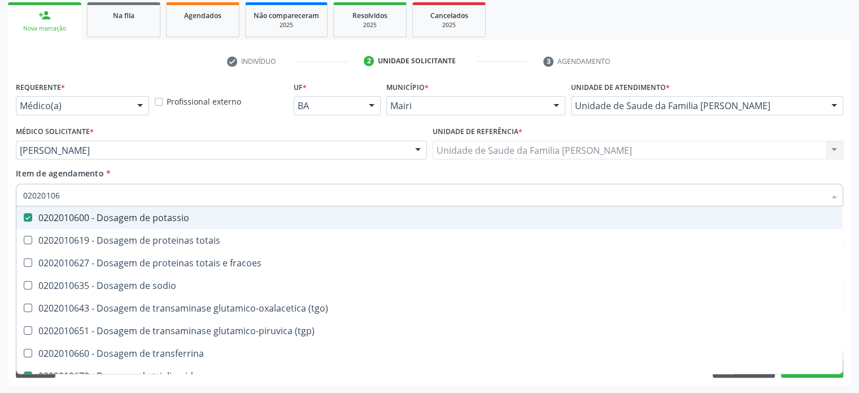
type input "0202010"
checkbox potassio "false"
checkbox \(tgo\) "true"
checkbox triglicerideos "false"
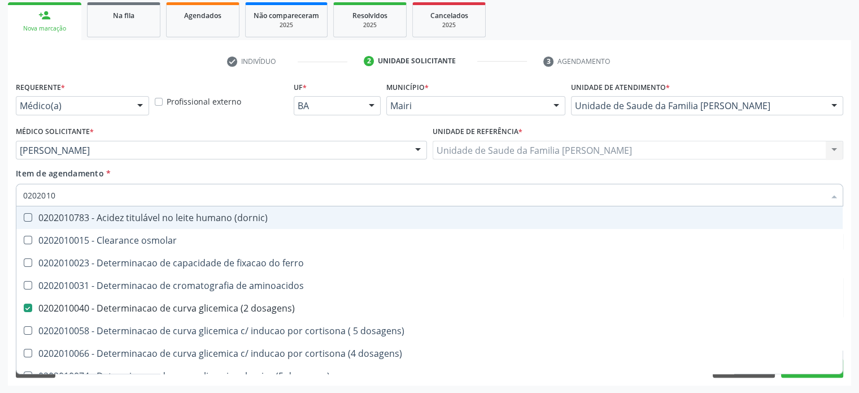
type input "020201"
checkbox total "false"
checkbox creatinina "false"
checkbox latica "true"
checkbox ferritina "true"
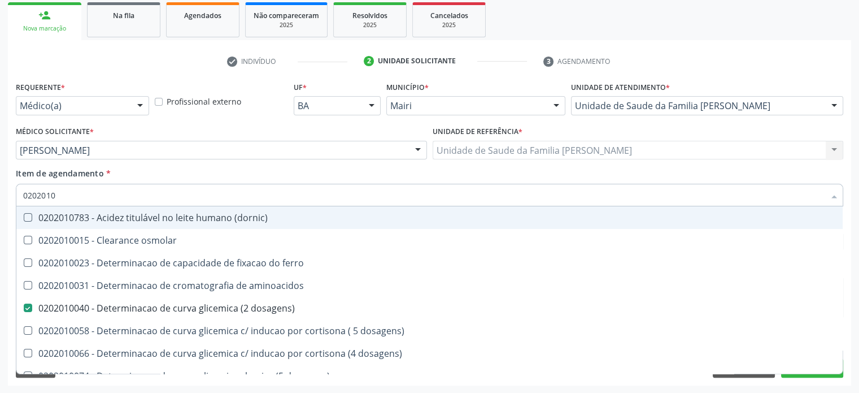
checkbox potassio "false"
checkbox triglicerideos "false"
checkbox ureia "true"
type input "02020"
checkbox dosagens\) "false"
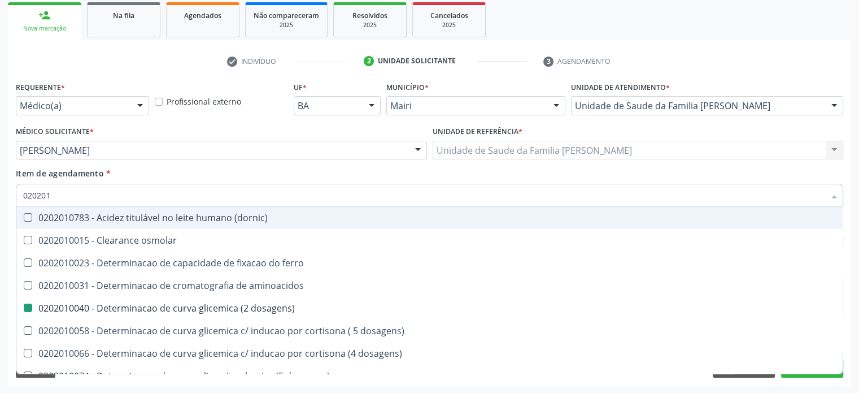
checkbox total "false"
checkbox creatinina "false"
checkbox alfa-hidroxibutirica "true"
checkbox potassio "false"
checkbox triglicerideos "false"
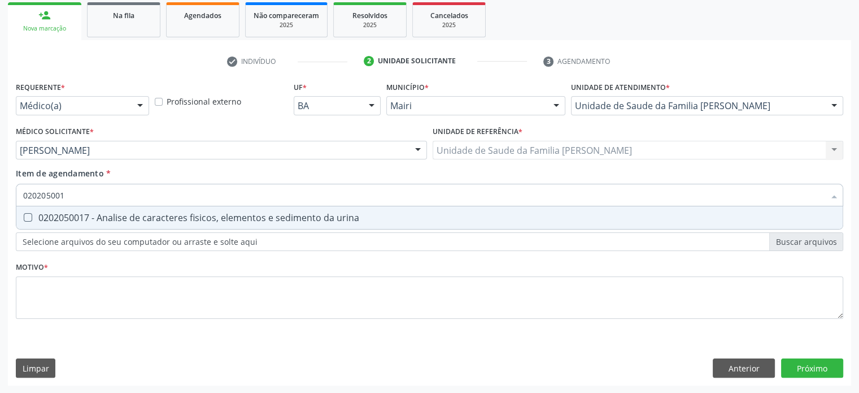
type input "0202050017"
click at [29, 217] on urina at bounding box center [28, 217] width 8 height 8
click at [24, 217] on urina "checkbox" at bounding box center [19, 217] width 7 height 7
checkbox urina "true"
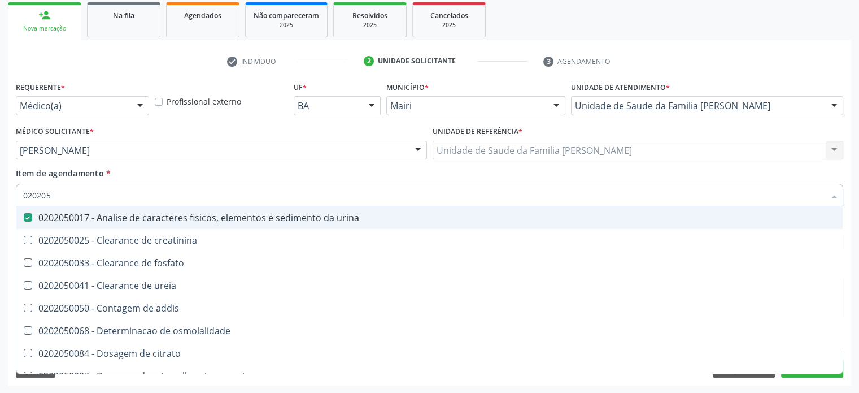
type input "02020"
checkbox urina "false"
checkbox ureia "true"
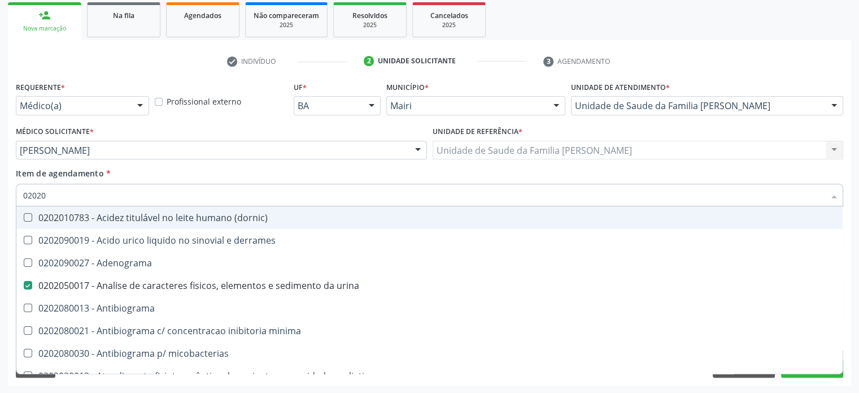
type input "020201"
checkbox urina "false"
checkbox Antibiograma "true"
checkbox htlv-1 "true"
checkbox \(ch50\) "true"
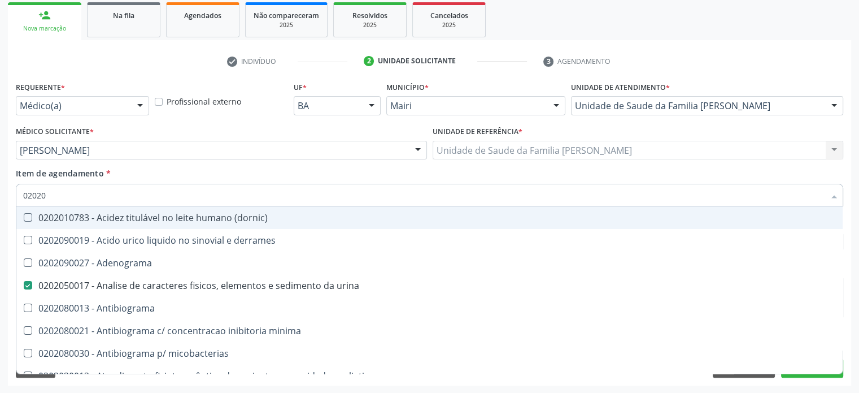
checkbox dosagens\) "false"
checkbox d "true"
checkbox mandelico "true"
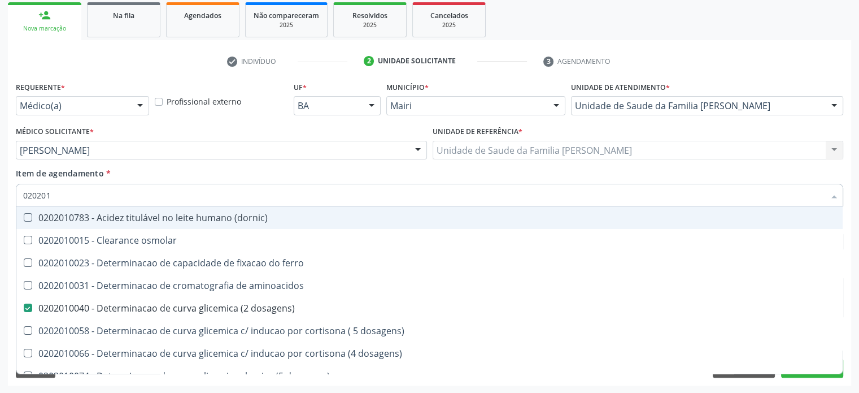
type input "0202010"
checkbox ionizavel "true"
checkbox catecolaminas "true"
checkbox total "false"
checkbox creatinina "false"
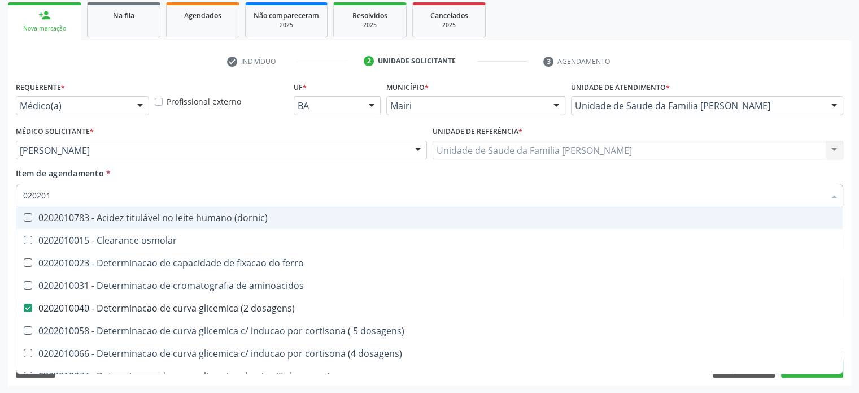
checkbox hidroxiprolina "true"
checkbox piruvato "true"
checkbox potassio "false"
type input "02020104"
checkbox dosagens\) "false"
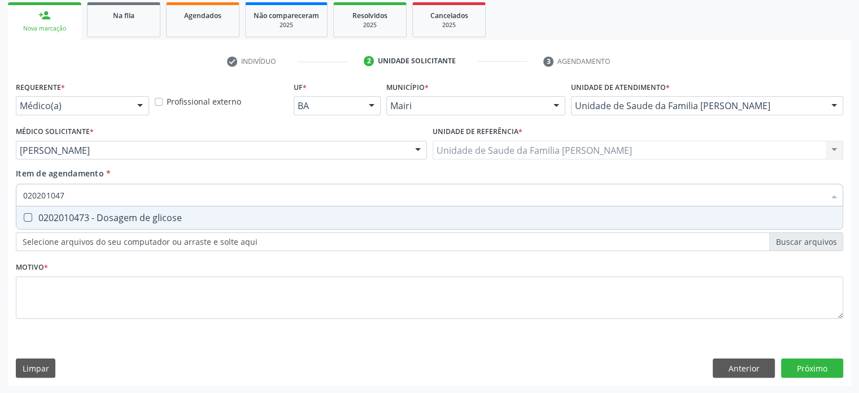
type input "0202010473"
click at [29, 217] on glicose at bounding box center [28, 217] width 8 height 8
click at [24, 217] on glicose "checkbox" at bounding box center [19, 217] width 7 height 7
checkbox glicose "true"
type input "02020104"
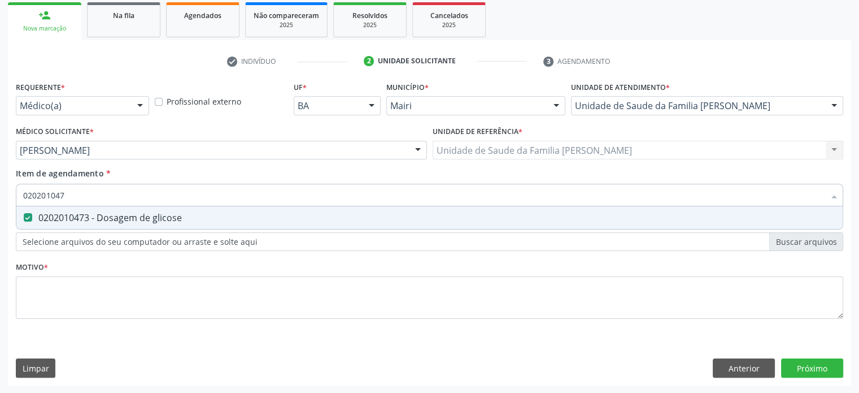
checkbox glicose "false"
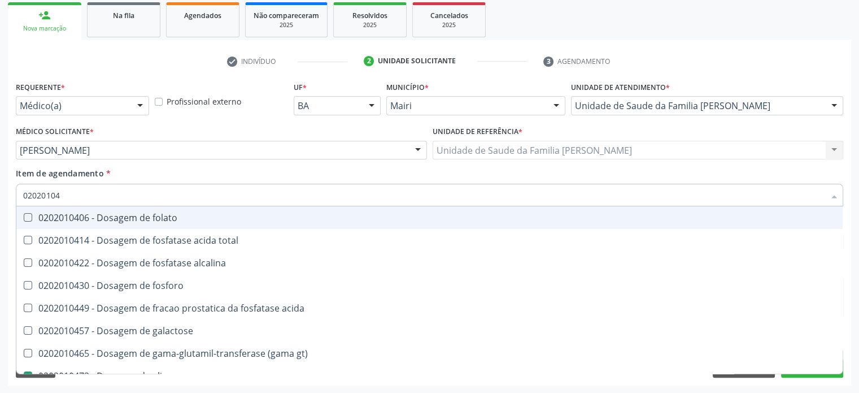
type input "0202010"
checkbox acida "true"
checkbox glicose "false"
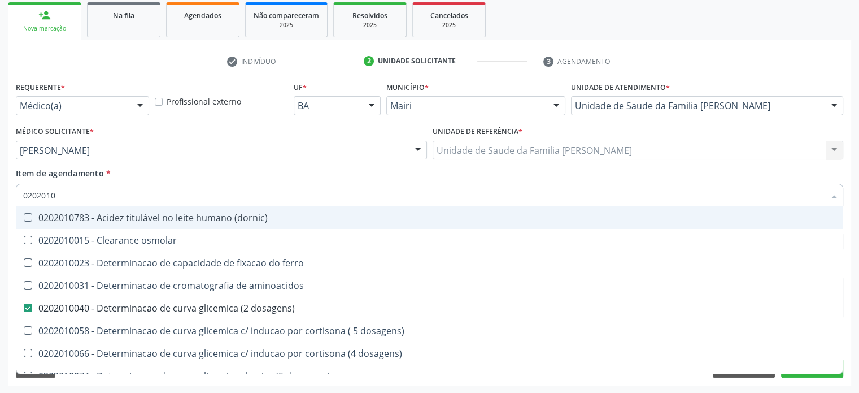
type input "02020102"
checkbox dosagens\) "false"
checkbox ivy "true"
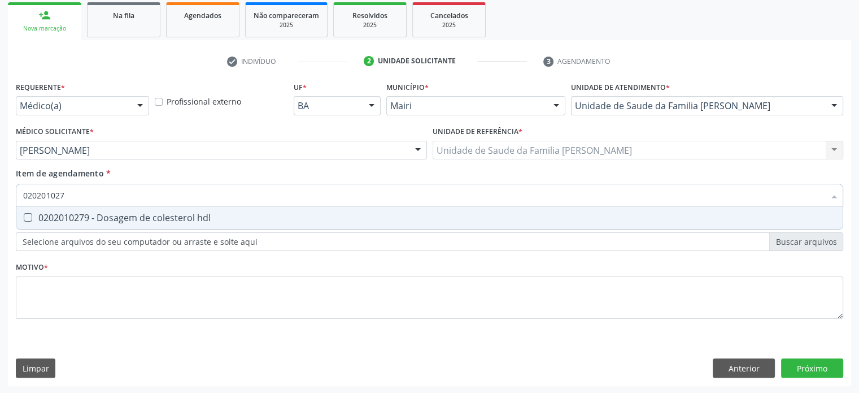
type input "0202010279"
click at [29, 217] on hdl at bounding box center [28, 217] width 8 height 8
click at [24, 217] on hdl "checkbox" at bounding box center [19, 217] width 7 height 7
checkbox hdl "true"
type input "02020102"
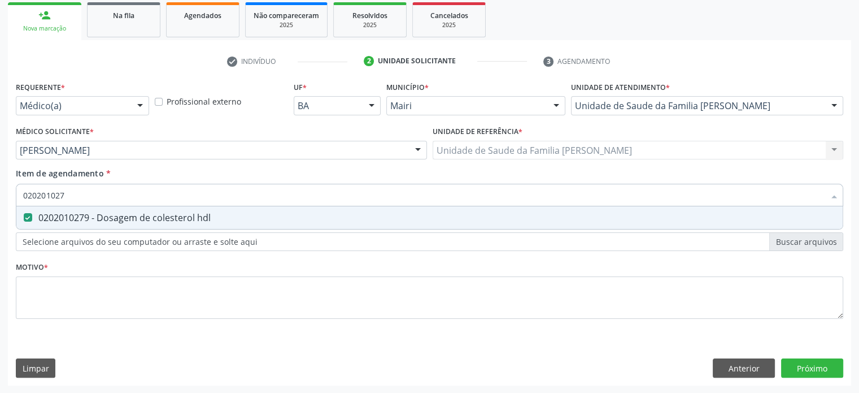
checkbox hdl "false"
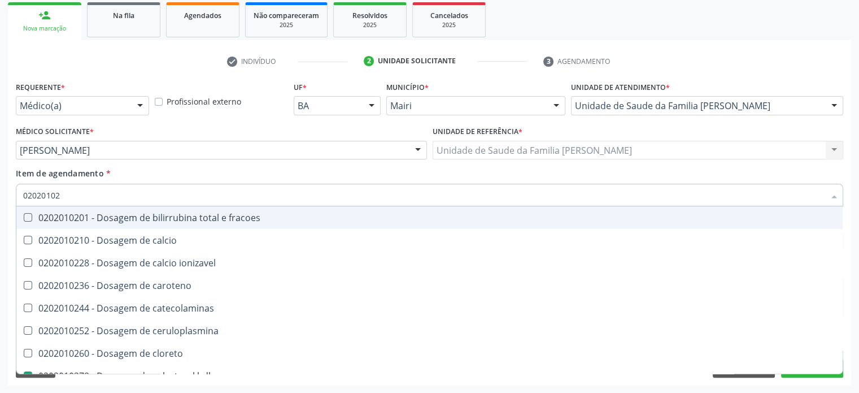
type input "0202010"
checkbox catecolaminas "true"
checkbox hdl "false"
checkbox total "false"
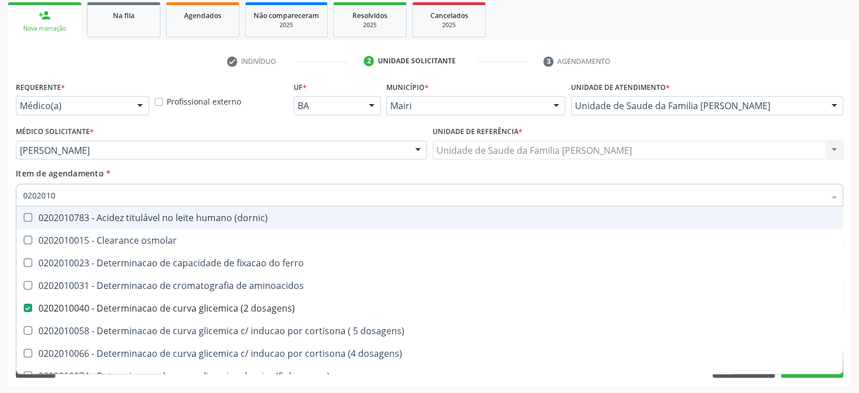
type input "02020105"
checkbox dosagens\) "false"
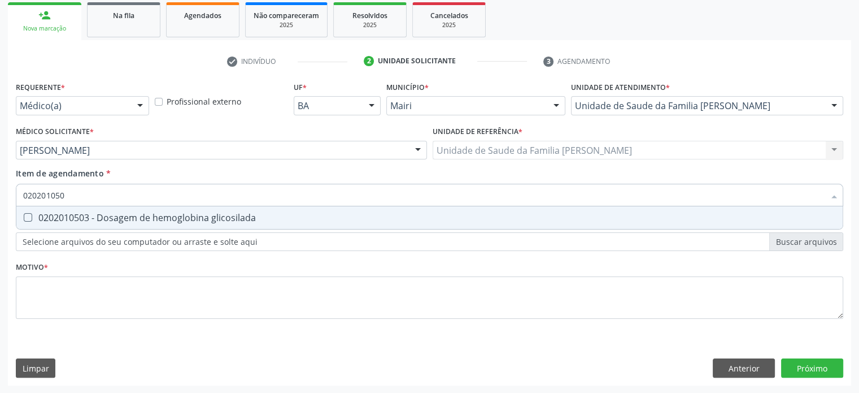
type input "0202010503"
click at [29, 217] on glicosilada at bounding box center [28, 217] width 8 height 8
click at [24, 217] on glicosilada "checkbox" at bounding box center [19, 217] width 7 height 7
checkbox glicosilada "true"
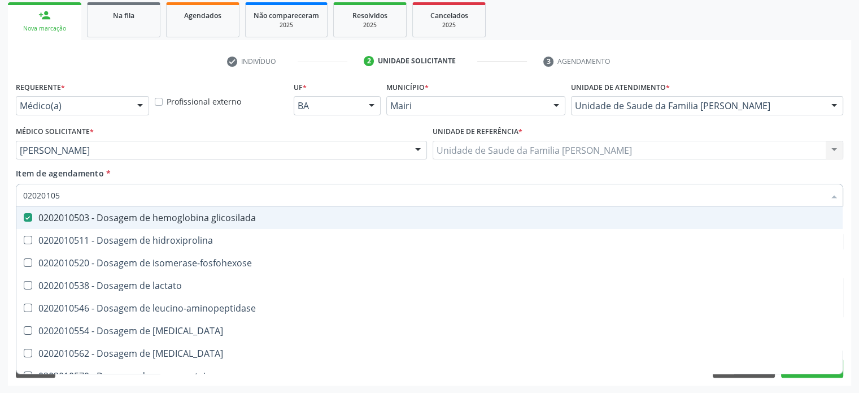
type input "0202010"
checkbox glicosilada "false"
checkbox leucino-aminopeptidase "true"
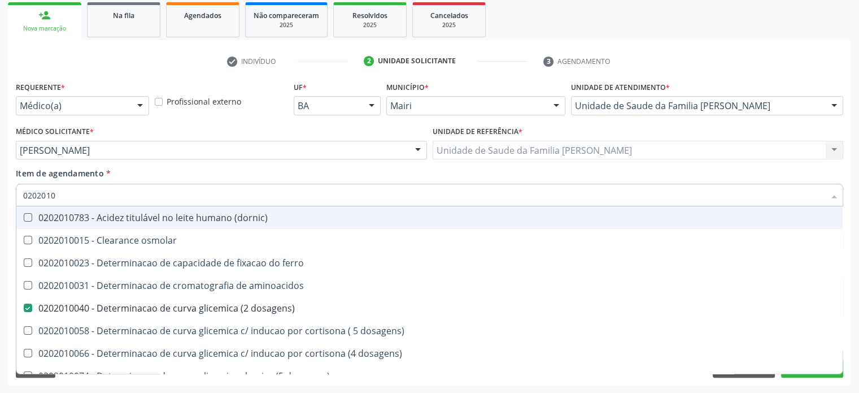
type input "02020102"
checkbox dosagens\) "false"
checkbox dosagens\) "true"
checkbox ivy "true"
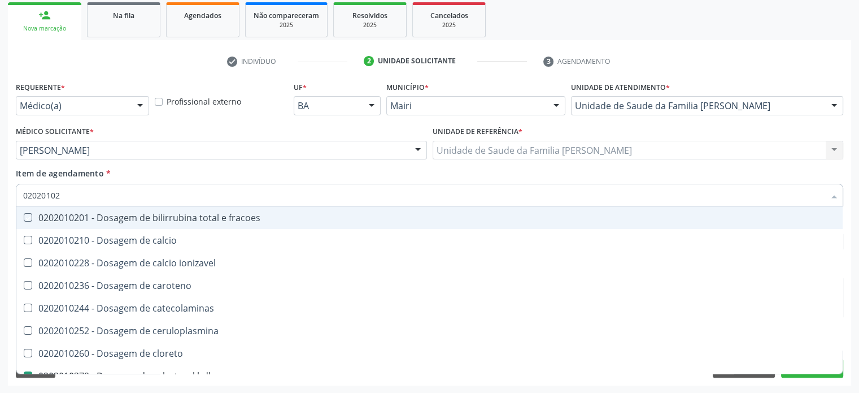
type input "020201027"
checkbox fracoes "true"
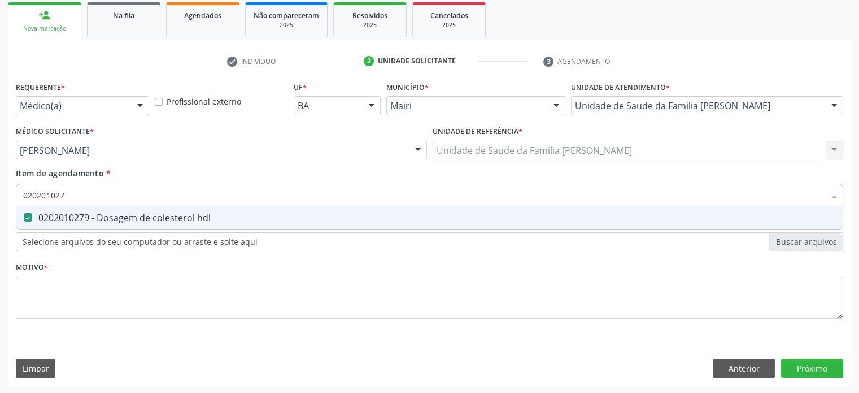
type input "02020102"
checkbox hdl "false"
type input "0202010287"
click at [29, 217] on ldl at bounding box center [28, 217] width 8 height 8
click at [24, 217] on ldl "checkbox" at bounding box center [19, 217] width 7 height 7
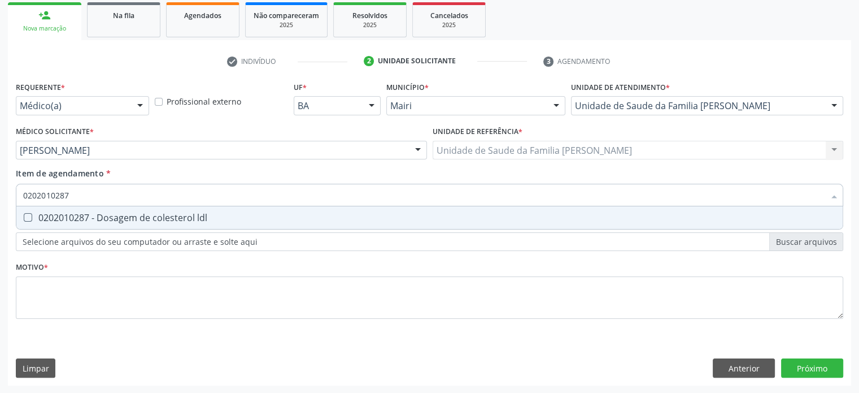
checkbox ldl "true"
type input "02020102"
checkbox ldl "false"
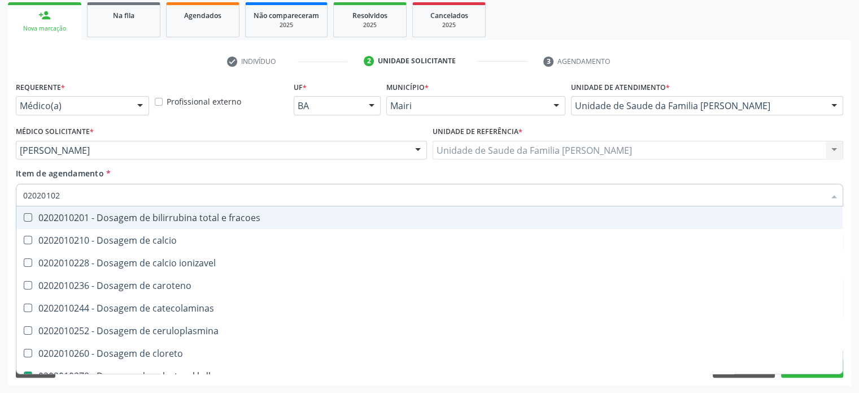
type input "0202010"
checkbox catecolaminas "true"
checkbox hdl "false"
checkbox ldl "false"
checkbox total "false"
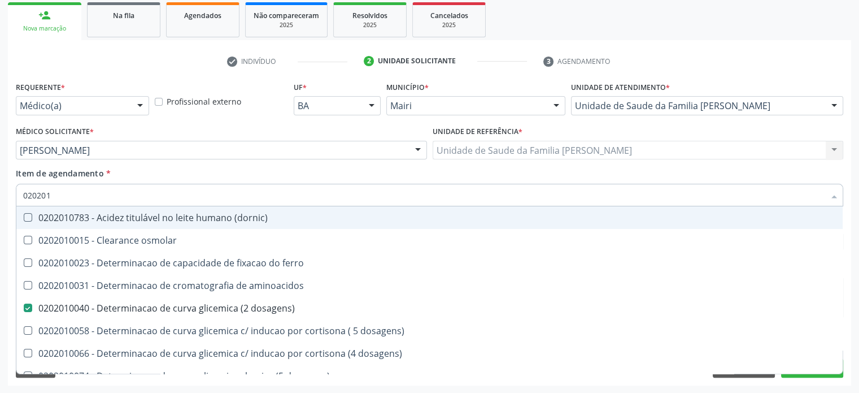
type input "02020"
checkbox aminoacidos "true"
checkbox dosagens\) "false"
checkbox hdl "false"
checkbox ldl "false"
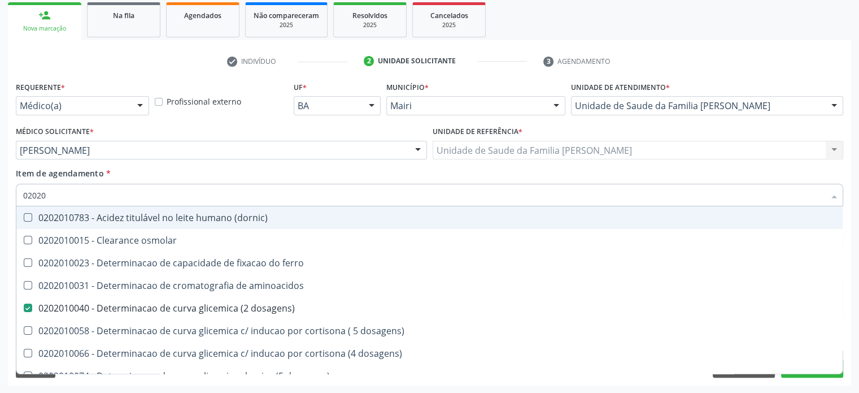
checkbox total "false"
checkbox creatinina "false"
checkbox alfa-hidroxibutirica "true"
checkbox glicose "false"
checkbox glicosilada "false"
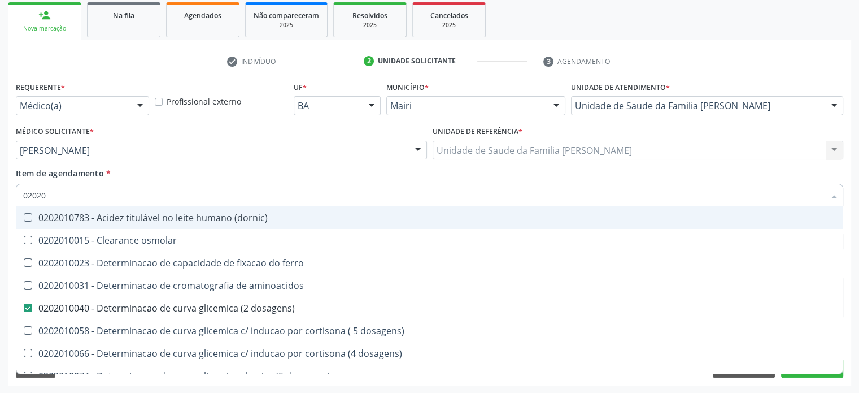
checkbox potassio "false"
checkbox triglicerideos "false"
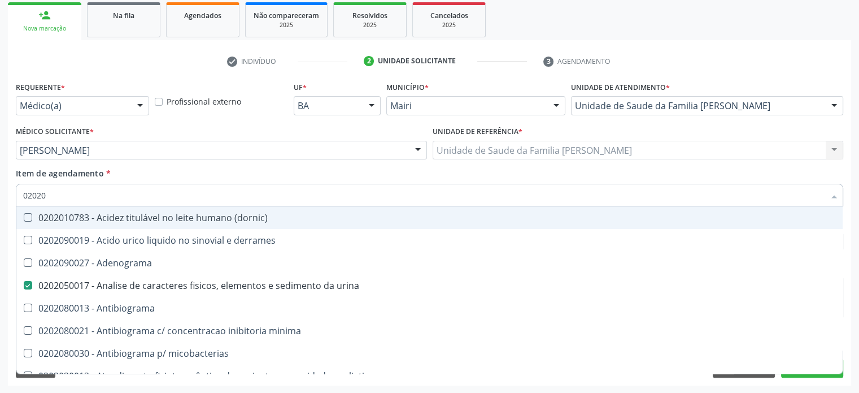
type input "020202"
checkbox urina "false"
checkbox dosagens\) "false"
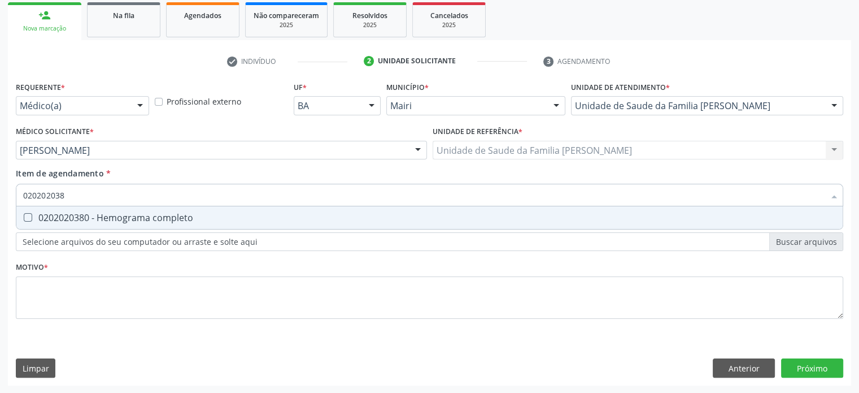
type input "0202020380"
click at [29, 217] on completo at bounding box center [28, 217] width 8 height 8
click at [24, 217] on completo "checkbox" at bounding box center [19, 217] width 7 height 7
checkbox completo "true"
type input "02020203"
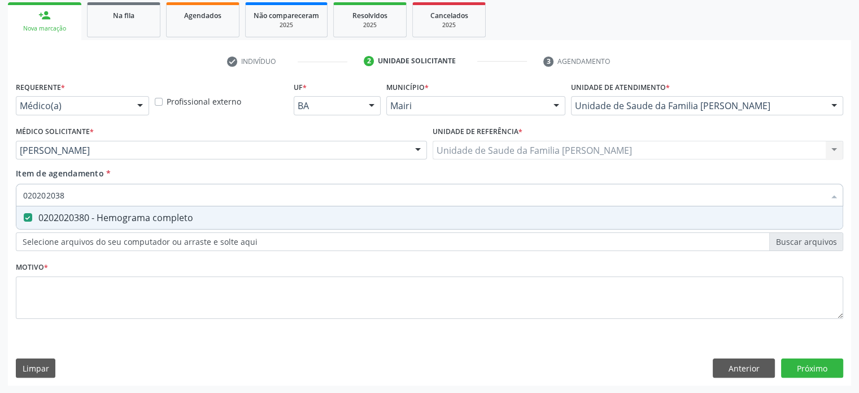
checkbox completo "false"
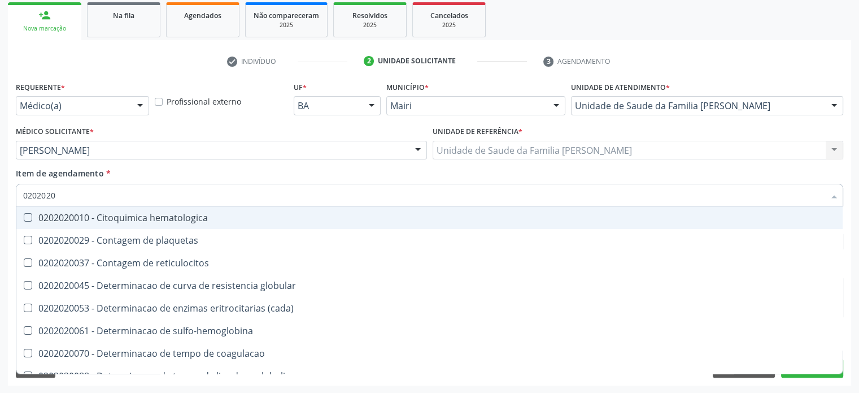
type input "020202"
checkbox completo "false"
checkbox Leucograma "true"
type input "02020"
checkbox globular "true"
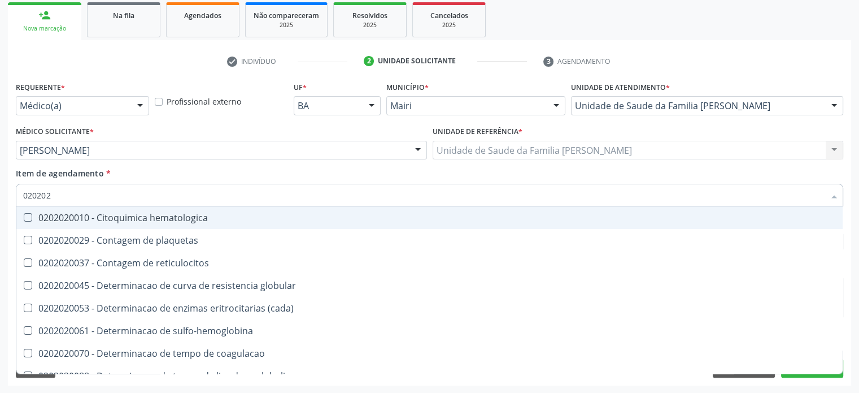
checkbox completo "false"
checkbox s "true"
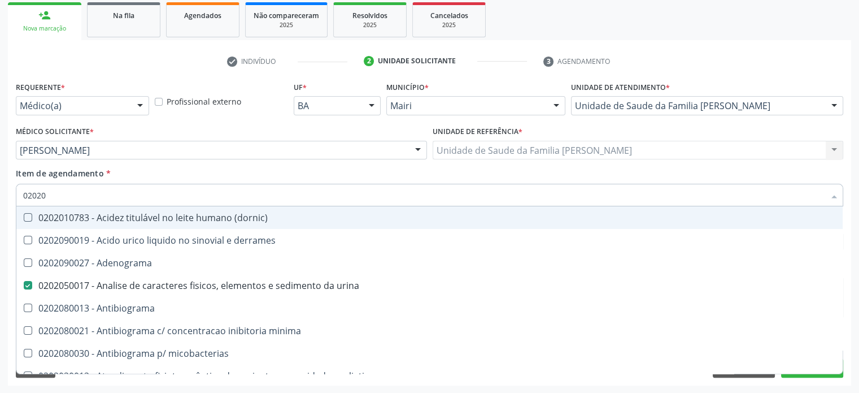
type input "020201"
checkbox urina "false"
checkbox Antibiograma "true"
checkbox \(qualitativo\) "true"
checkbox molecular "true"
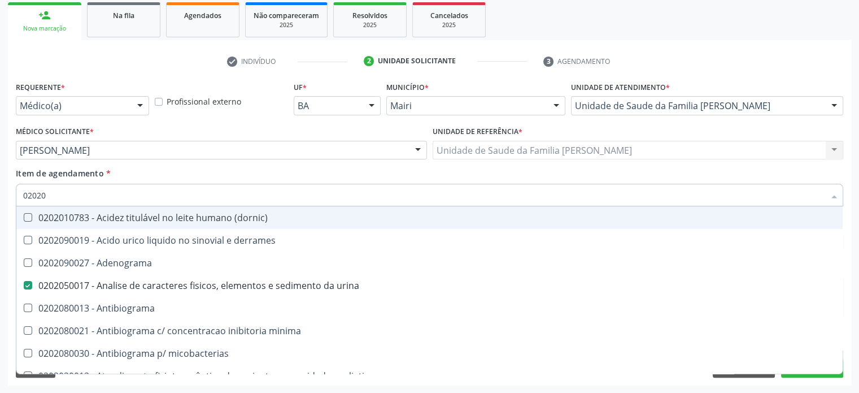
checkbox htlv-1 "true"
checkbox \(ch50\) "true"
checkbox dosagens\) "false"
checkbox -duke "true"
checkbox trombina "true"
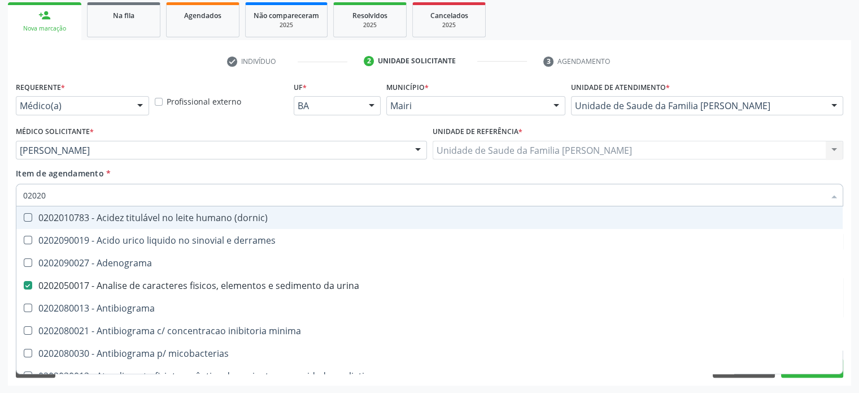
checkbox d "true"
checkbox mandelico "true"
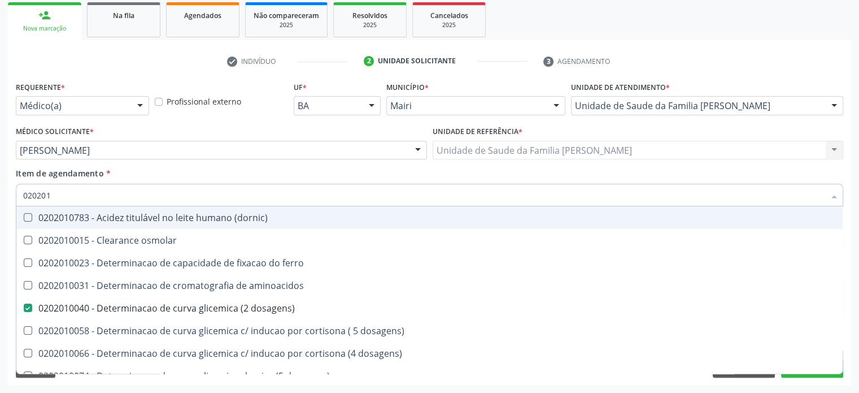
type input "0202010"
checkbox fracoes "true"
checkbox calcio "true"
checkbox ionizavel "true"
checkbox catecolaminas "true"
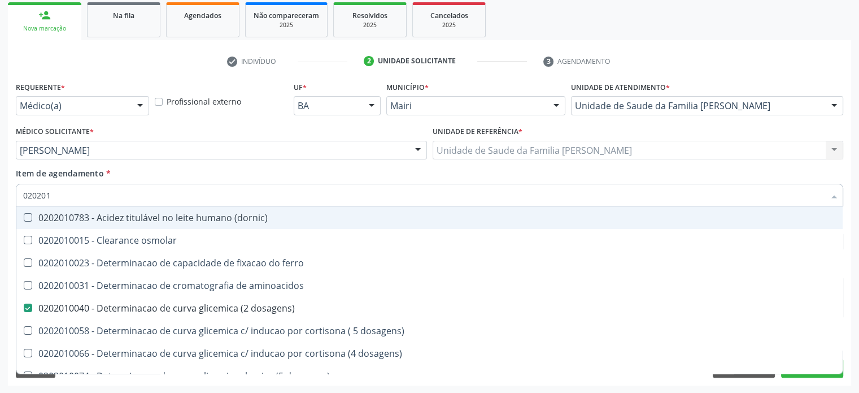
checkbox hdl "false"
checkbox ldl "false"
checkbox total "false"
checkbox creatinina "false"
checkbox ferritina "true"
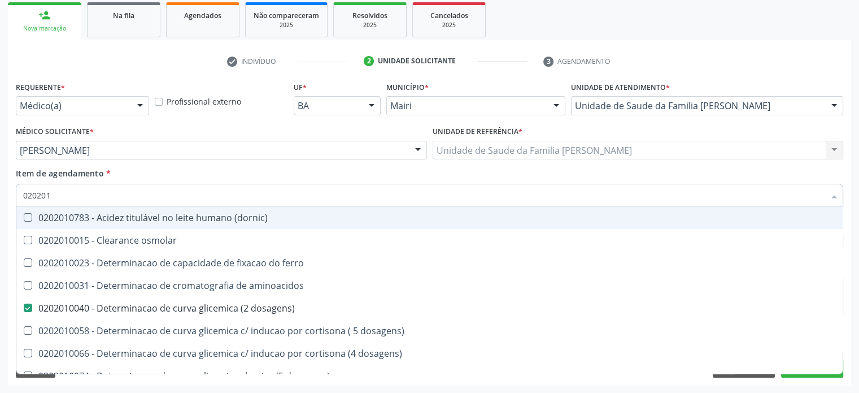
checkbox total "true"
checkbox glicose "false"
checkbox glicosilada "false"
checkbox hidroxiprolina "true"
checkbox piruvato "true"
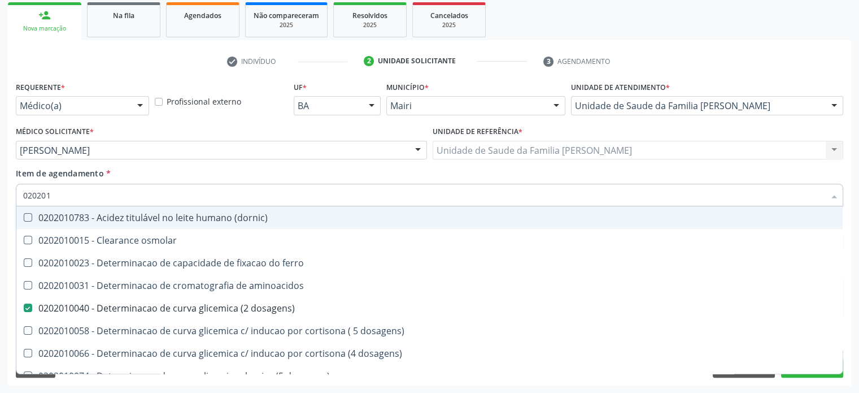
checkbox potassio "false"
type input "02020106"
checkbox \(dornic\) "true"
checkbox dosagens\) "false"
checkbox dosagens\) "true"
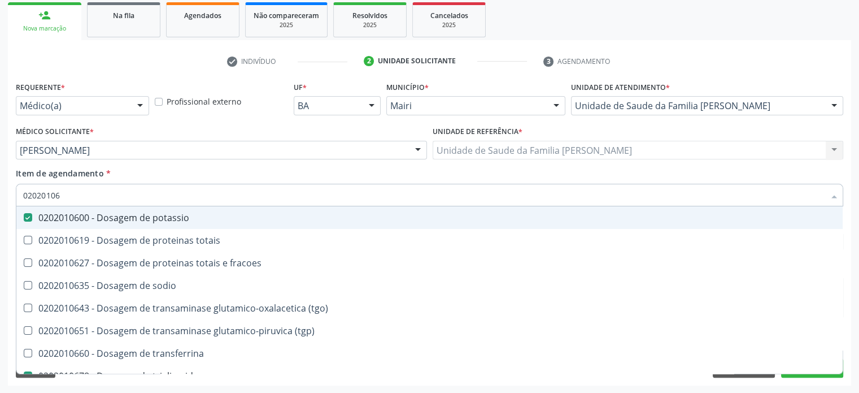
type input "020201065"
checkbox potassio "false"
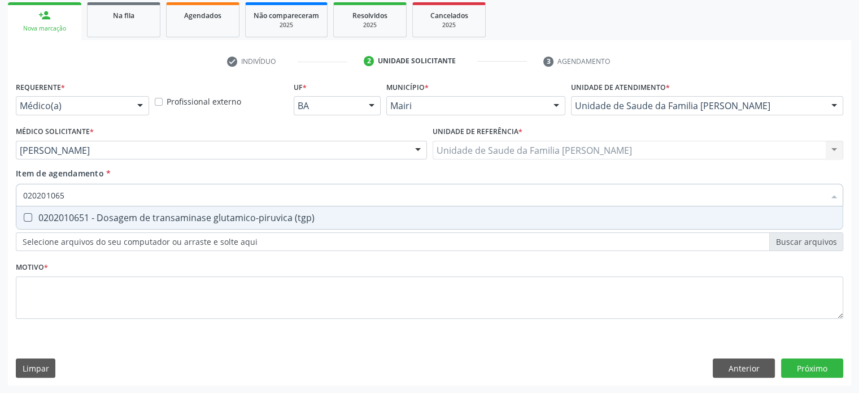
type input "0202010651"
click at [29, 217] on \(tgp\) at bounding box center [28, 217] width 8 height 8
click at [24, 217] on \(tgp\) "checkbox" at bounding box center [19, 217] width 7 height 7
checkbox \(tgp\) "true"
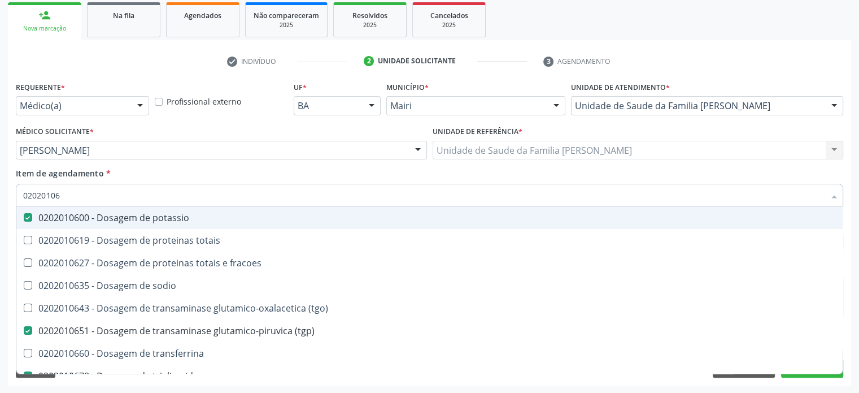
type input "020201064"
checkbox potassio "false"
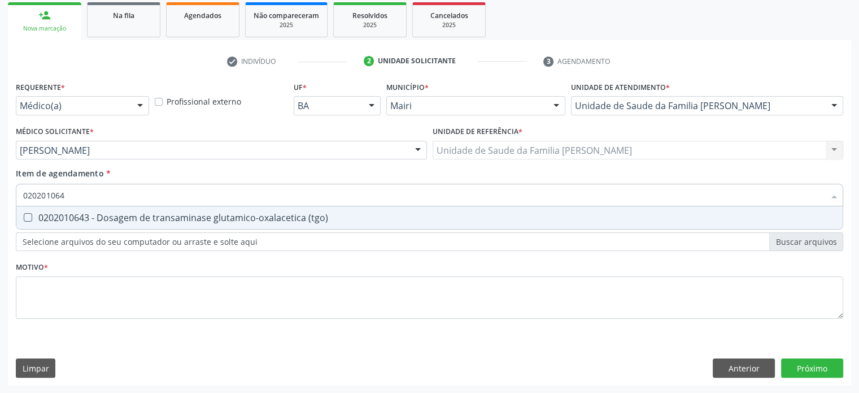
type input "0202010643"
click at [29, 217] on \(tgo\) at bounding box center [28, 217] width 8 height 8
click at [24, 217] on \(tgo\) "checkbox" at bounding box center [19, 217] width 7 height 7
checkbox \(tgo\) "true"
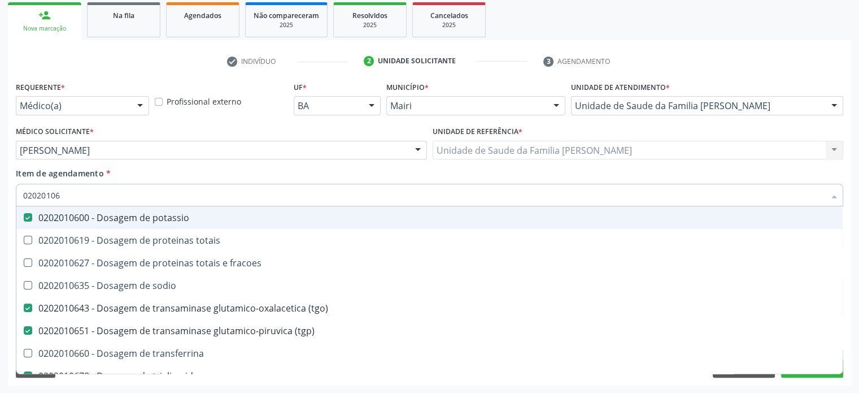
type input "0202010"
checkbox potassio "false"
checkbox \(tgp\) "false"
checkbox triglicerideos "false"
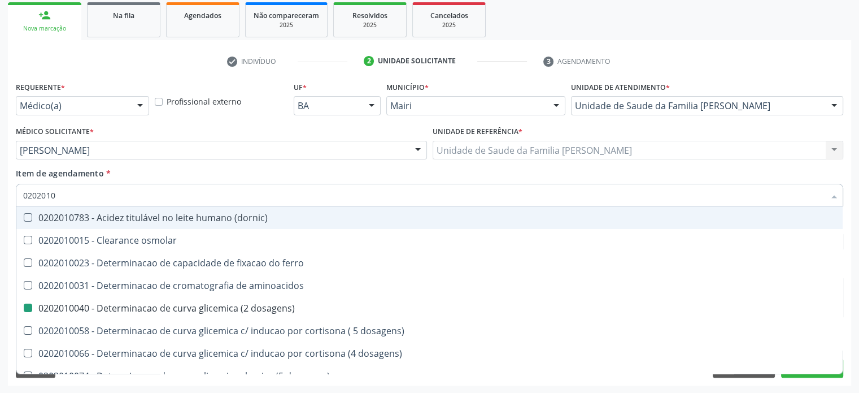
type input "02020107"
checkbox dosagens\) "false"
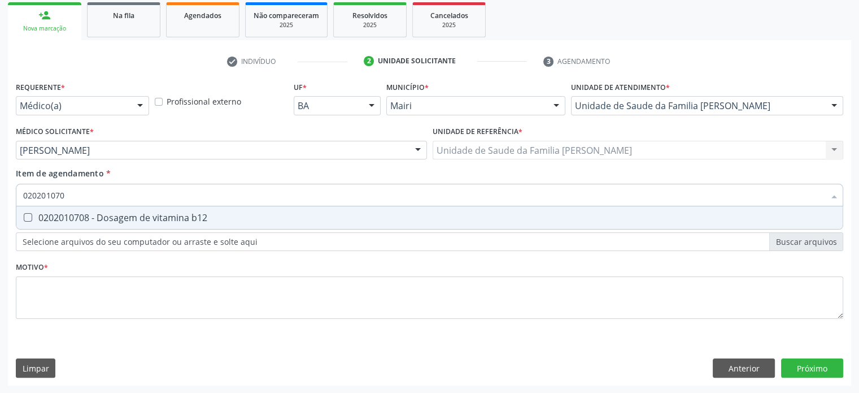
type input "0202010708"
click at [29, 217] on b12 at bounding box center [28, 217] width 8 height 8
click at [24, 217] on b12 "checkbox" at bounding box center [19, 217] width 7 height 7
checkbox b12 "true"
type input "02020107"
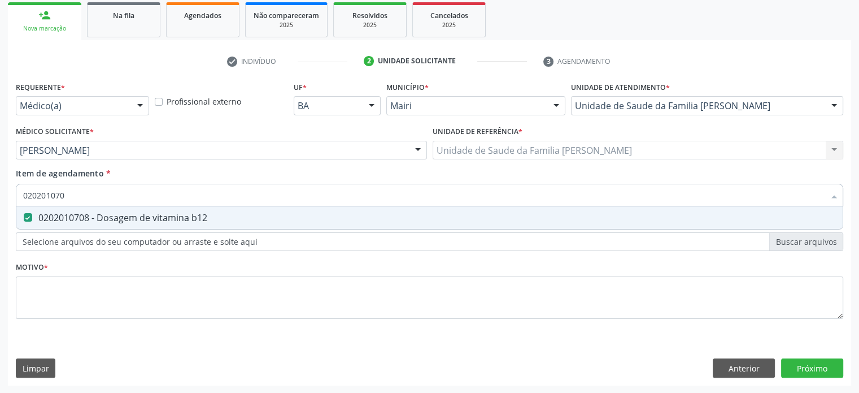
checkbox b12 "false"
type input "0202010767"
click at [29, 217] on d at bounding box center [28, 217] width 8 height 8
click at [24, 217] on d "checkbox" at bounding box center [19, 217] width 7 height 7
checkbox d "true"
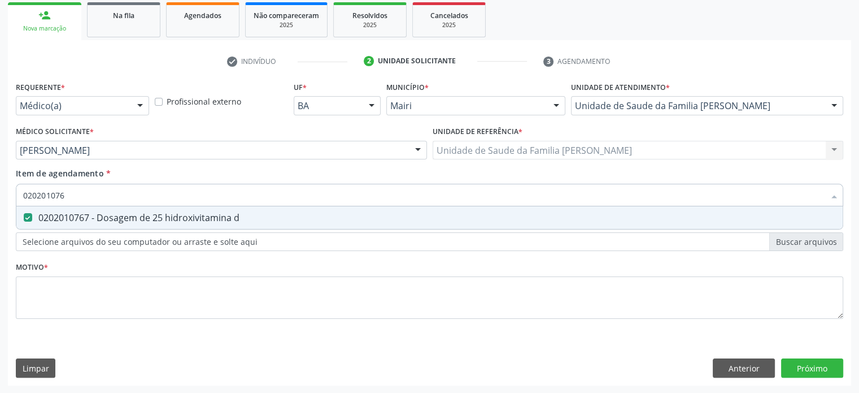
type input "02020107"
checkbox d "false"
click at [29, 217] on \(vhs\) at bounding box center [28, 217] width 8 height 8
click at [24, 217] on \(vhs\) "checkbox" at bounding box center [19, 217] width 7 height 7
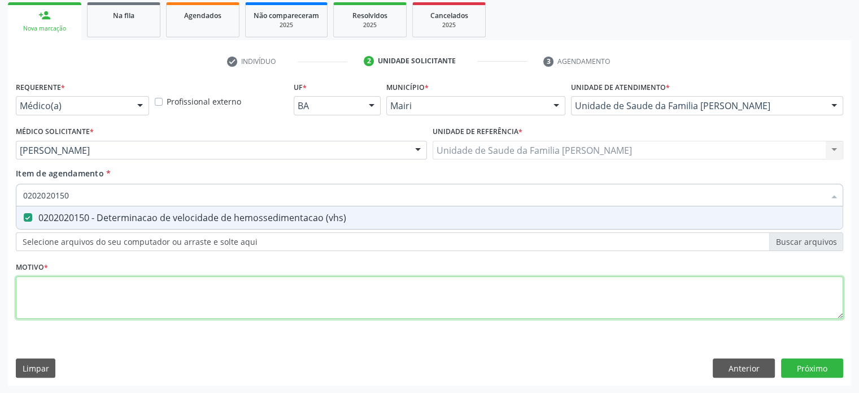
click at [28, 291] on div "Requerente * Médico(a) Médico(a) Enfermeiro(a) Paciente Nenhum resultado encont…" at bounding box center [430, 207] width 828 height 256
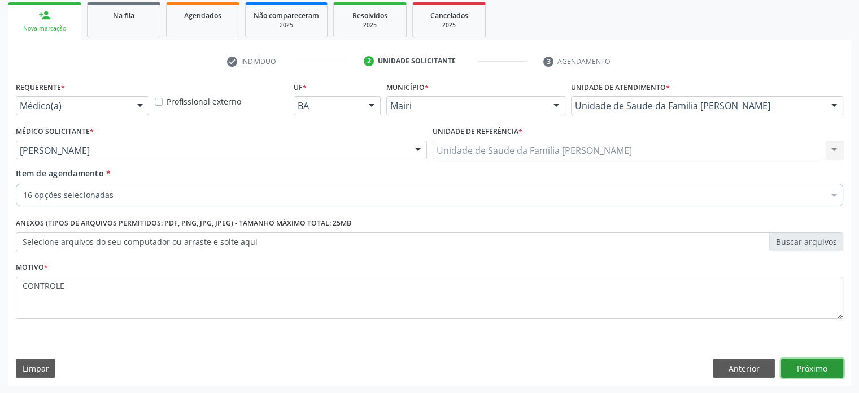
click at [810, 365] on button "Próximo" at bounding box center [812, 367] width 62 height 19
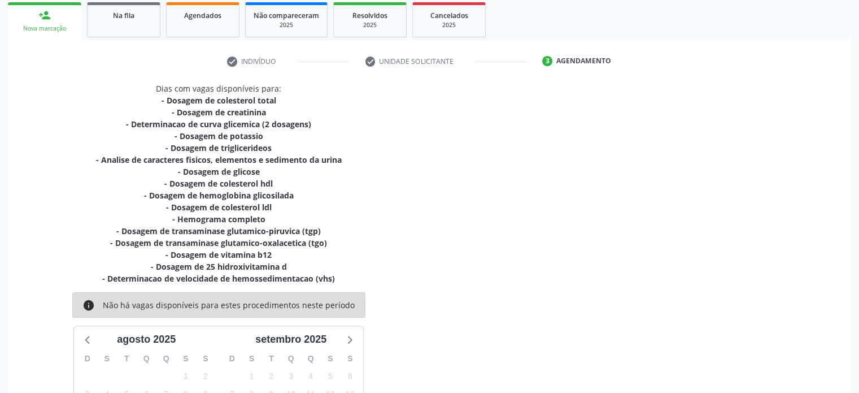
scroll to position [310, 0]
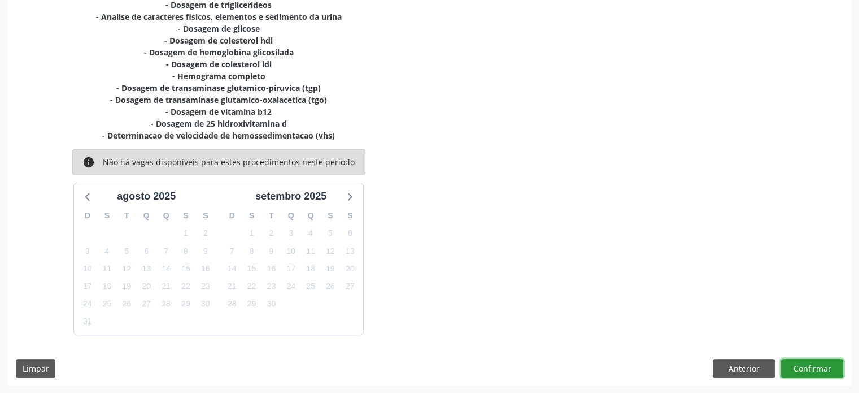
click at [803, 368] on button "Confirmar" at bounding box center [812, 368] width 62 height 19
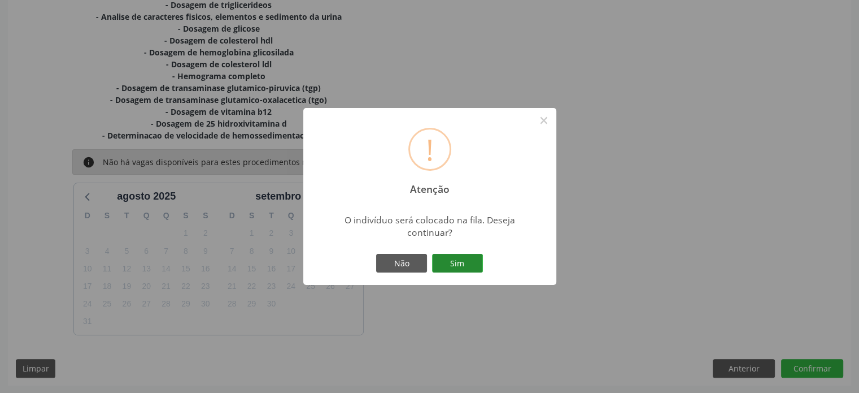
click at [463, 266] on button "Sim" at bounding box center [457, 263] width 51 height 19
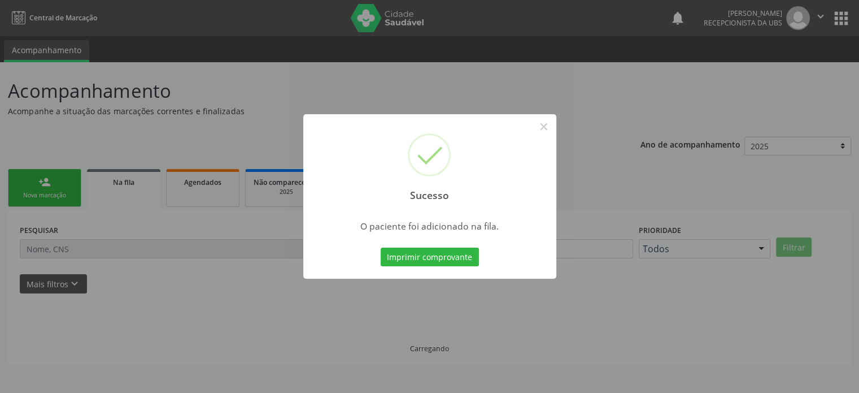
scroll to position [0, 0]
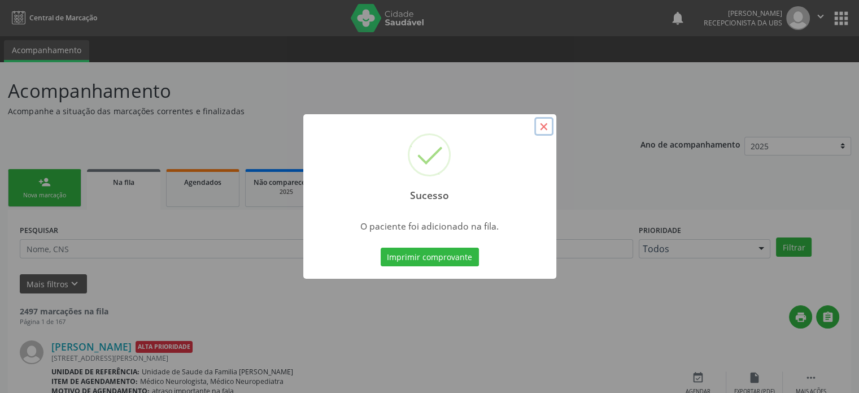
click at [541, 129] on button "×" at bounding box center [544, 126] width 19 height 19
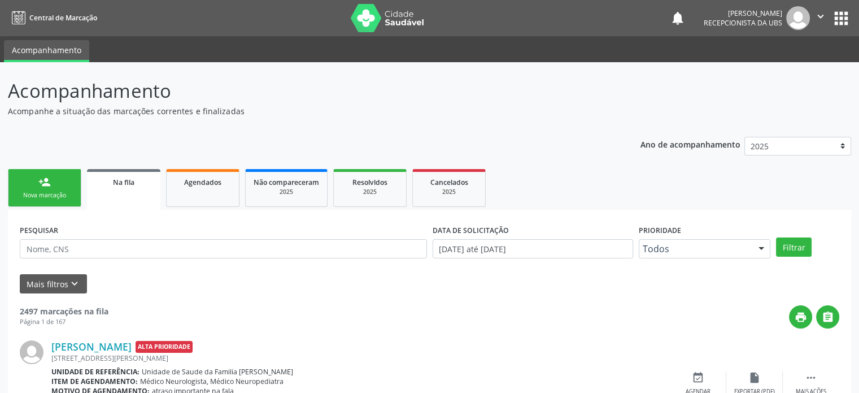
click at [38, 180] on div "person_add" at bounding box center [44, 182] width 12 height 12
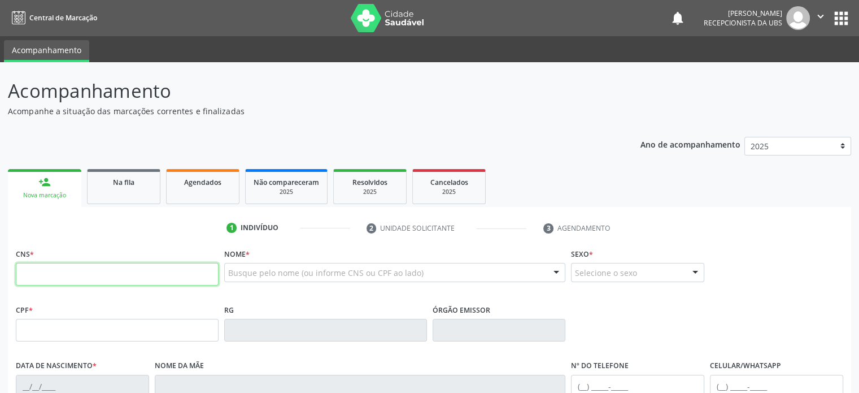
click at [76, 271] on input "text" at bounding box center [117, 274] width 203 height 23
click at [99, 271] on input "text" at bounding box center [117, 274] width 203 height 23
drag, startPoint x: 245, startPoint y: 110, endPoint x: 5, endPoint y: 93, distance: 241.3
click at [5, 93] on div "Acompanhamento Acompanhe a situação das marcações correntes e finalizadas Relat…" at bounding box center [429, 337] width 859 height 550
click at [62, 132] on div "Ano de acompanhamento 2025 2024 2023 2022 2021 2020 2019 person_add Nova marcaç…" at bounding box center [430, 367] width 844 height 476
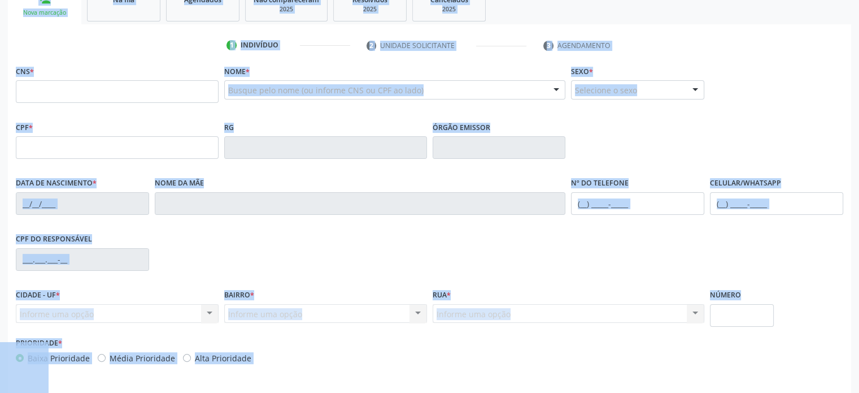
scroll to position [219, 0]
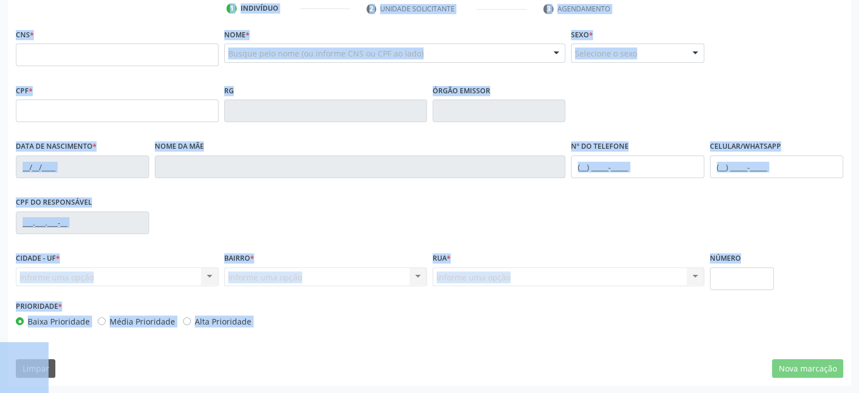
drag, startPoint x: 10, startPoint y: 91, endPoint x: 267, endPoint y: 333, distance: 353.0
click at [267, 333] on div "Acompanhamento Acompanhe a situação das marcações correntes e finalizadas Relat…" at bounding box center [430, 122] width 844 height 528
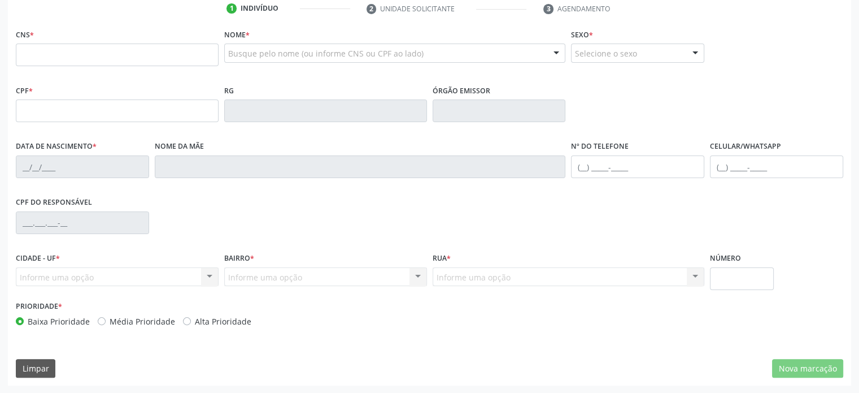
click at [283, 335] on div "CNS * Nome * Busque pelo nome (ou informe CNS ou CPF ao lado) Nenhum resultado …" at bounding box center [430, 205] width 844 height 359
